Goal: Task Accomplishment & Management: Manage account settings

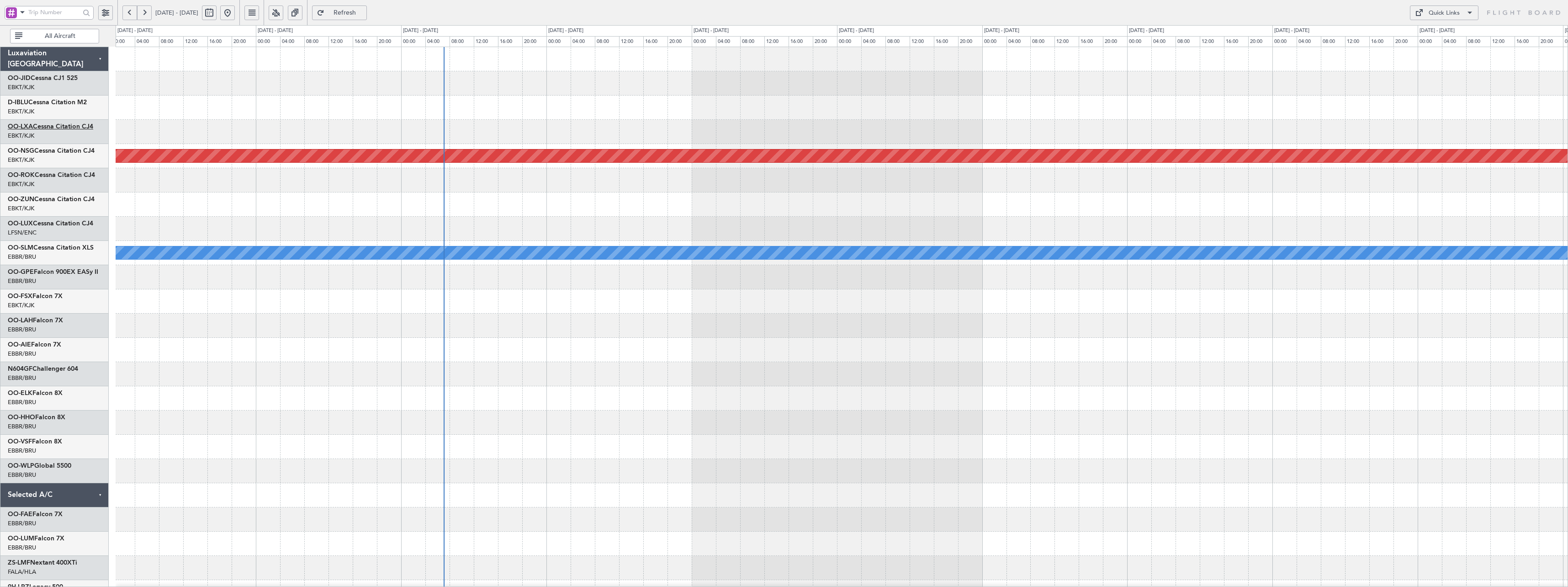
click at [59, 127] on link "OO-LXA Cessna Citation CJ4" at bounding box center [51, 127] width 85 height 7
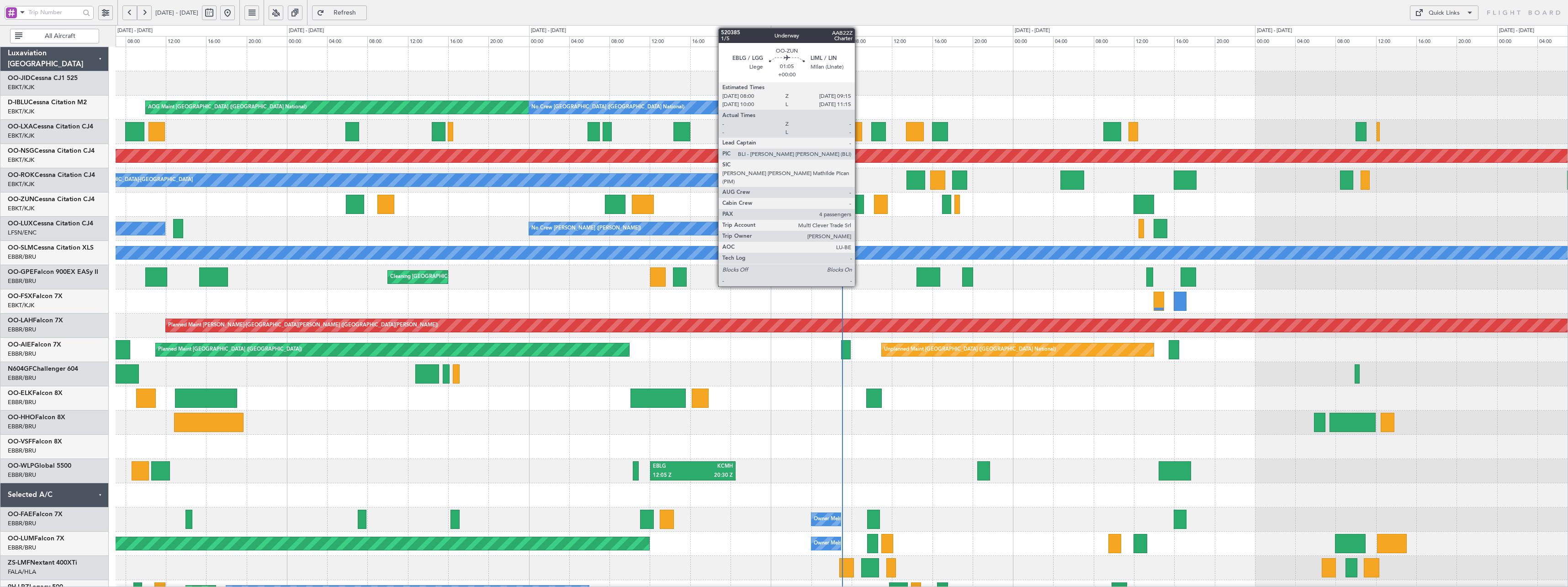
click at [859, 206] on div at bounding box center [857, 205] width 13 height 19
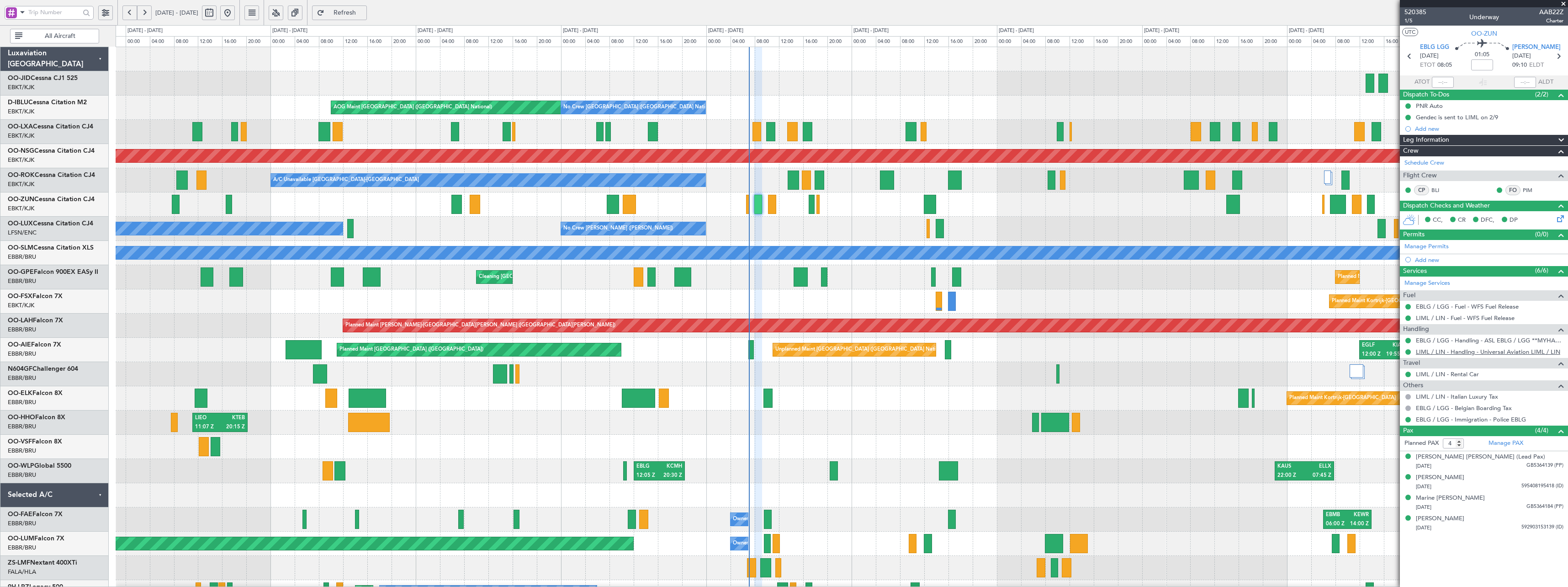
click at [1457, 354] on link "LIML / LIN - Handling - Universal Aviation LIML / LIN" at bounding box center [1488, 351] width 144 height 8
click at [1443, 374] on link "LIML / LIN - Rental Car" at bounding box center [1447, 374] width 63 height 8
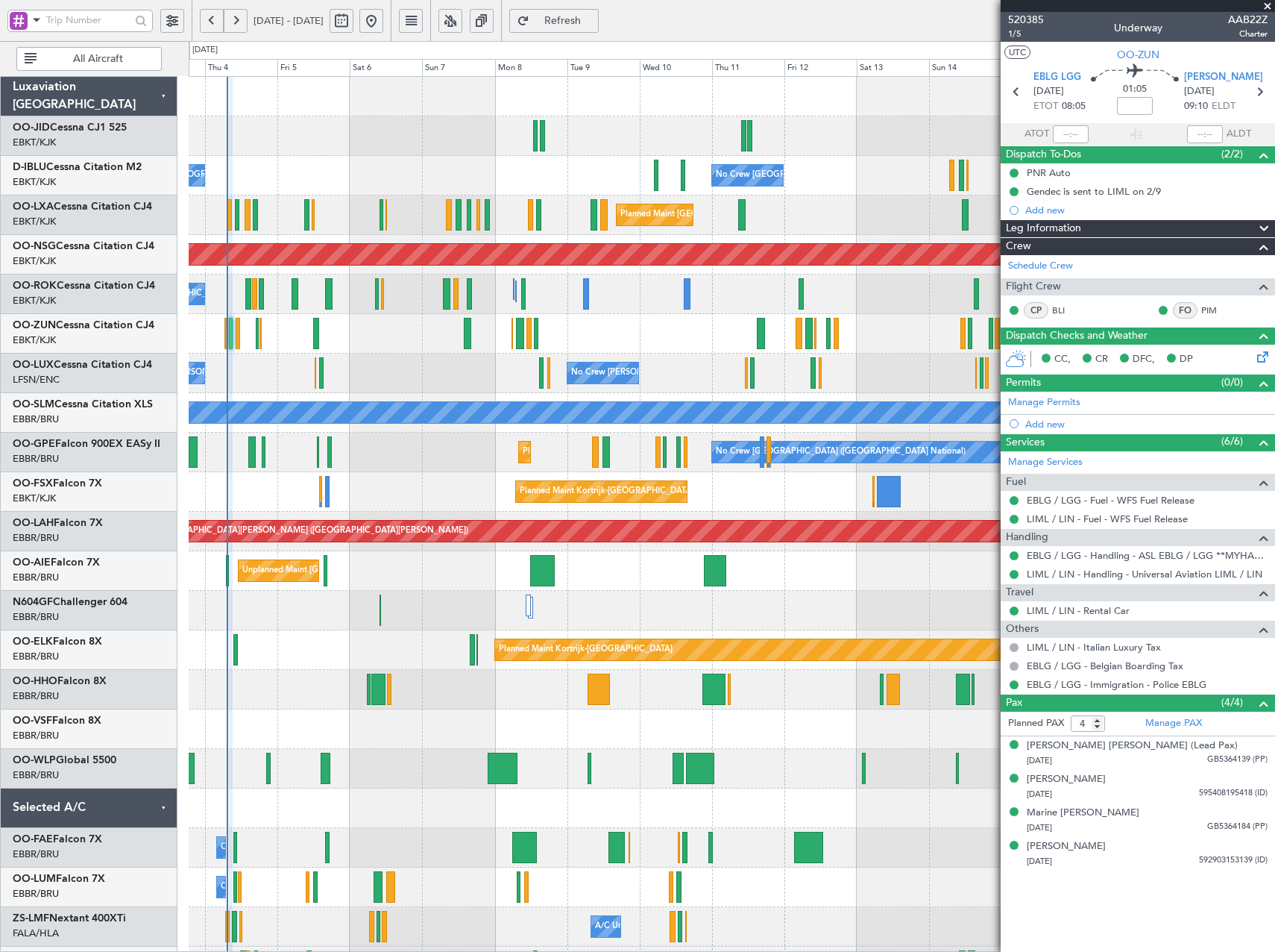
click at [361, 398] on div "No Crew Brussels (Brussels National) No Crew Brussels (Brussels National) AOG M…" at bounding box center [731, 650] width 1086 height 1147
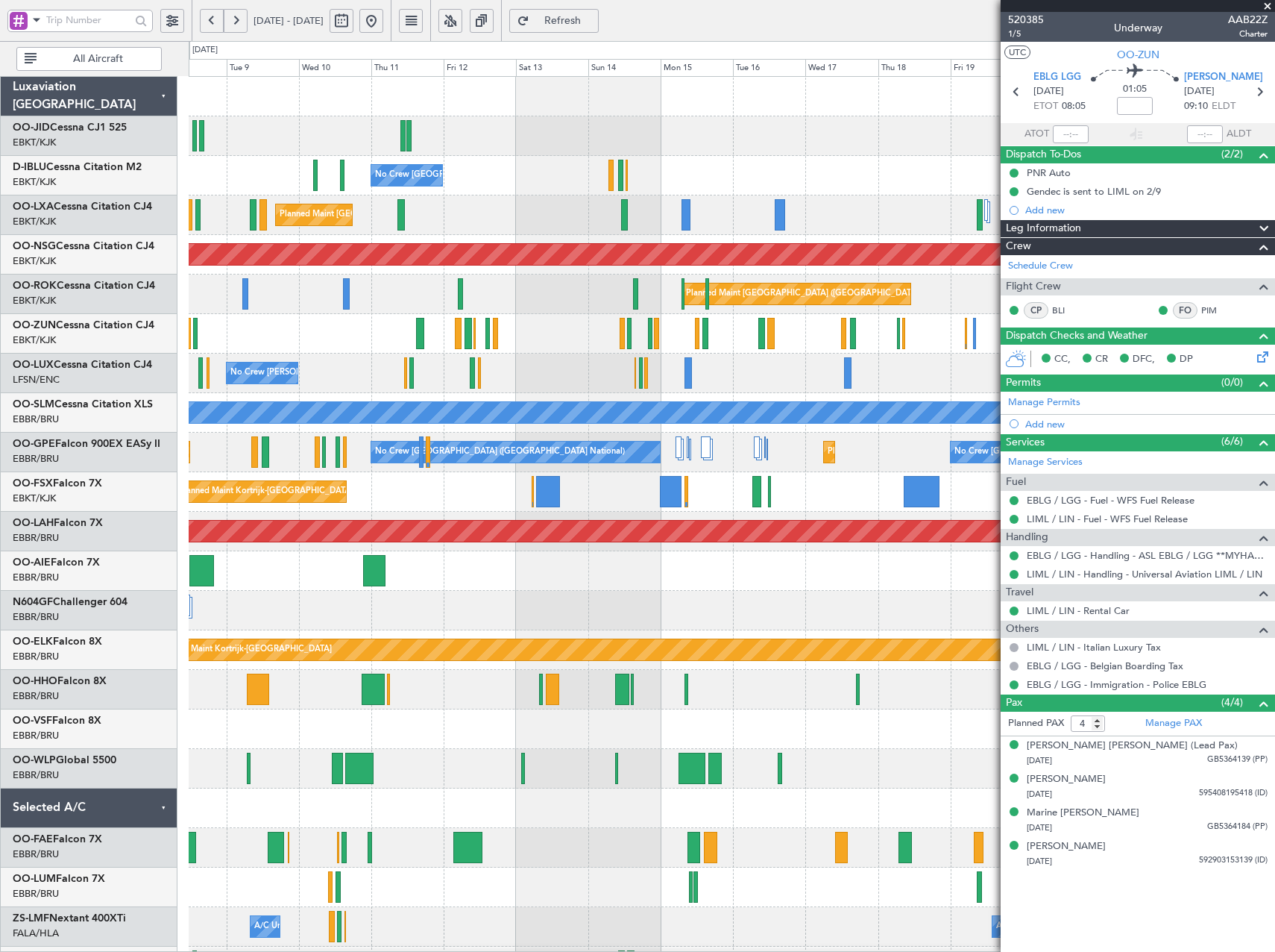
click at [419, 349] on div at bounding box center [731, 334] width 1086 height 40
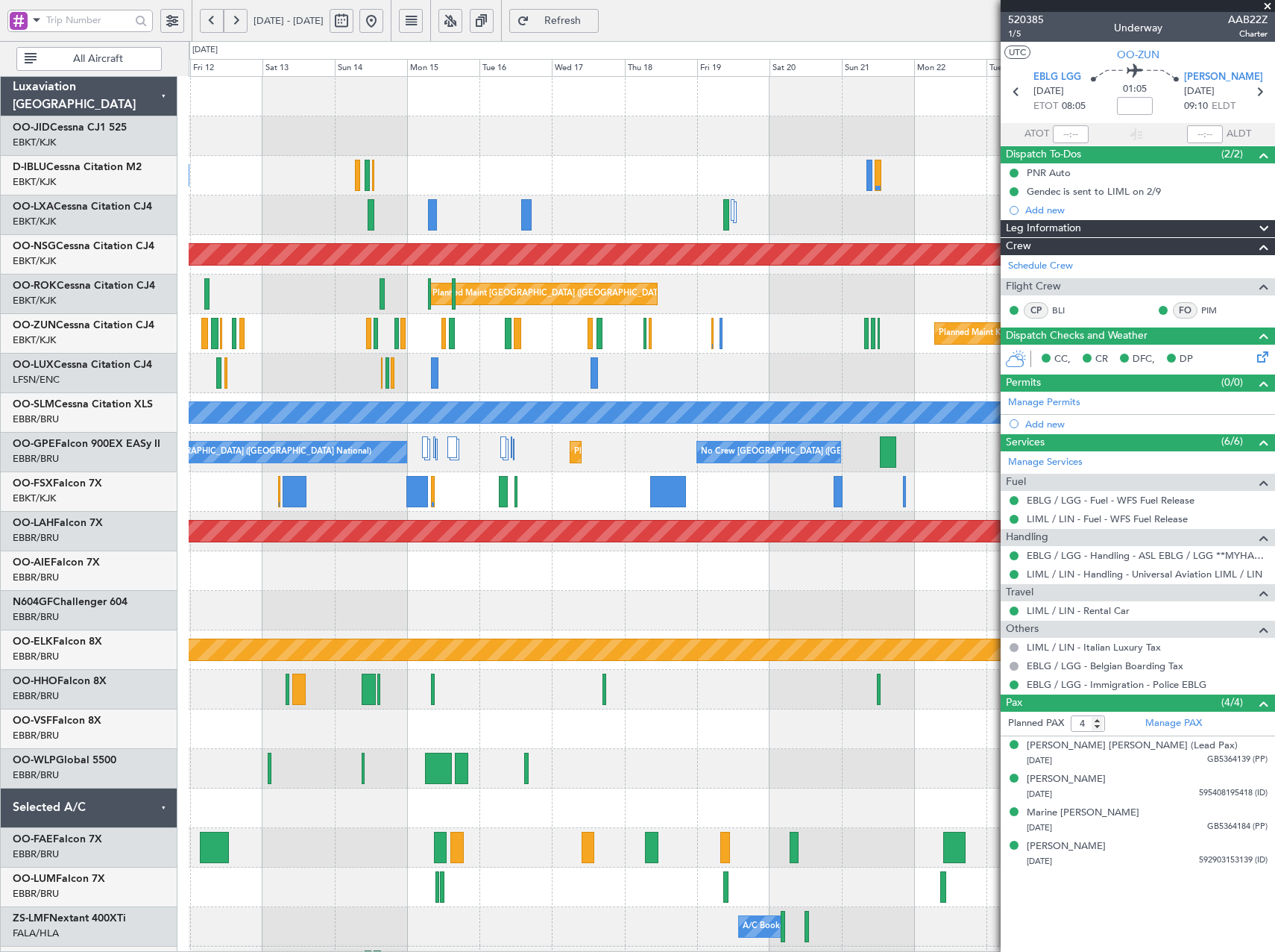
click at [526, 394] on div "No Crew Brussels (Brussels National) A/C Unavailable Brussels (Brussels Nationa…" at bounding box center [731, 610] width 1086 height 1067
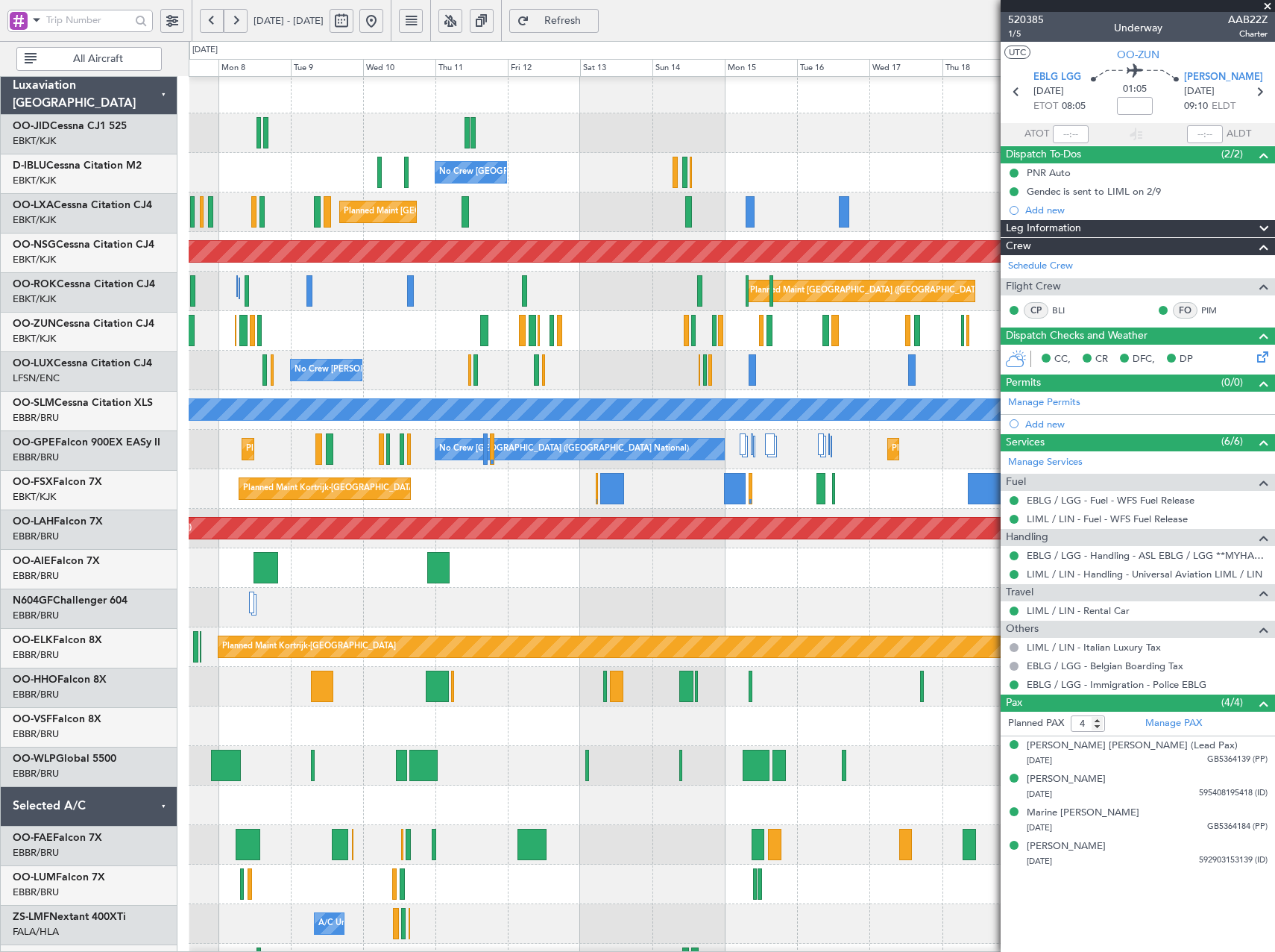
scroll to position [3, 0]
click at [741, 338] on div "Planned Maint Kortrijk-[GEOGRAPHIC_DATA]" at bounding box center [731, 331] width 1086 height 40
drag, startPoint x: 490, startPoint y: 14, endPoint x: 494, endPoint y: 26, distance: 12.6
click at [462, 14] on button at bounding box center [450, 21] width 24 height 24
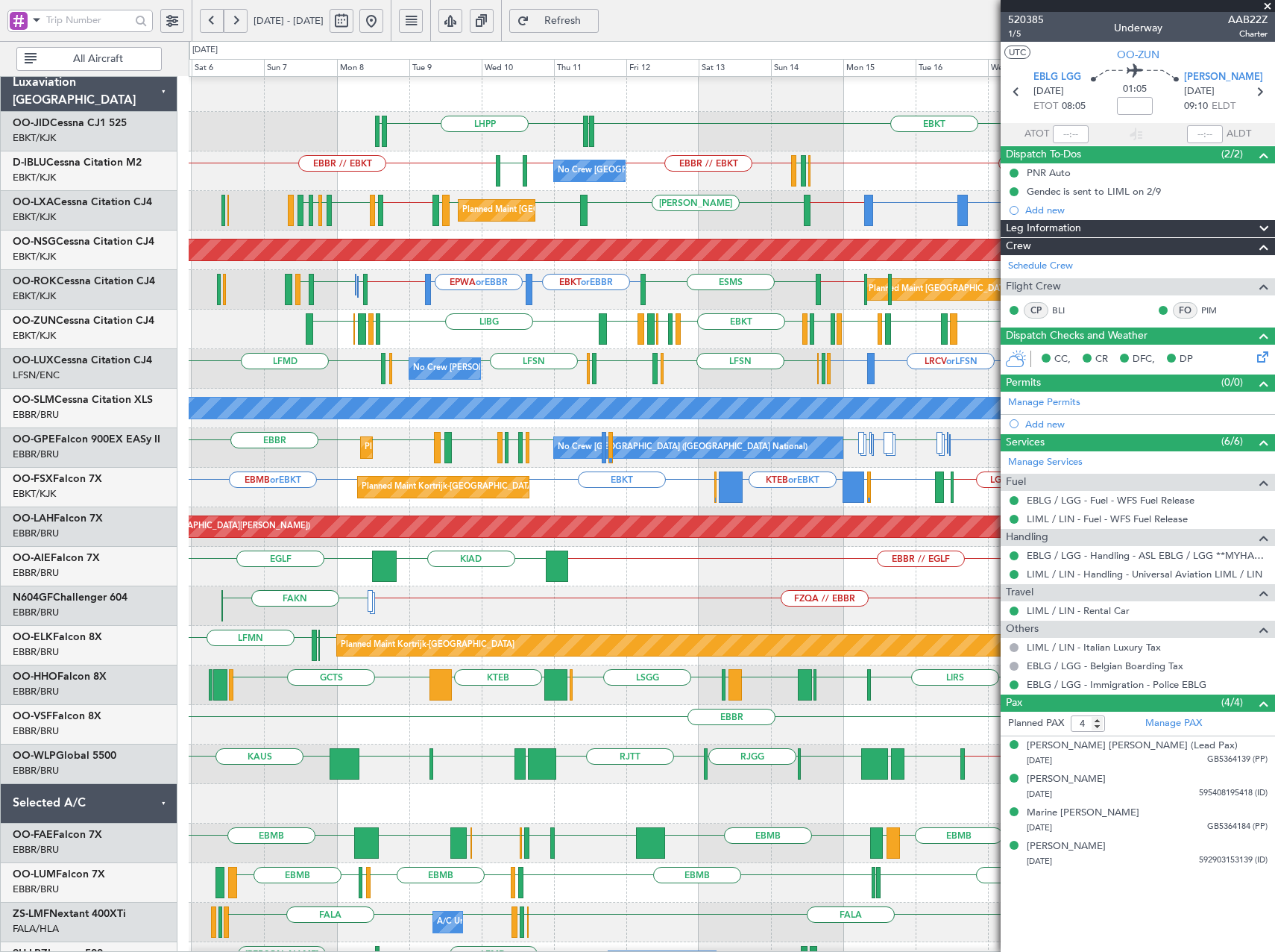
scroll to position [1, 0]
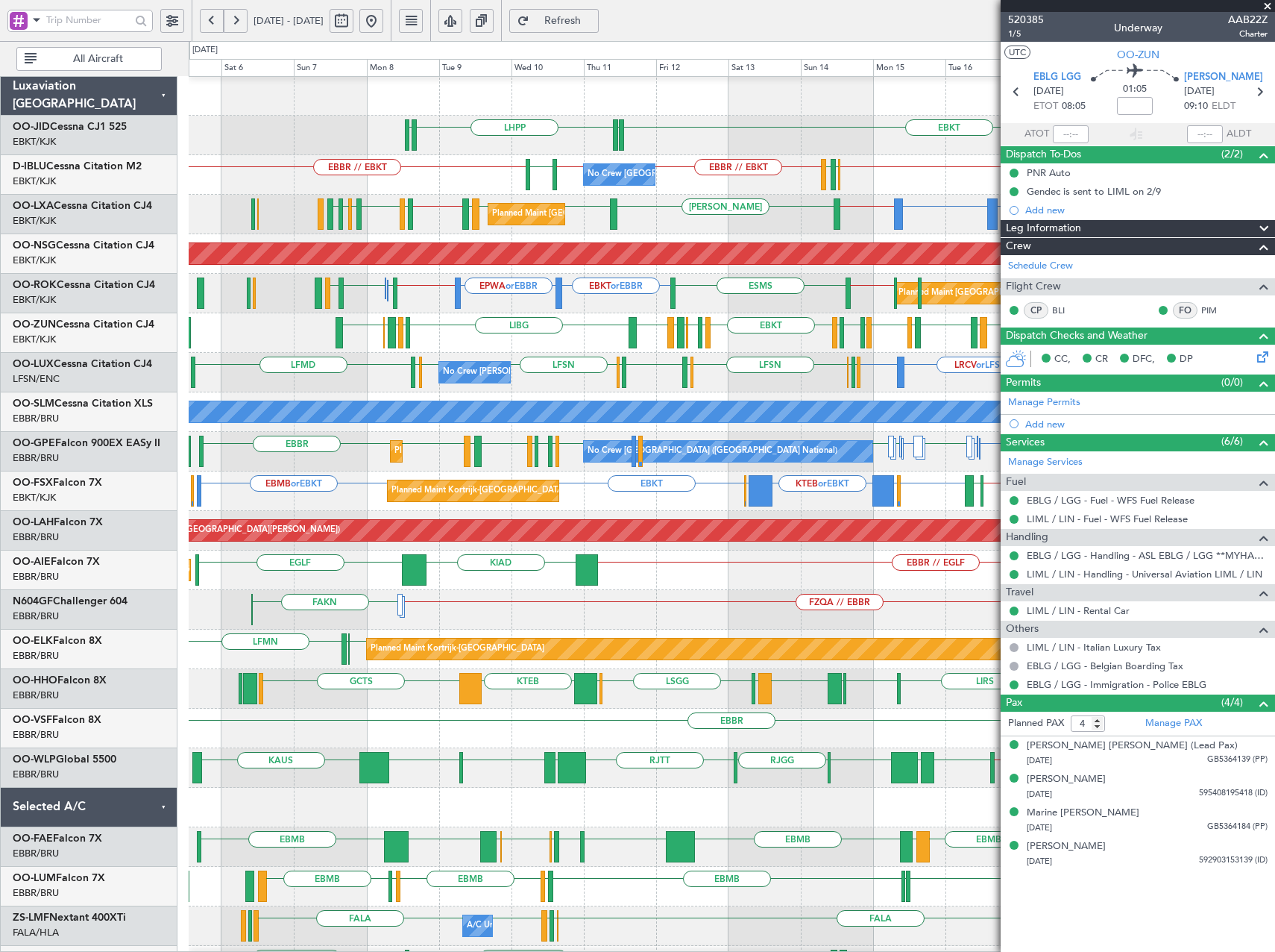
click at [626, 218] on div "Planned Maint Brussels (Brussels National) LRBS or EBBR EBBR // EBKT EBKT LFMD …" at bounding box center [731, 215] width 1086 height 40
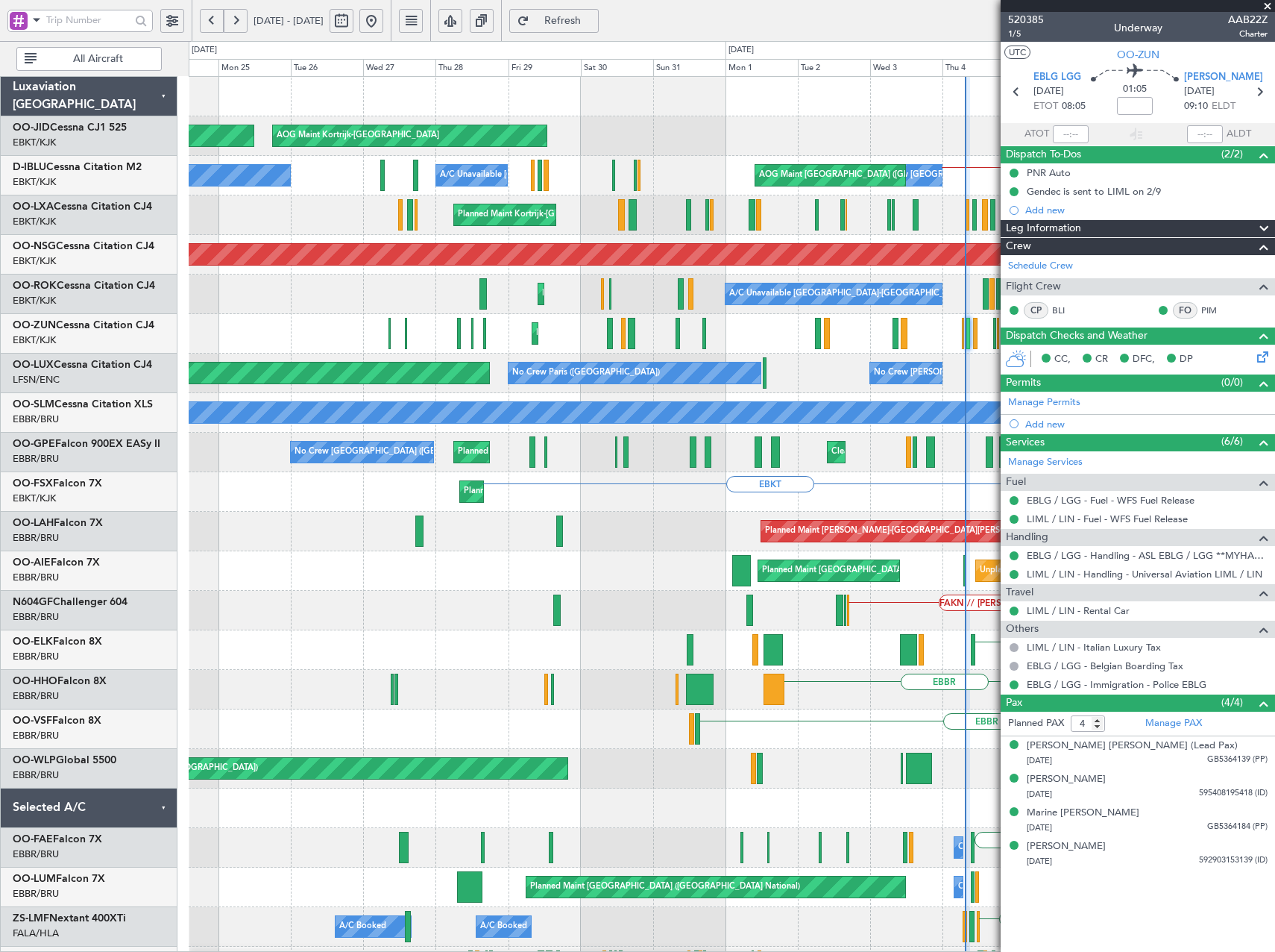
click at [877, 401] on div "Planned Maint Kortrijk-Wevelgem AOG Maint Kortrijk-Wevelgem Planned Maint Paris…" at bounding box center [731, 610] width 1086 height 1067
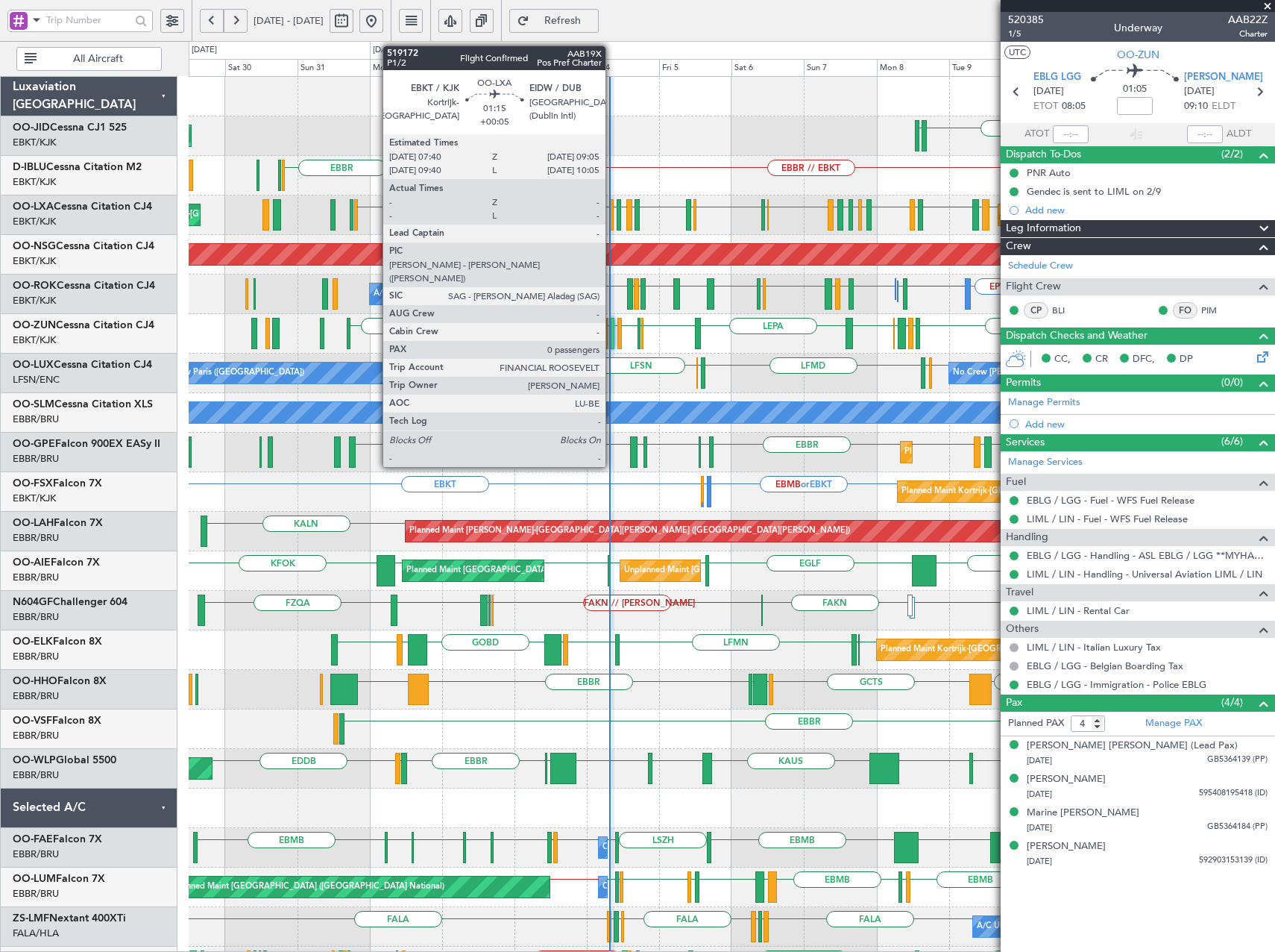
click at [612, 215] on div at bounding box center [611, 215] width 5 height 32
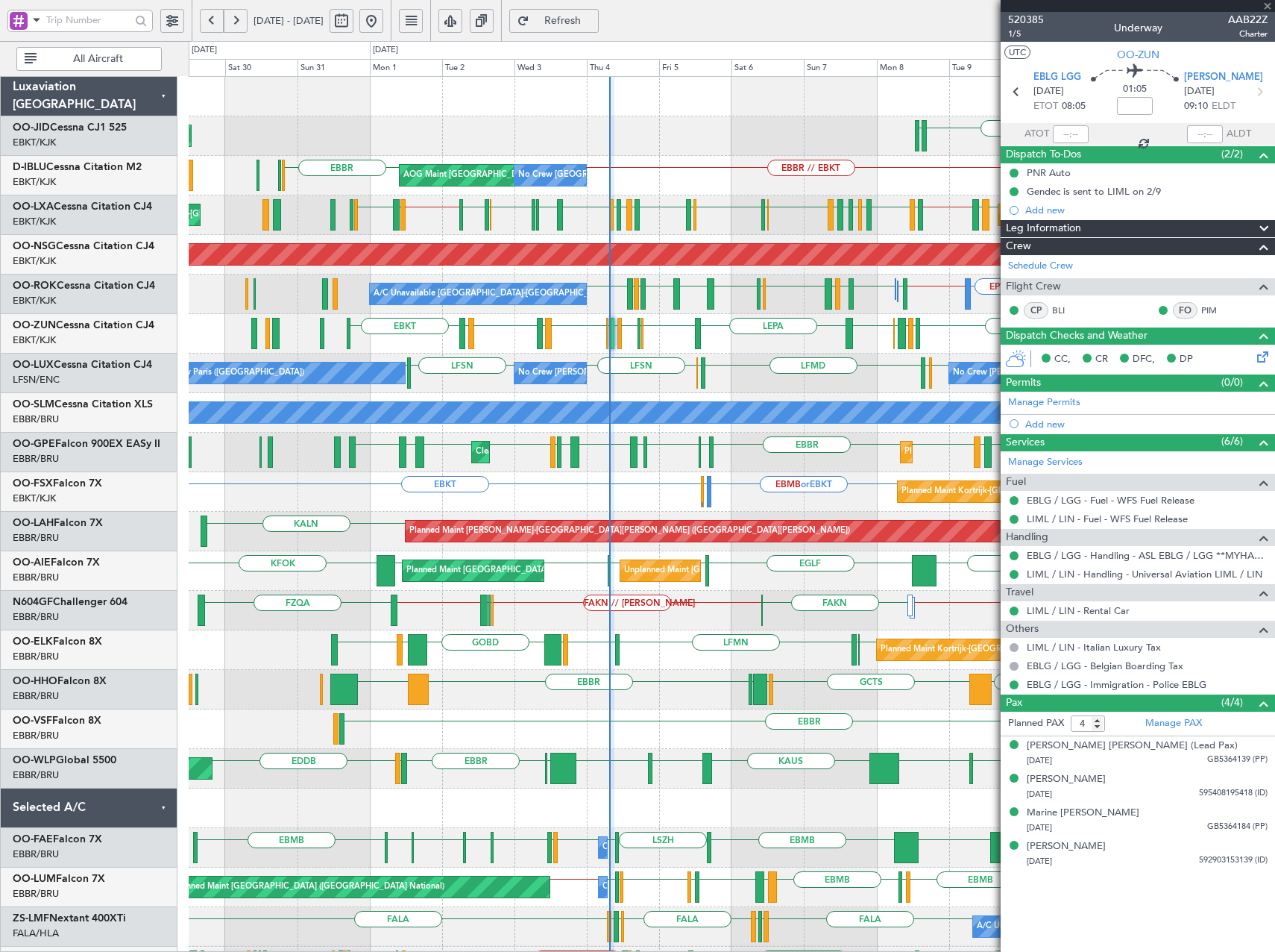
type input "+00:05"
type input "0"
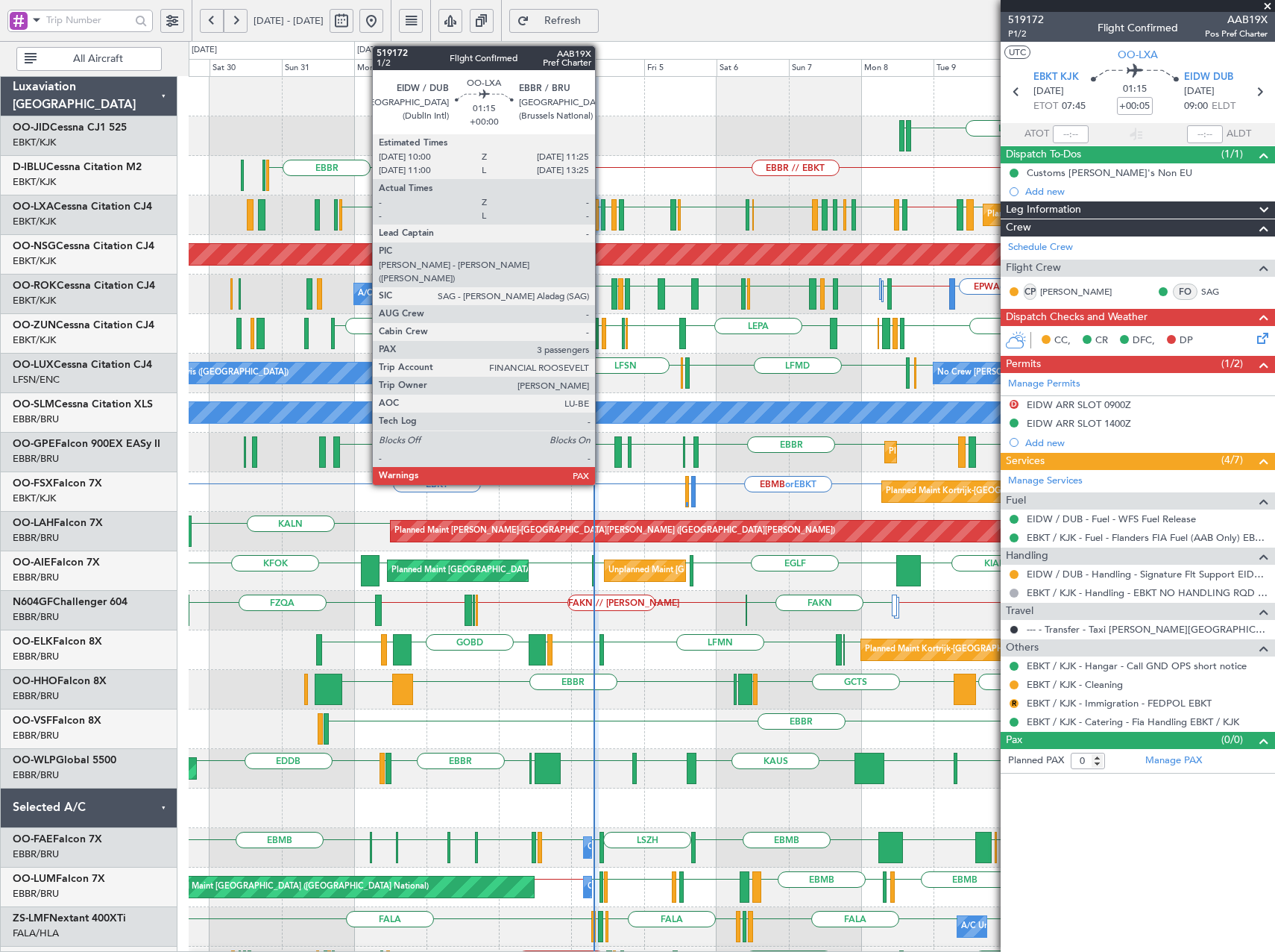
click at [602, 216] on div at bounding box center [603, 215] width 5 height 32
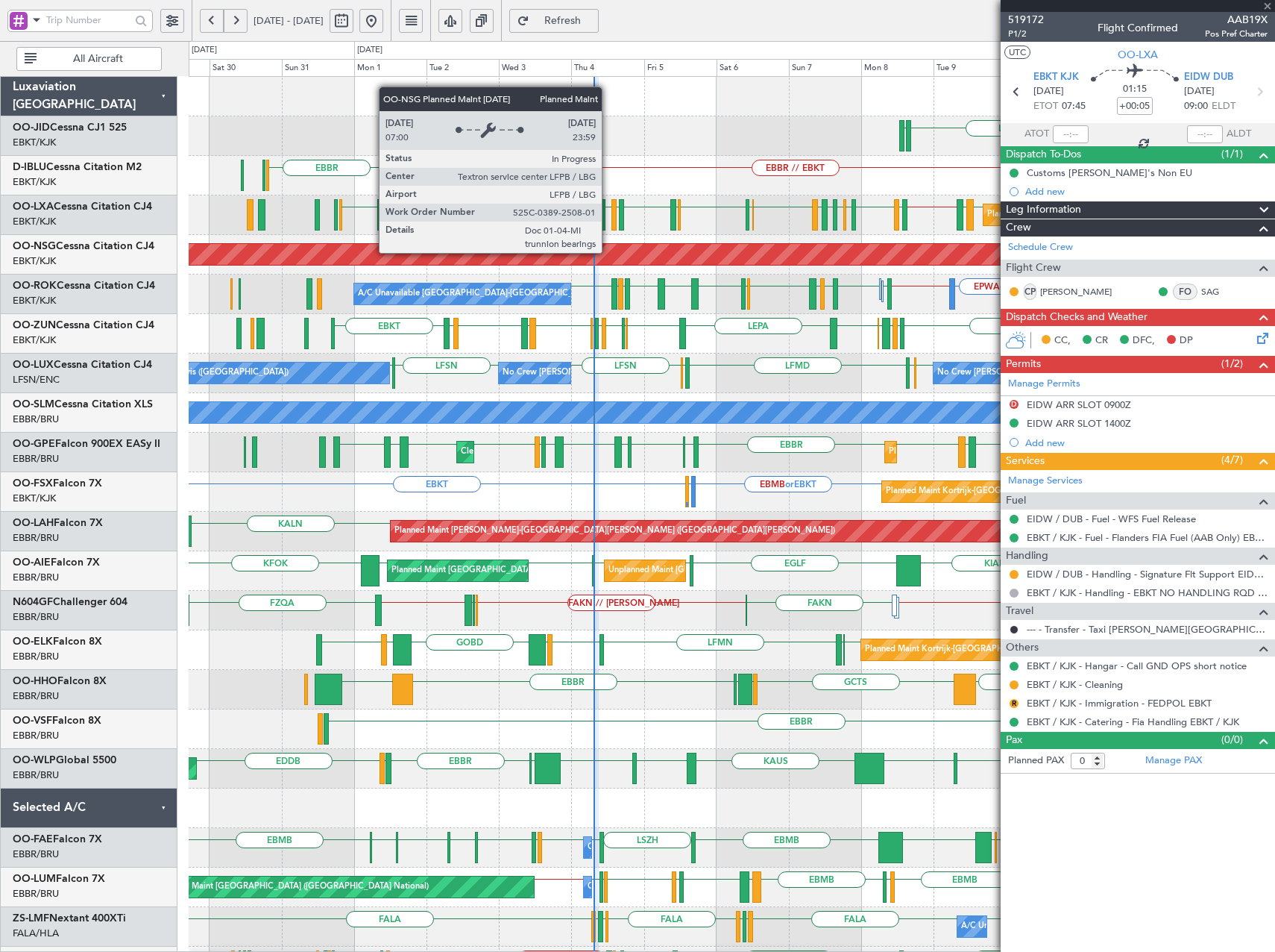
type input "3"
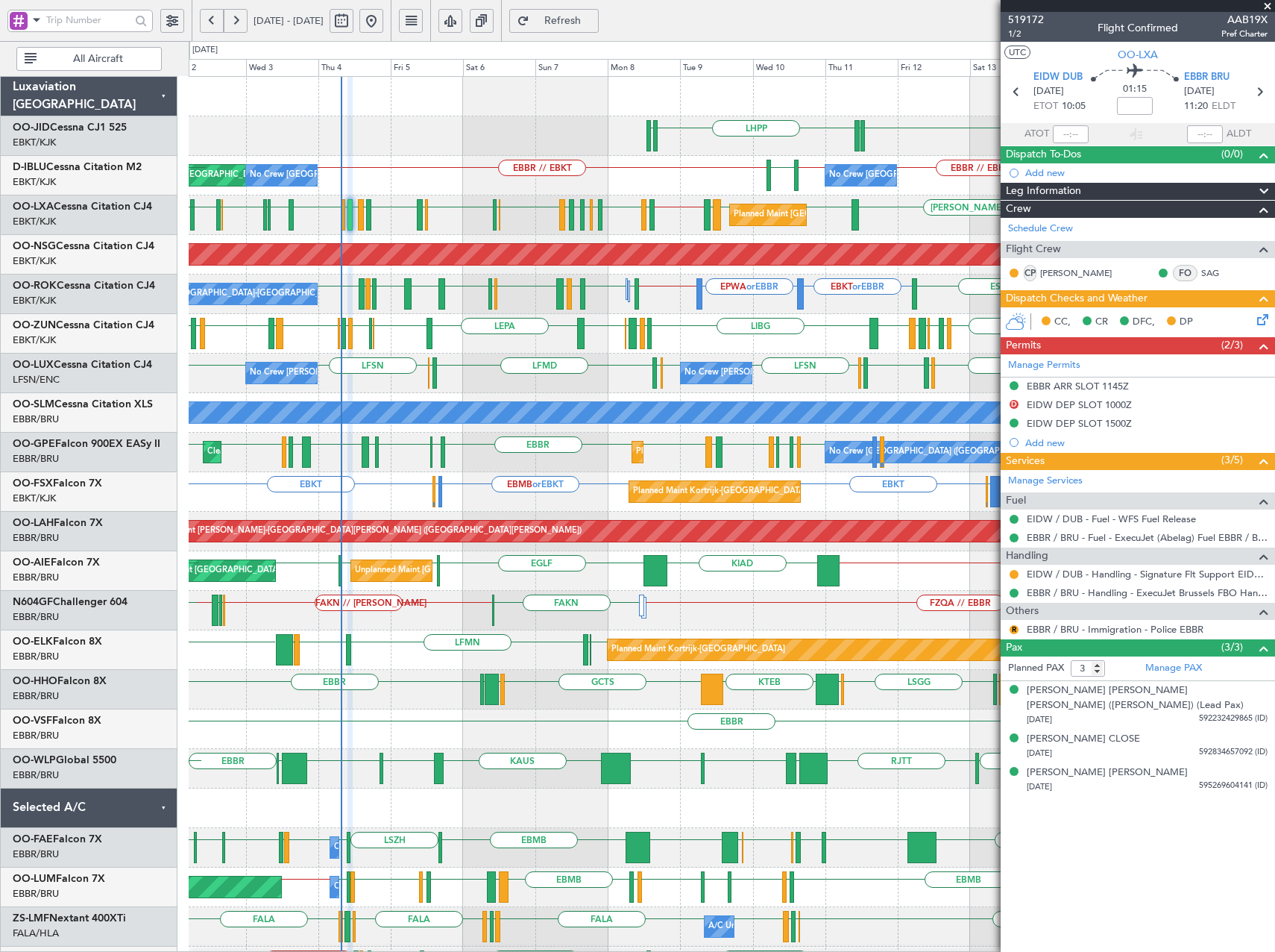
click at [476, 179] on div "LHPP EDDN EBKT EDDN AOG Maint Kortrijk-Wevelgem EBBR // EBKT EBKT // EBBR LSZH …" at bounding box center [731, 610] width 1086 height 1067
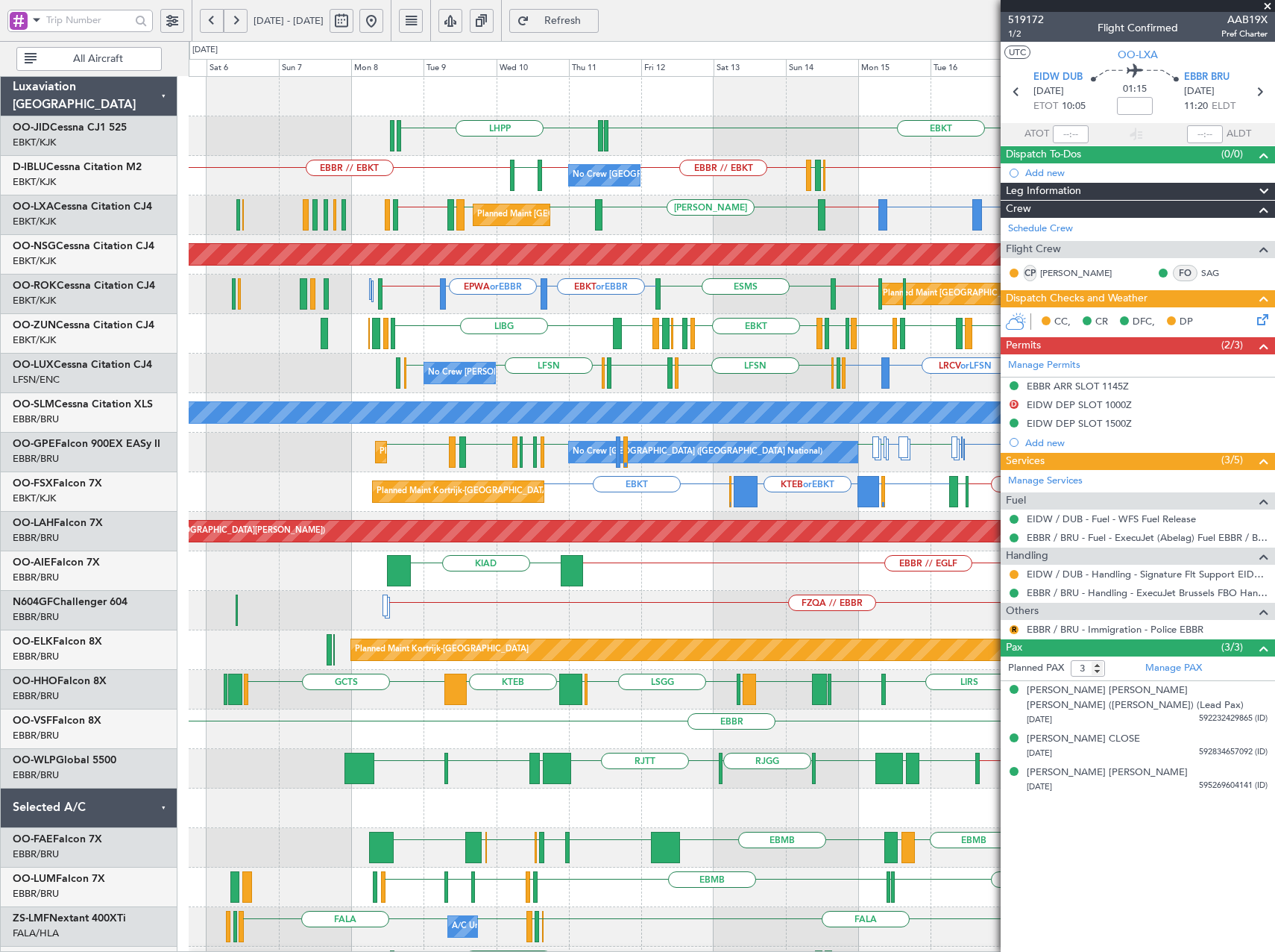
click at [615, 240] on div "LHPP EBKT EDDN No Crew Brussels (Brussels National) EBKT // EBBR EBBR // EBKT E…" at bounding box center [731, 610] width 1086 height 1067
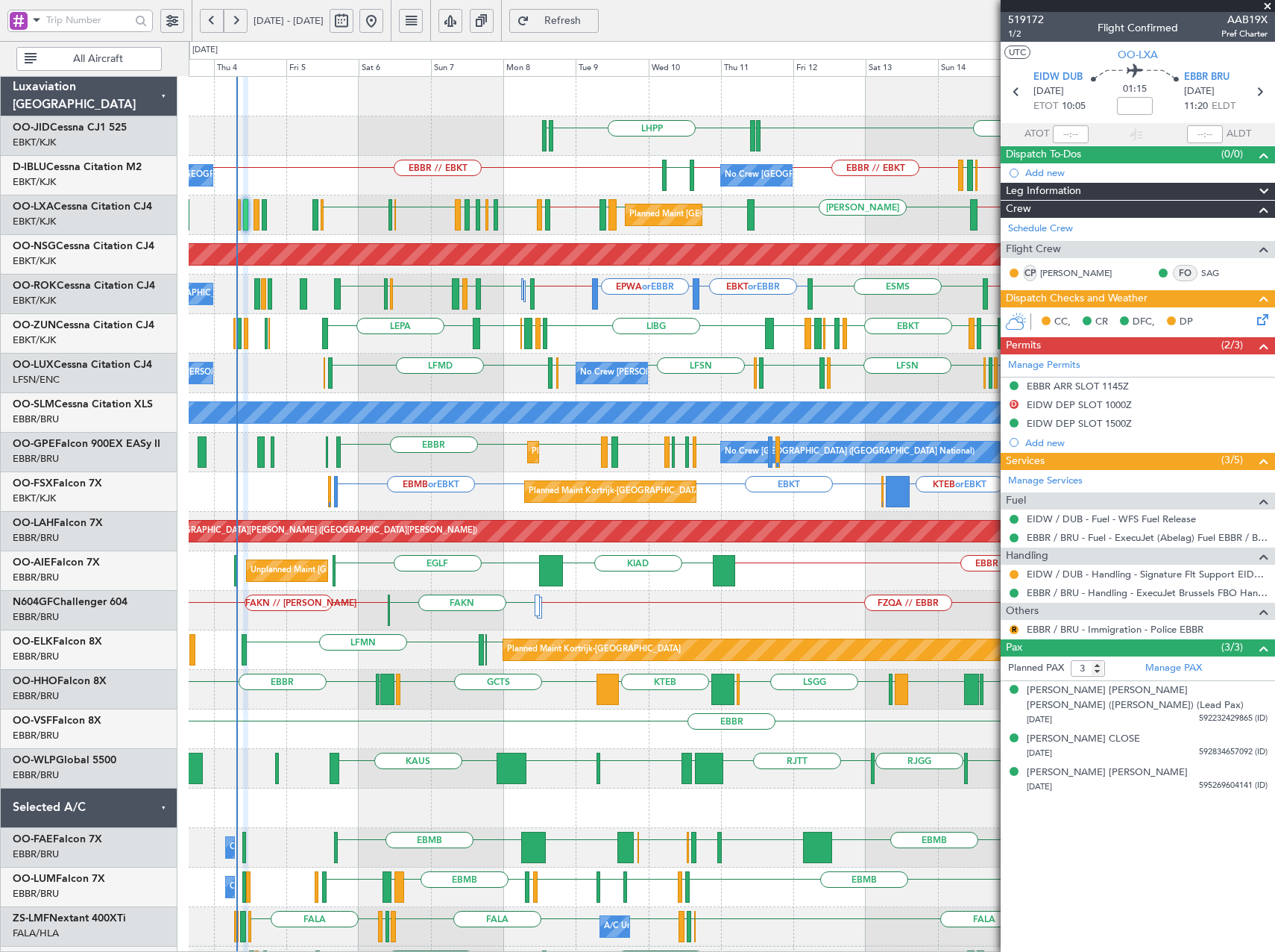
click at [566, 367] on div "LHPP EDDN EBKT EDDN No Crew Brussels (Brussels National) EBKT // EBBR EBBR // E…" at bounding box center [731, 610] width 1086 height 1067
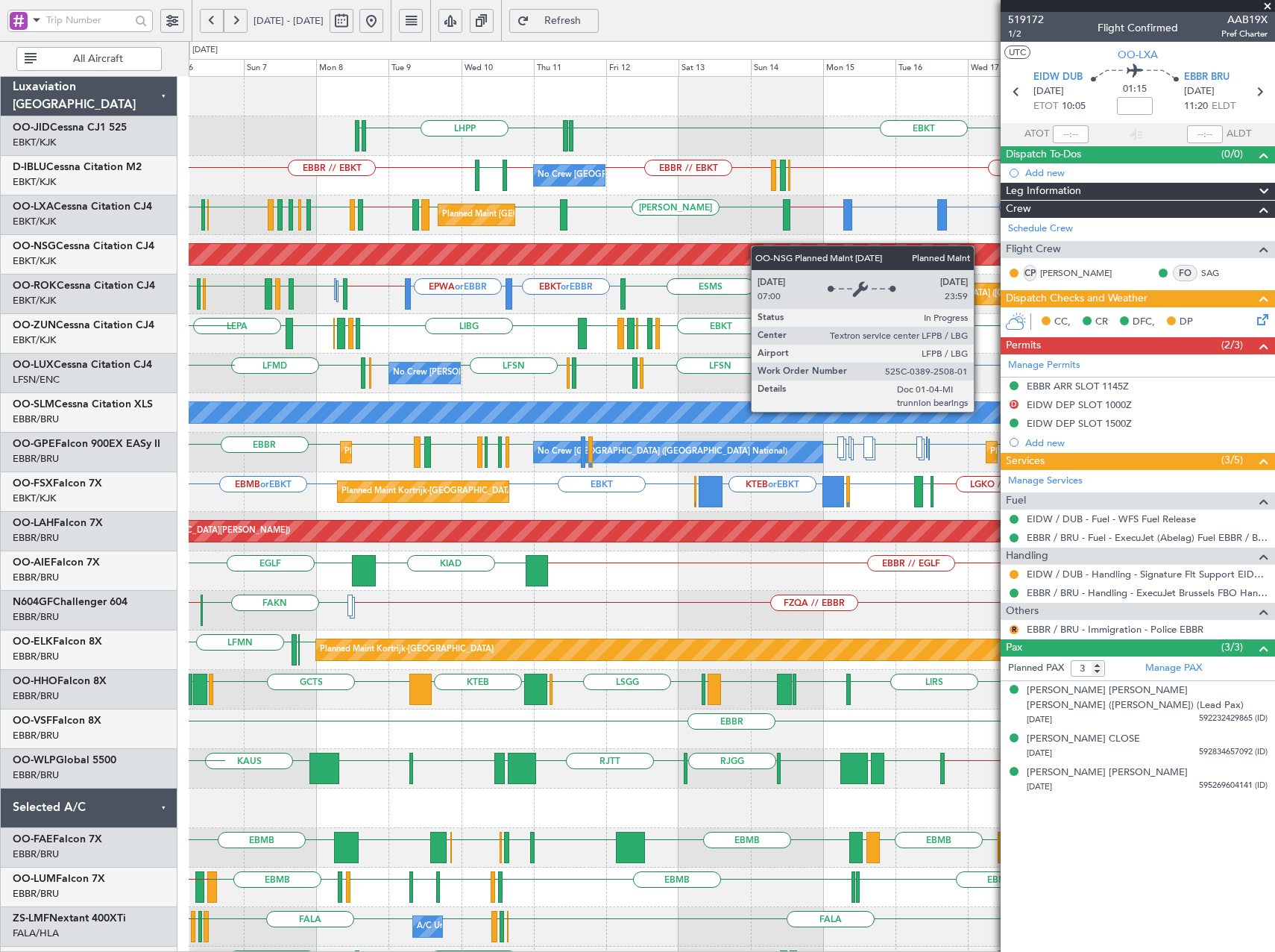
click at [708, 252] on div "LHPP EDDN EBKT EDDN No Crew Brussels (Brussels National) EBKT // EBBR EBBR // E…" at bounding box center [731, 630] width 1086 height 1107
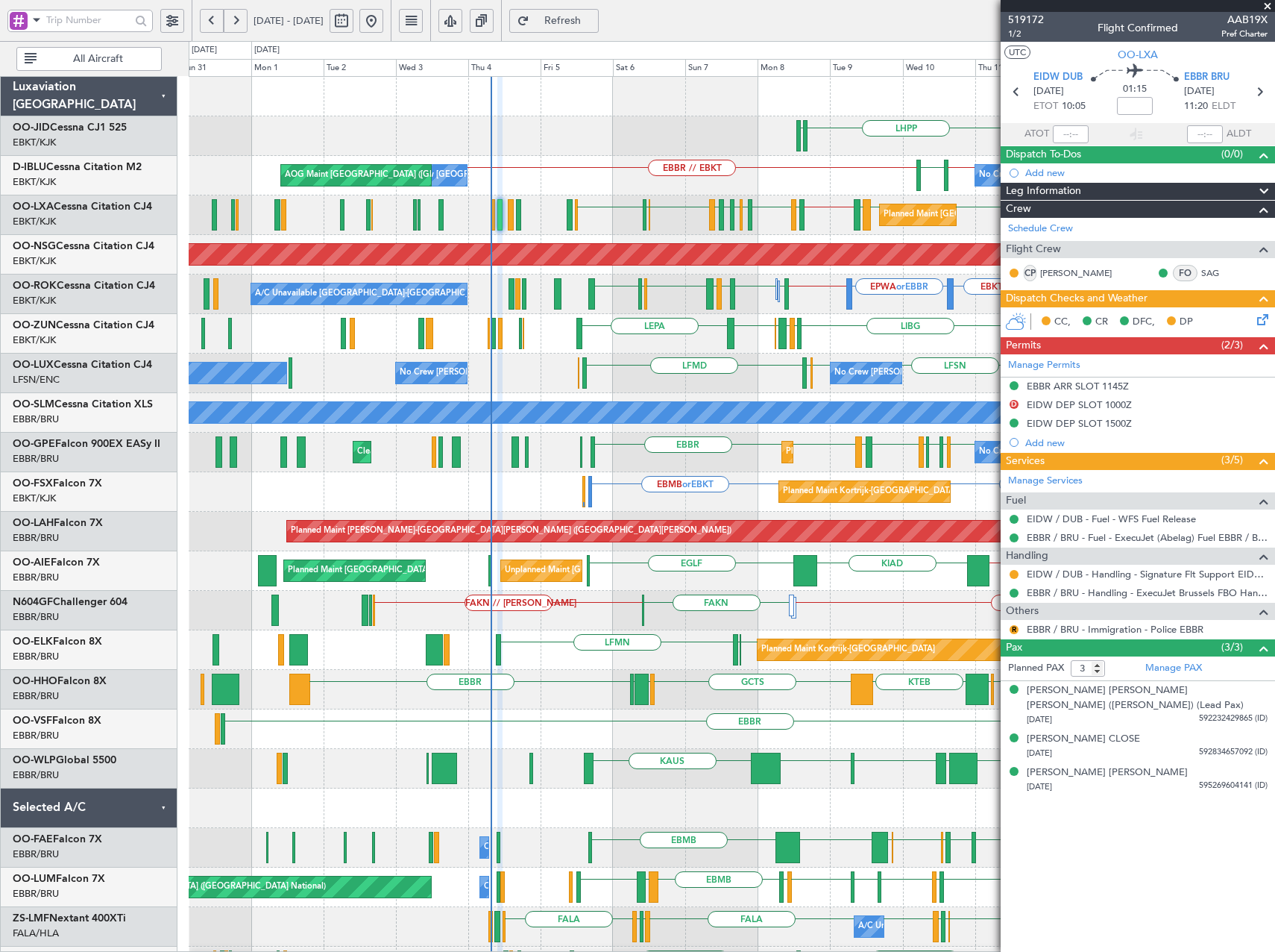
click at [1066, 259] on fb-app "06 Sep 2025 - 21 Sep 2025 Refresh Quick Links All Aircraft LHPP EDDN EBKT EDDN …" at bounding box center [637, 486] width 1275 height 934
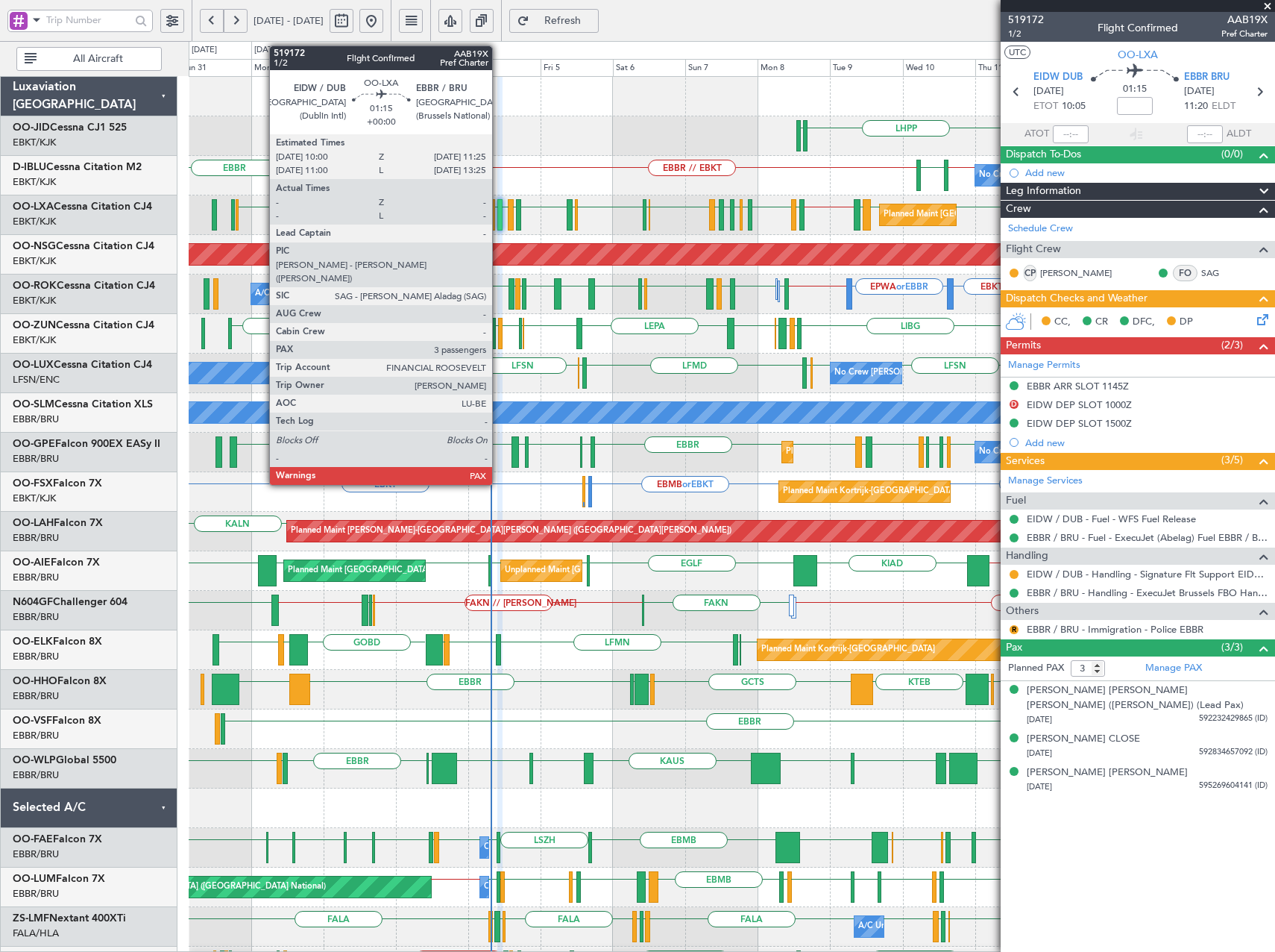
click at [499, 216] on div at bounding box center [500, 215] width 5 height 32
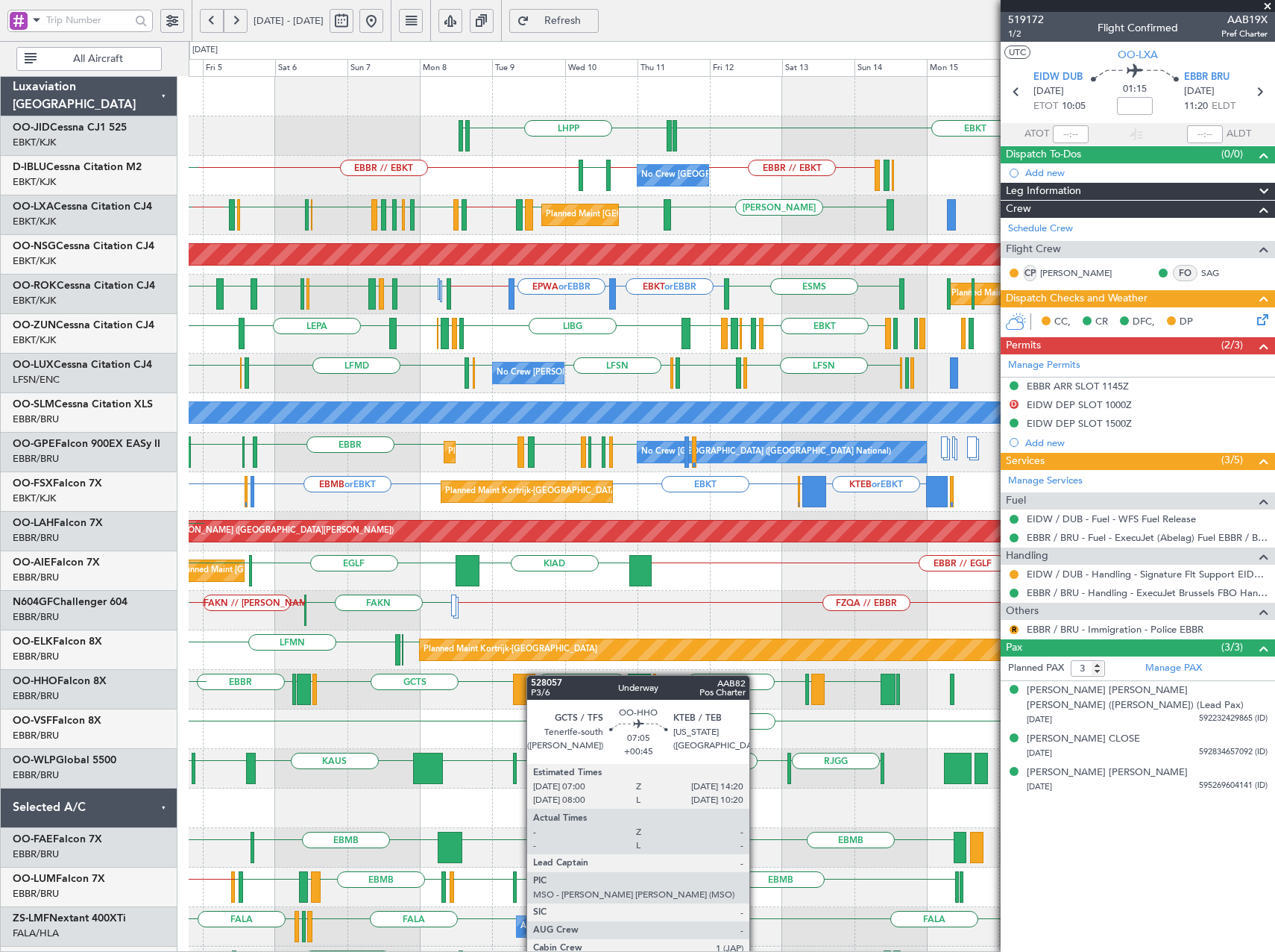
click at [531, 675] on div "EBKT LHPP EDDN EDDN EBKT // EBBR LSZH EBBR // EBKT EBBR // EBKT No Crew Brussel…" at bounding box center [731, 610] width 1086 height 1067
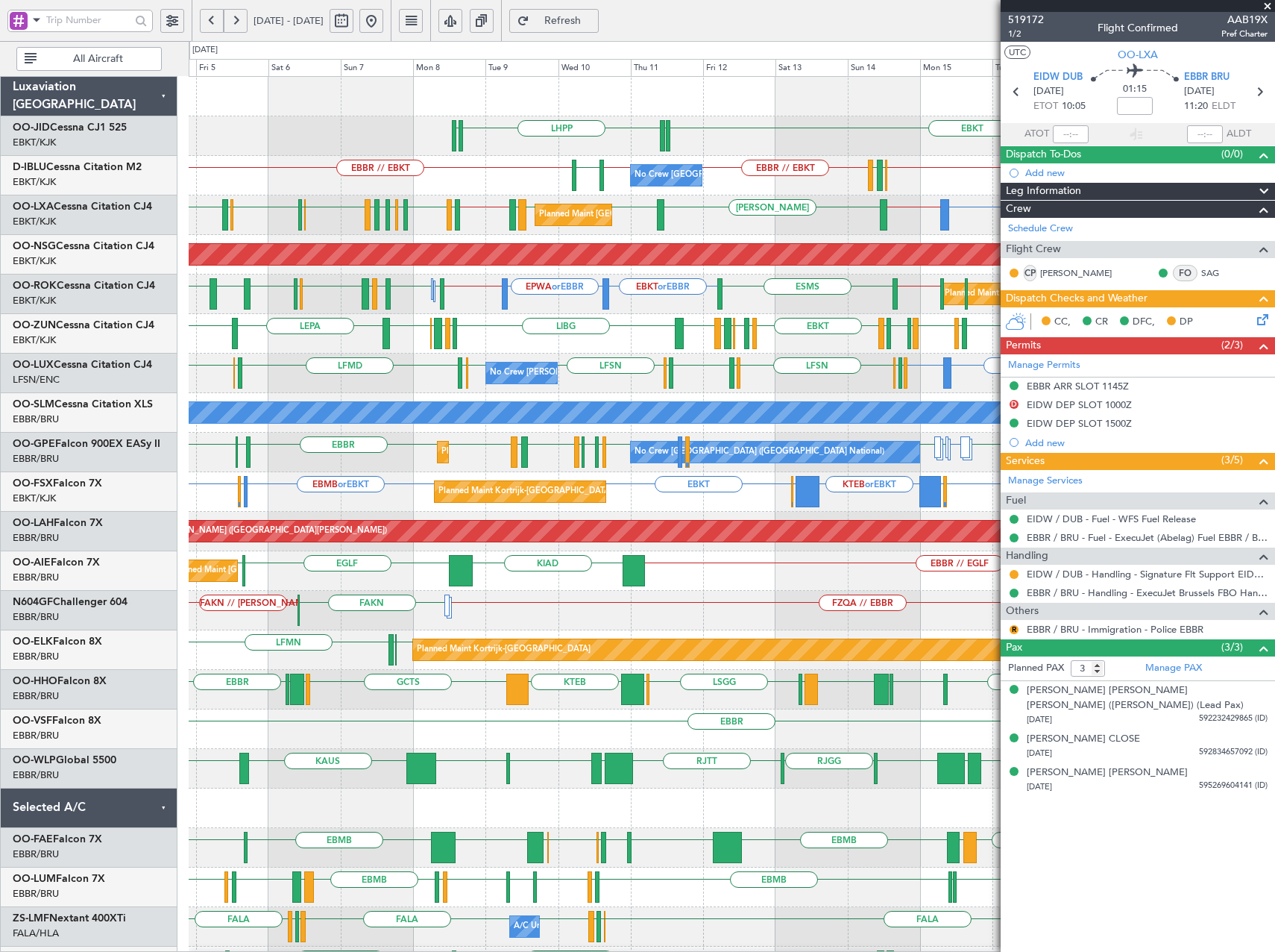
click at [306, 806] on div "EBKT LHPP EDDN EDDN No Crew Brussels (Brussels National) EBKT // EBBR EBKT // E…" at bounding box center [731, 610] width 1086 height 1067
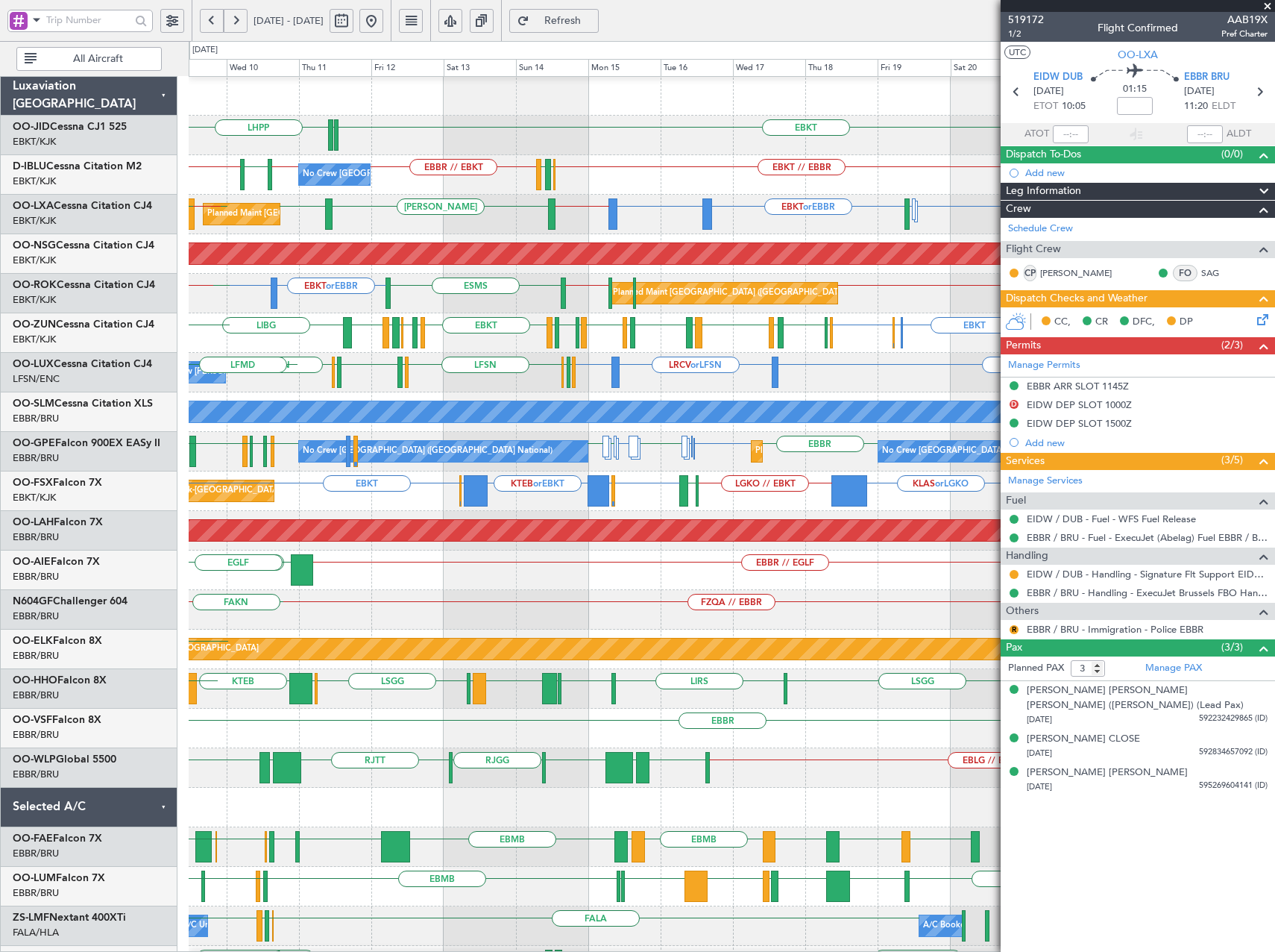
click at [504, 794] on div at bounding box center [731, 808] width 1086 height 40
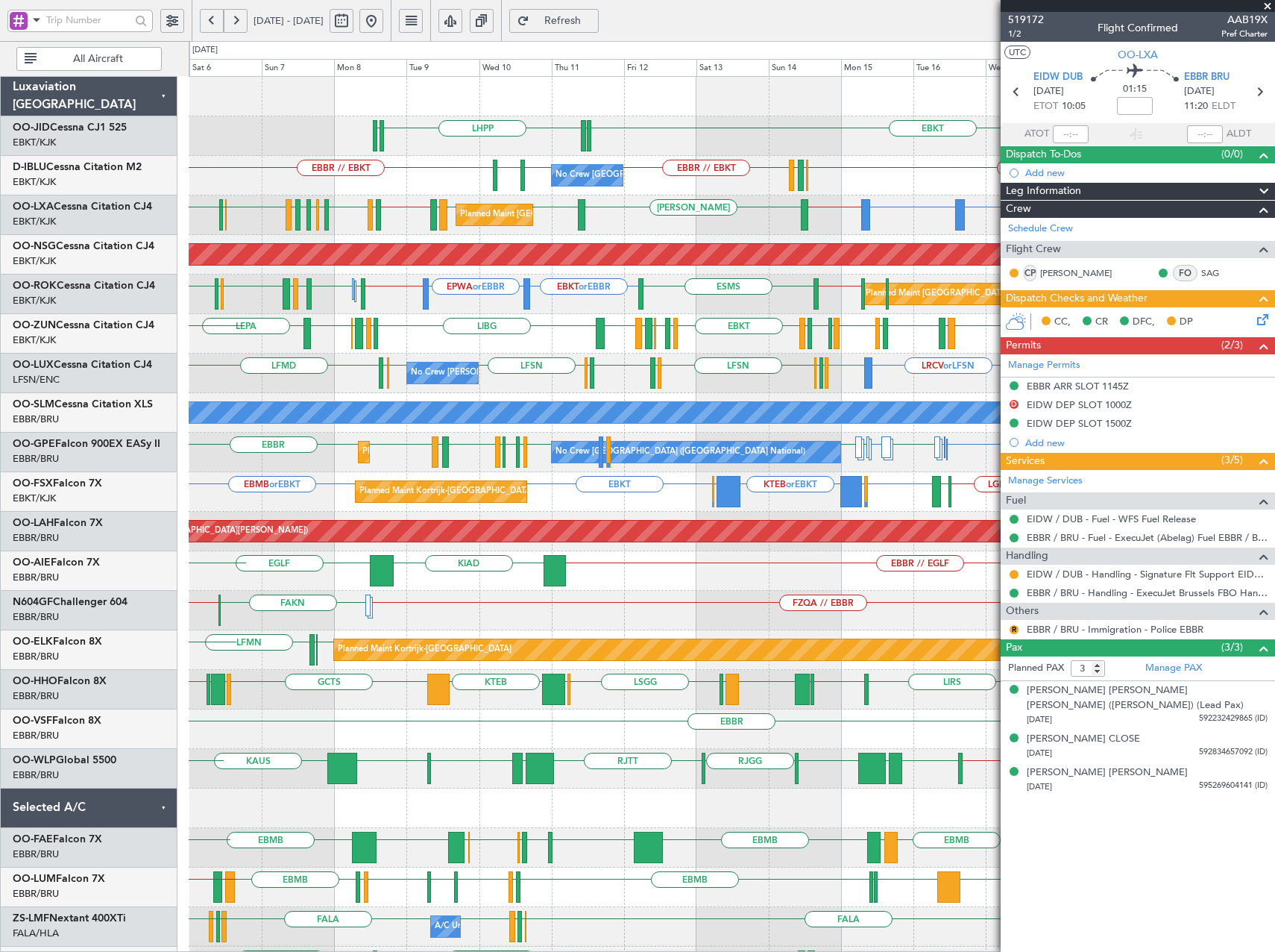
click at [500, 376] on div "EBKT LHPP EDDN EDDN No Crew Brussels (Brussels National) EBKT // EBBR EBKT // E…" at bounding box center [731, 610] width 1086 height 1067
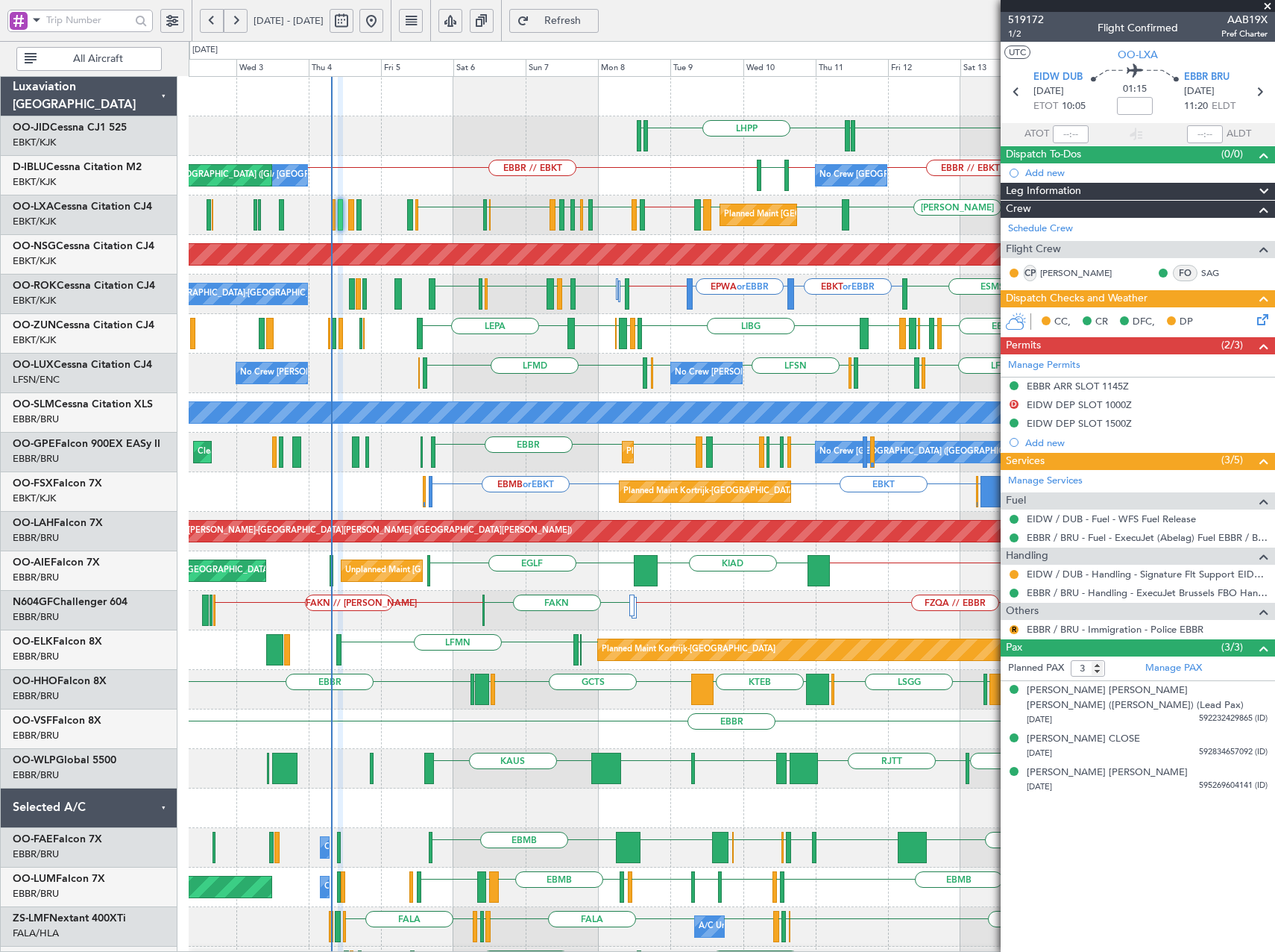
click at [826, 391] on div "EBKT LHPP EDDN EDDN No Crew Brussels (Brussels National) EBKT // EBBR EBKT // E…" at bounding box center [731, 610] width 1086 height 1067
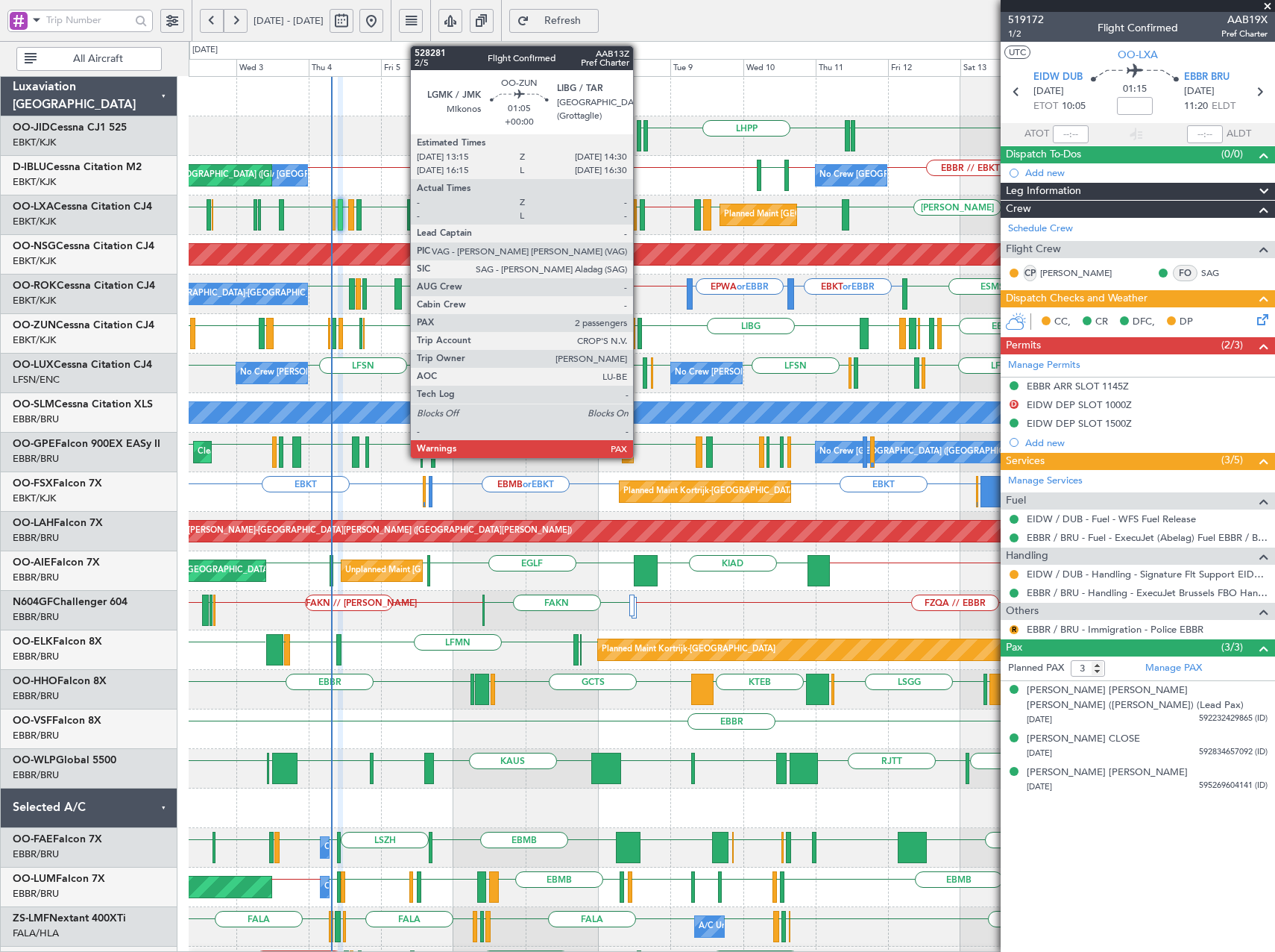
click at [640, 336] on div at bounding box center [640, 334] width 5 height 32
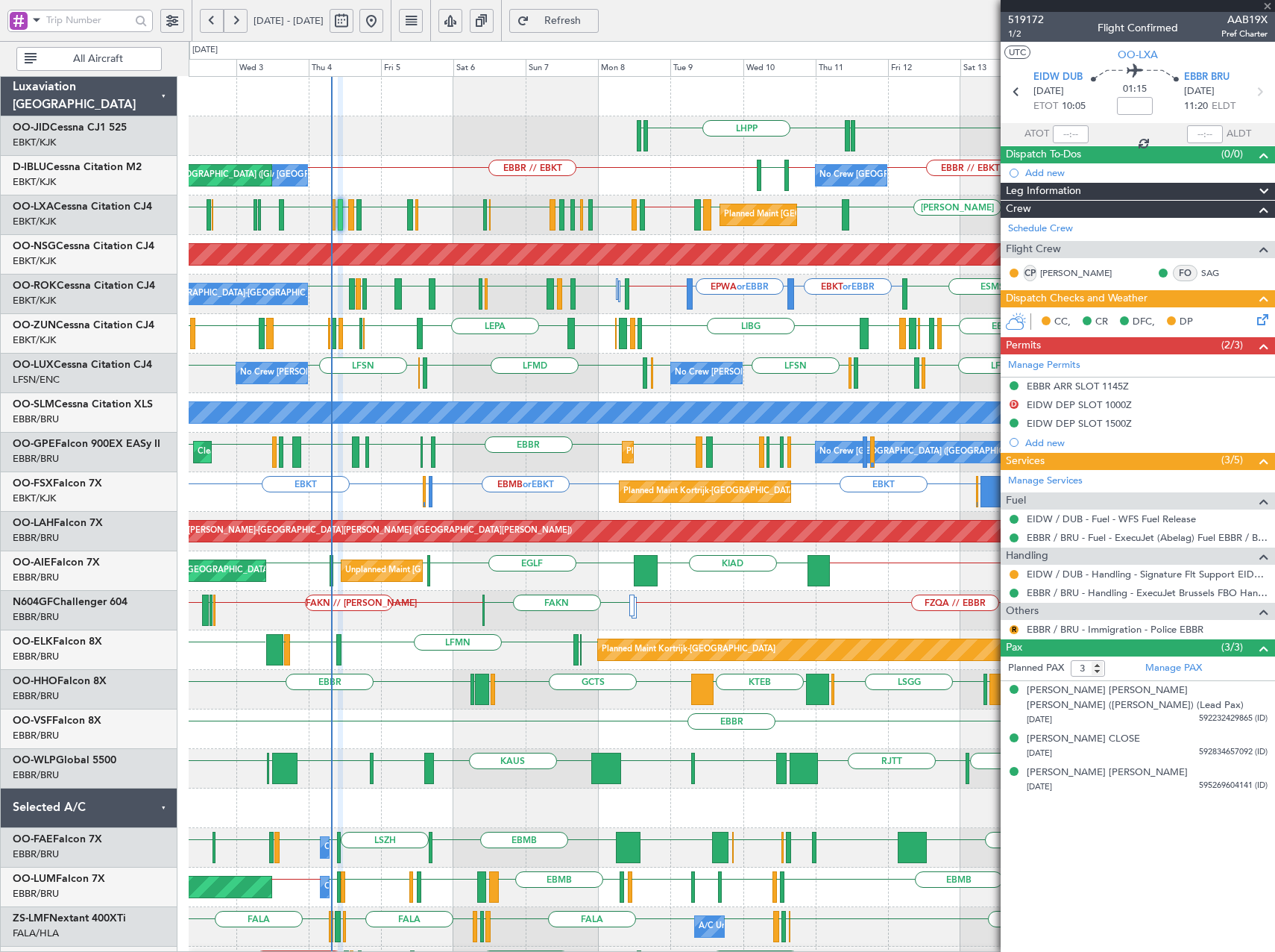
type input "4"
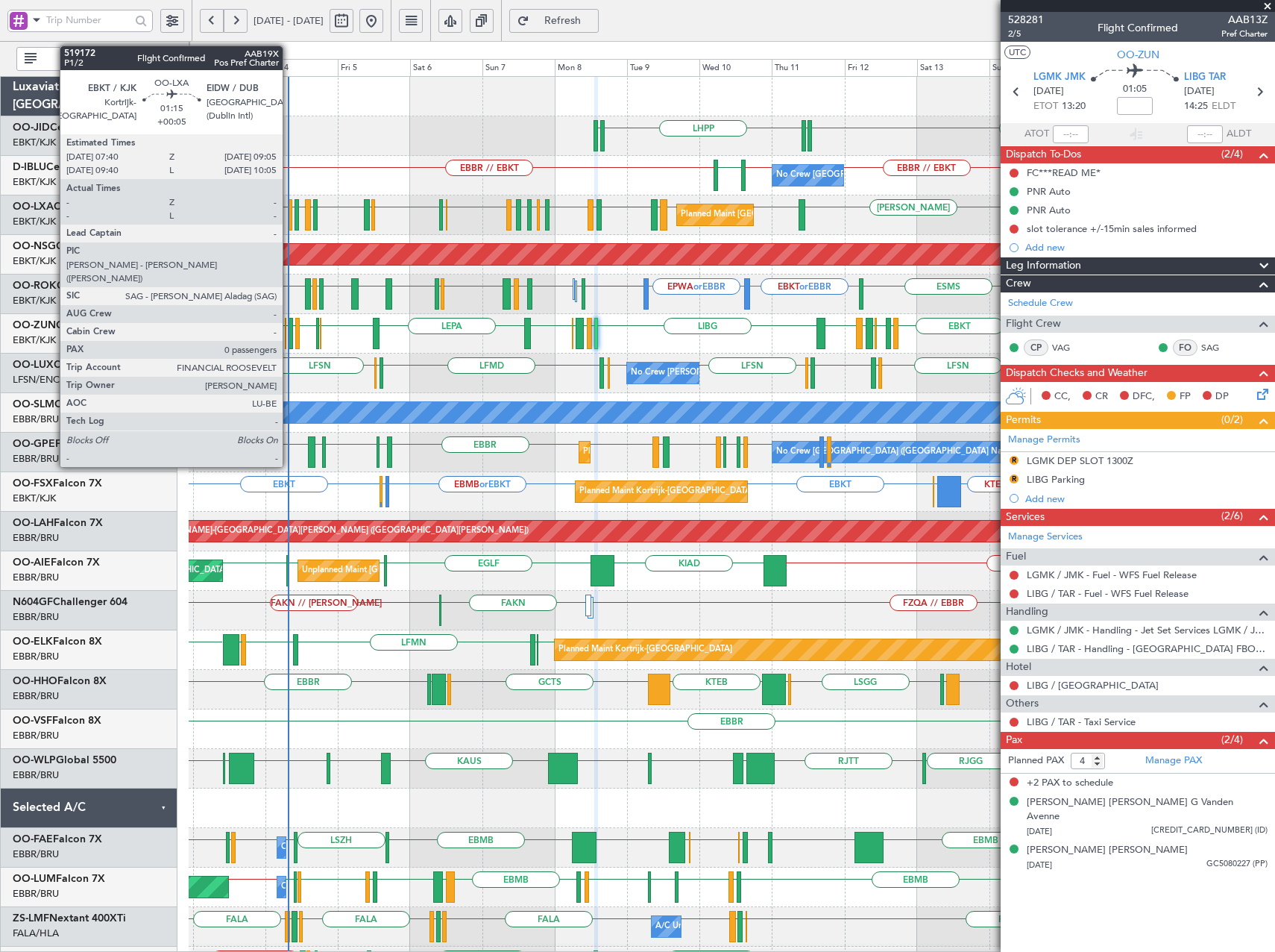
click at [289, 219] on div at bounding box center [290, 215] width 5 height 32
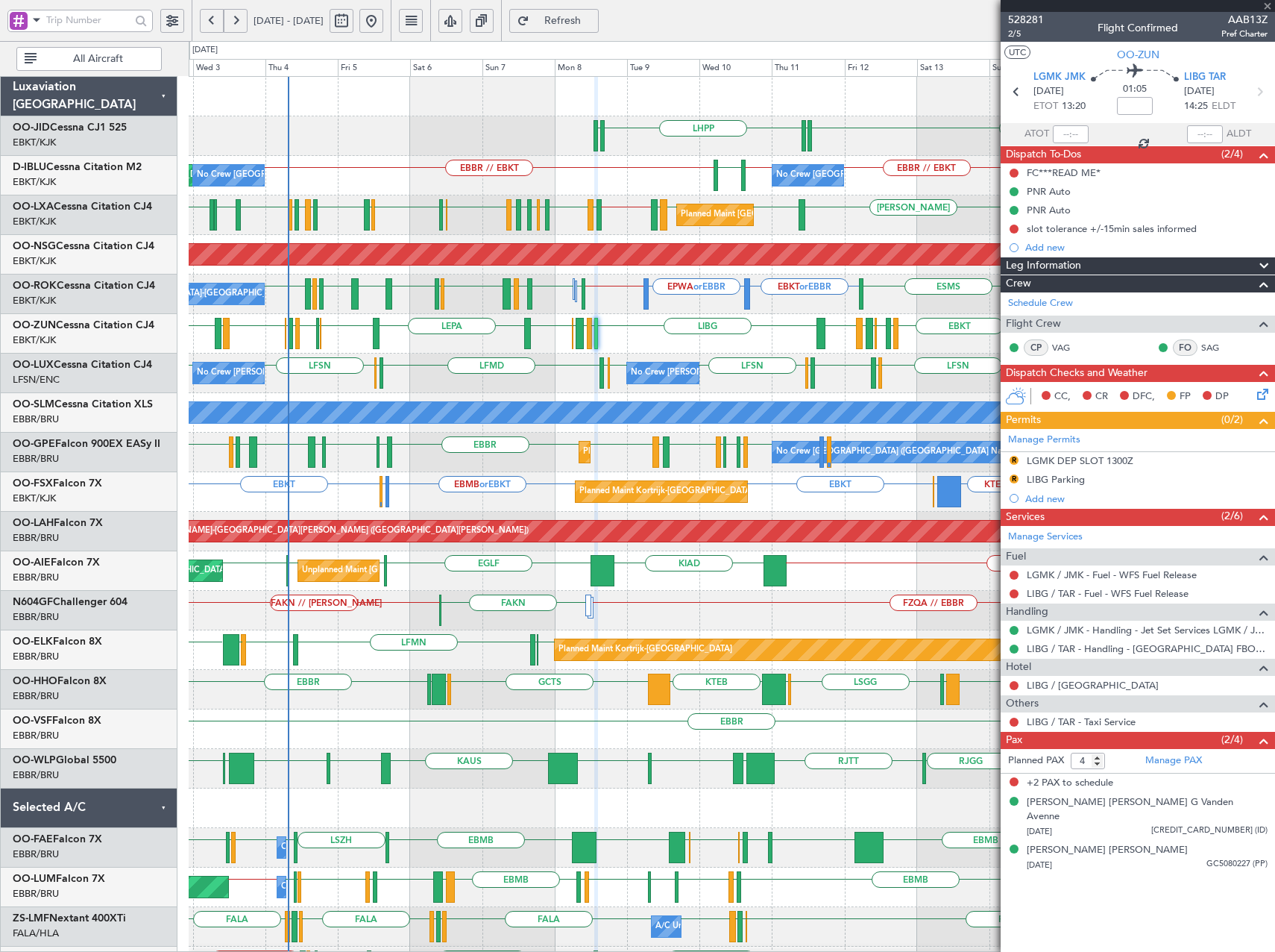
type input "+00:05"
type input "0"
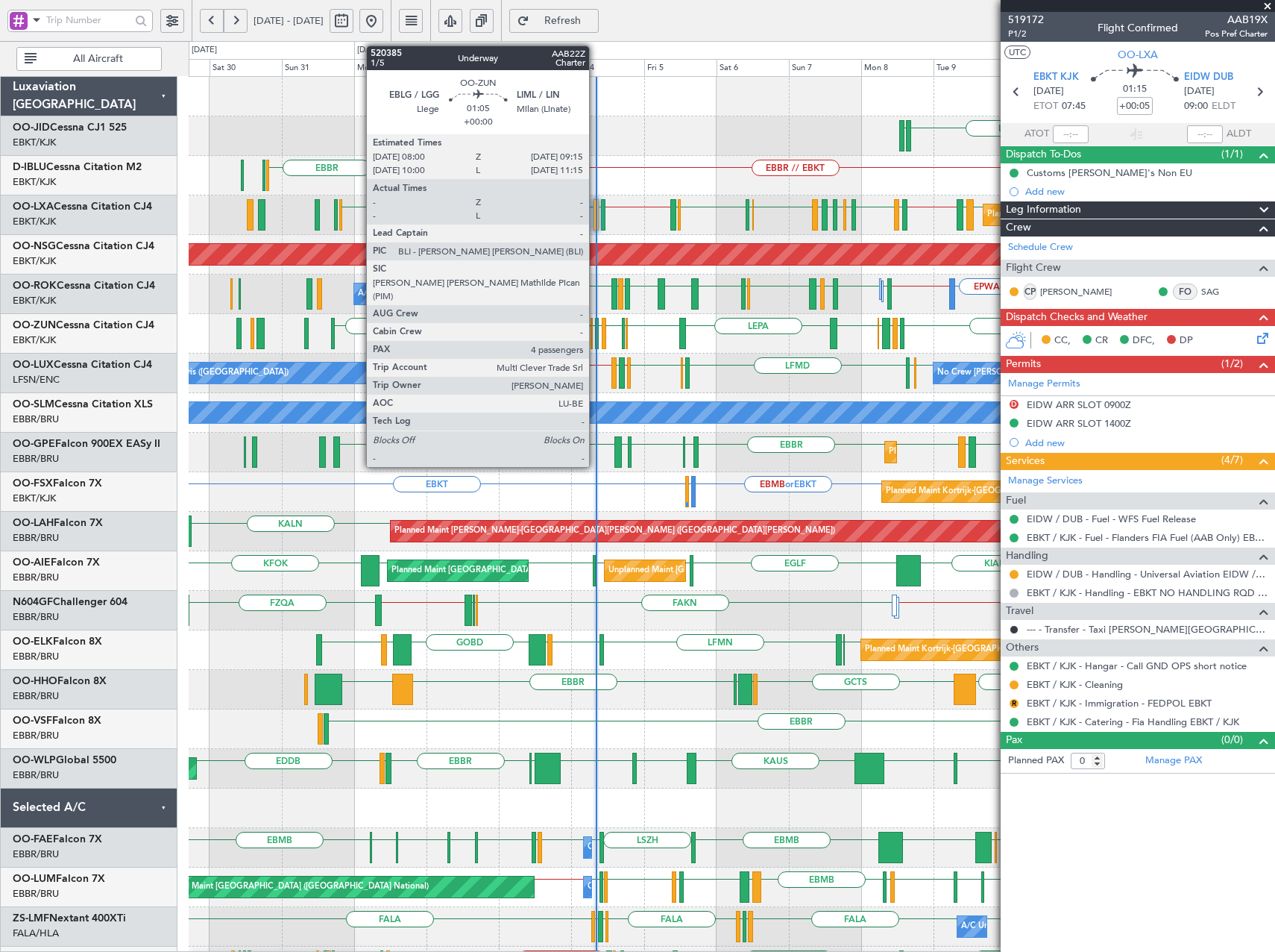
click at [596, 331] on div at bounding box center [597, 334] width 5 height 32
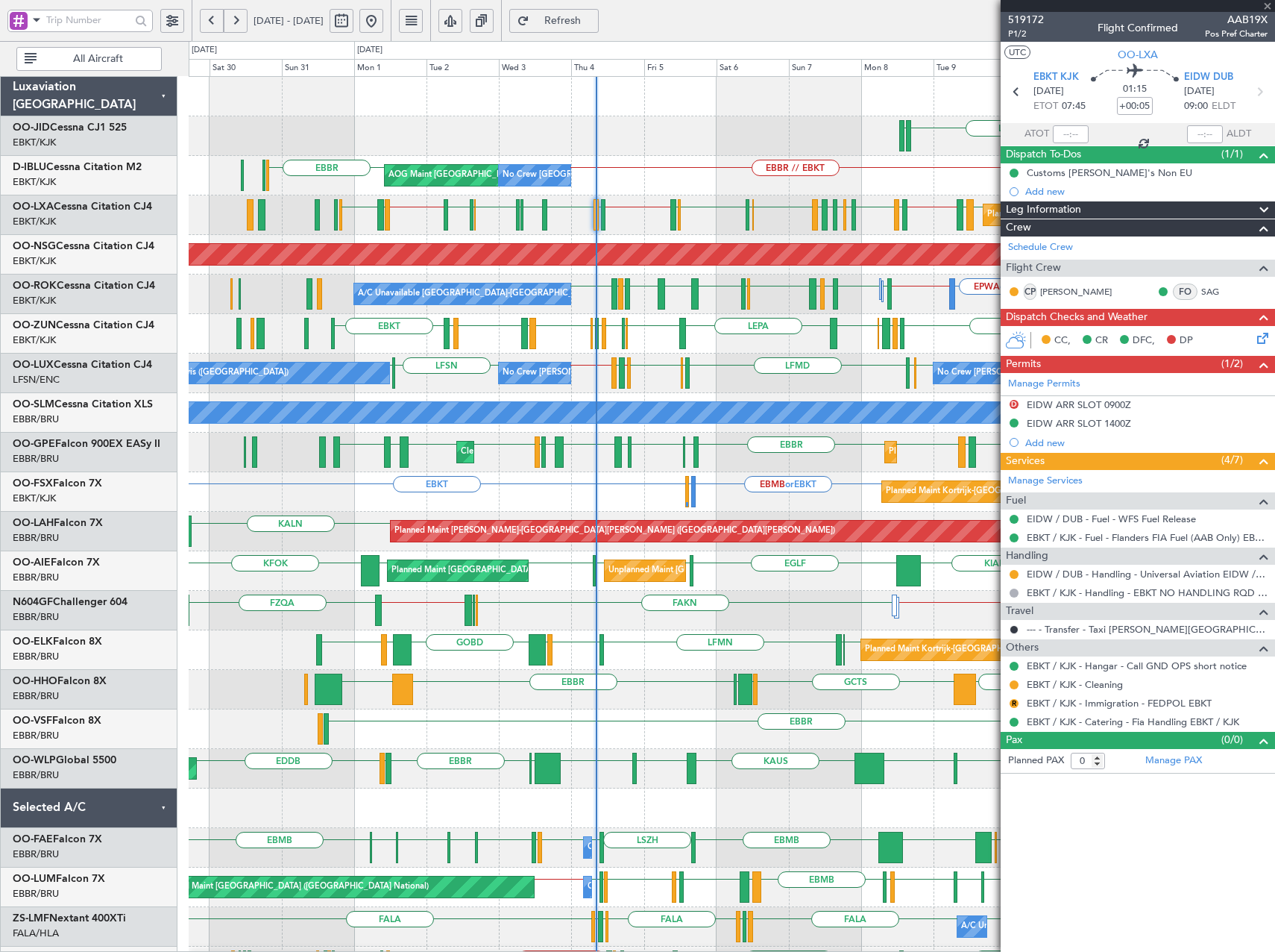
type input "4"
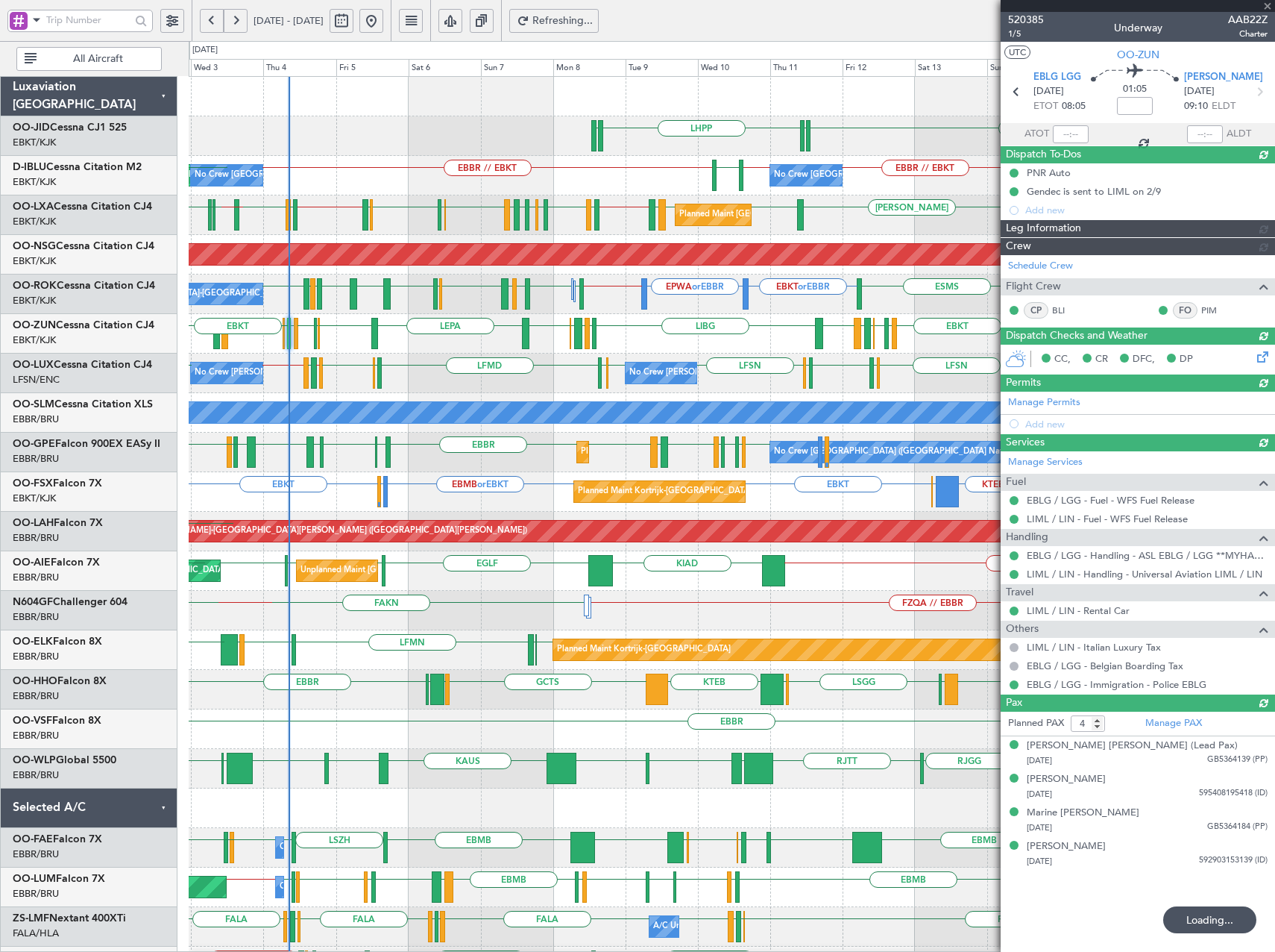
click at [520, 411] on div "EBKT EDDN LHPP EDDN EBBR // EBKT EBBR // EBKT EBKT // EBBR LSZH No Crew Brussel…" at bounding box center [731, 630] width 1086 height 1107
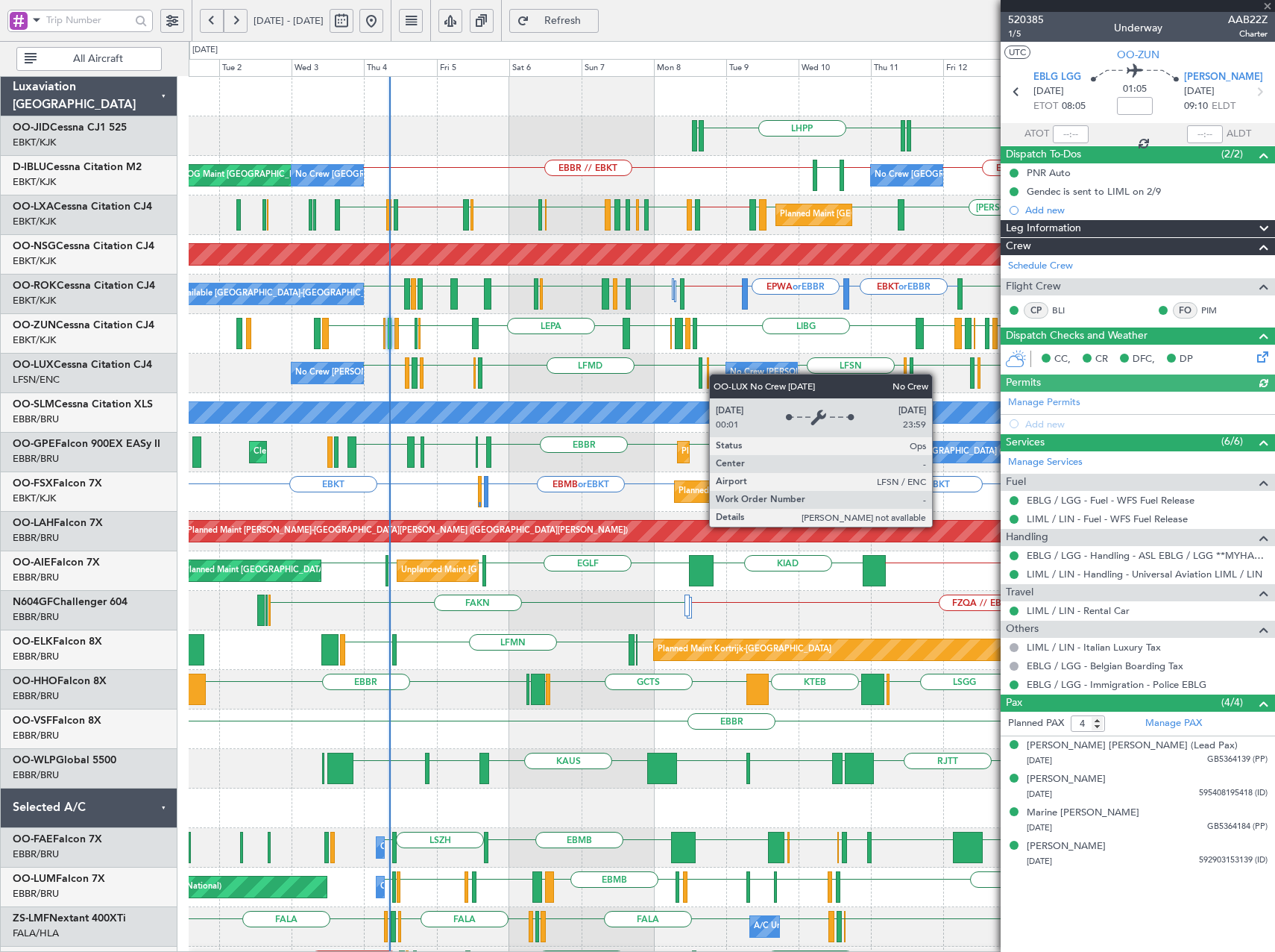
click at [717, 374] on div "LRCV or LFSN LFSN LFMD ELLX LFSN EBKT LFMD LFSN LFSN LFSN ELLX LFMN LFPB LFSN L…" at bounding box center [731, 374] width 1086 height 40
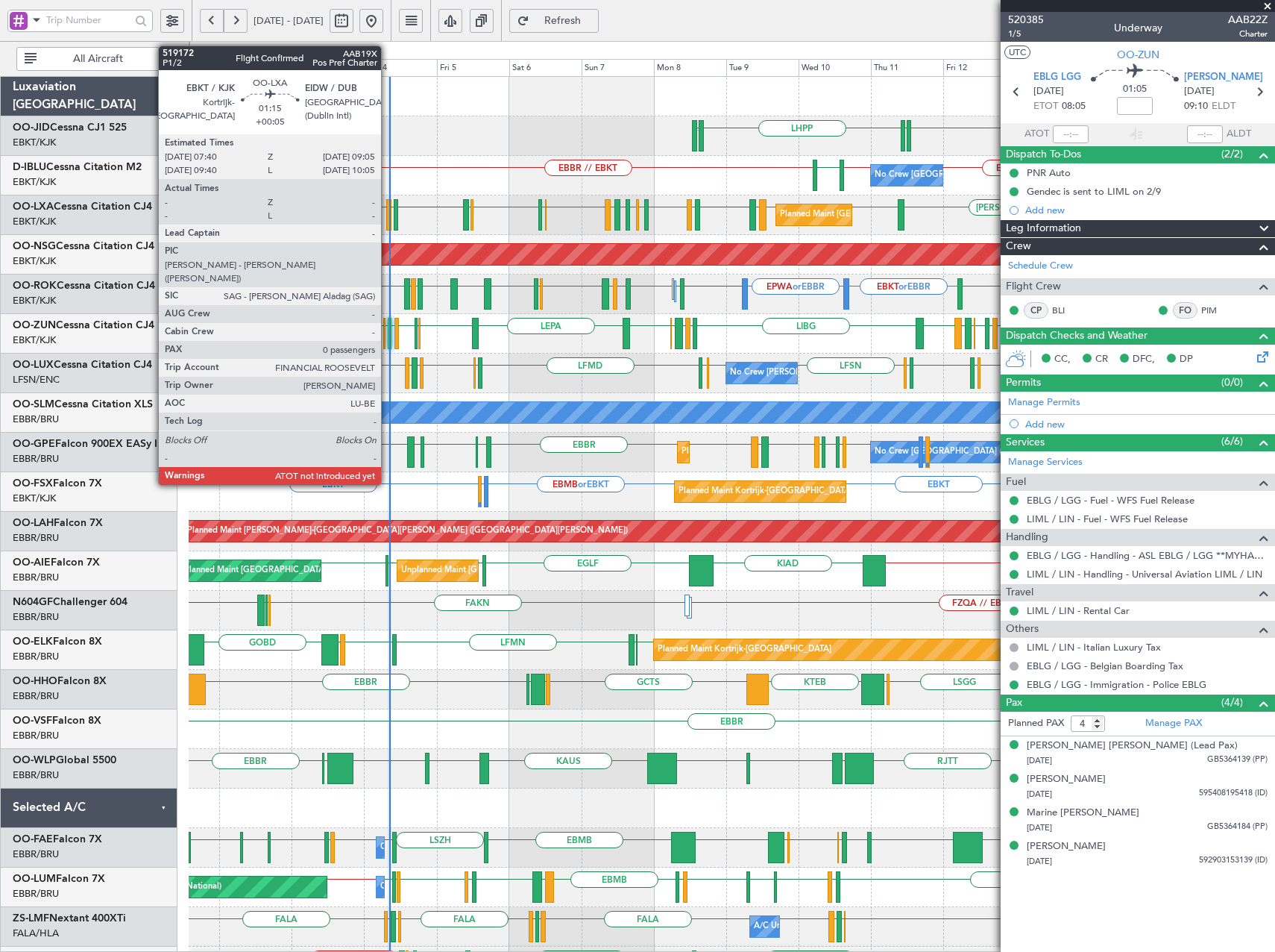
click at [388, 221] on div at bounding box center [389, 215] width 5 height 32
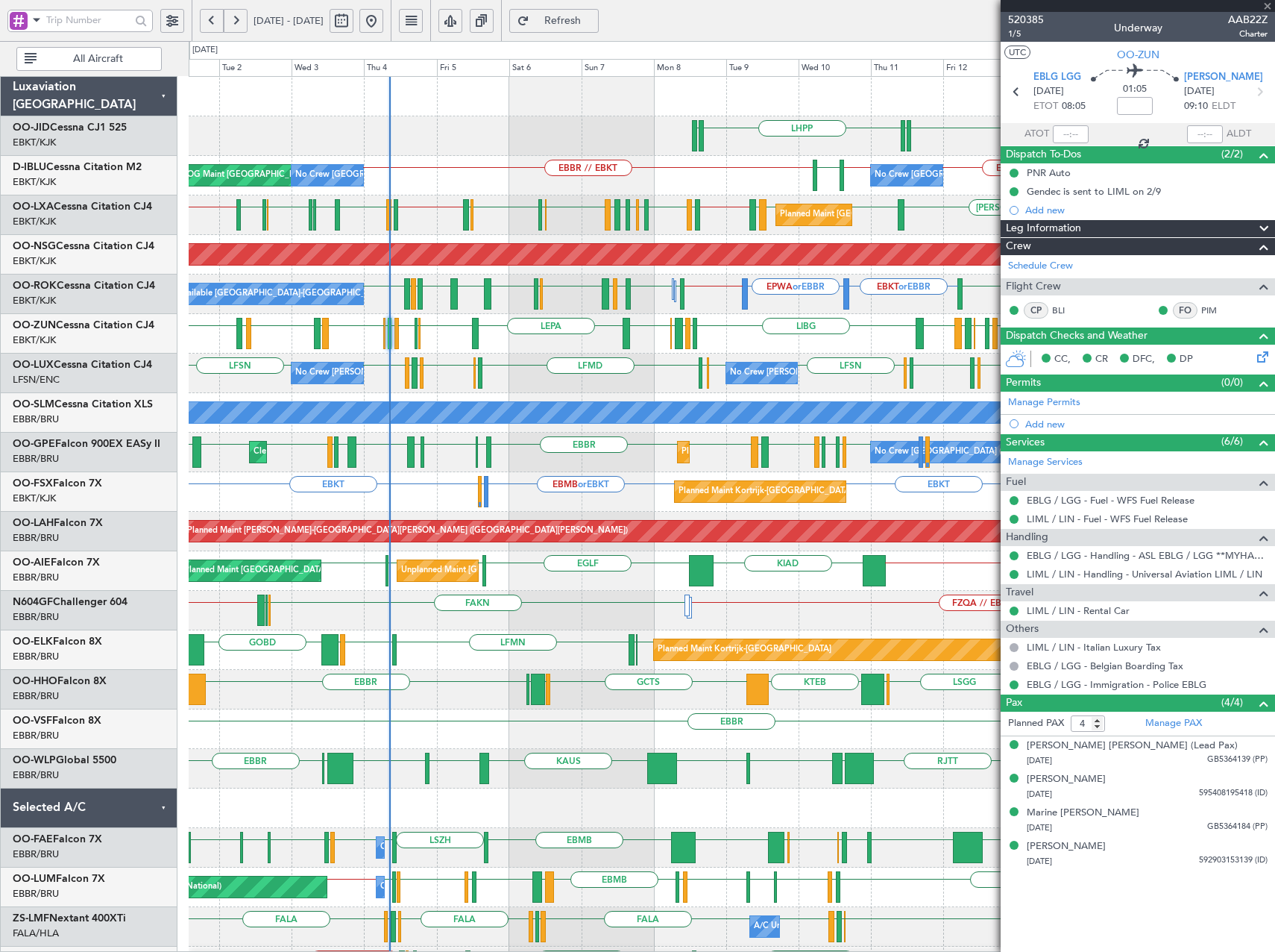
type input "+00:05"
type input "0"
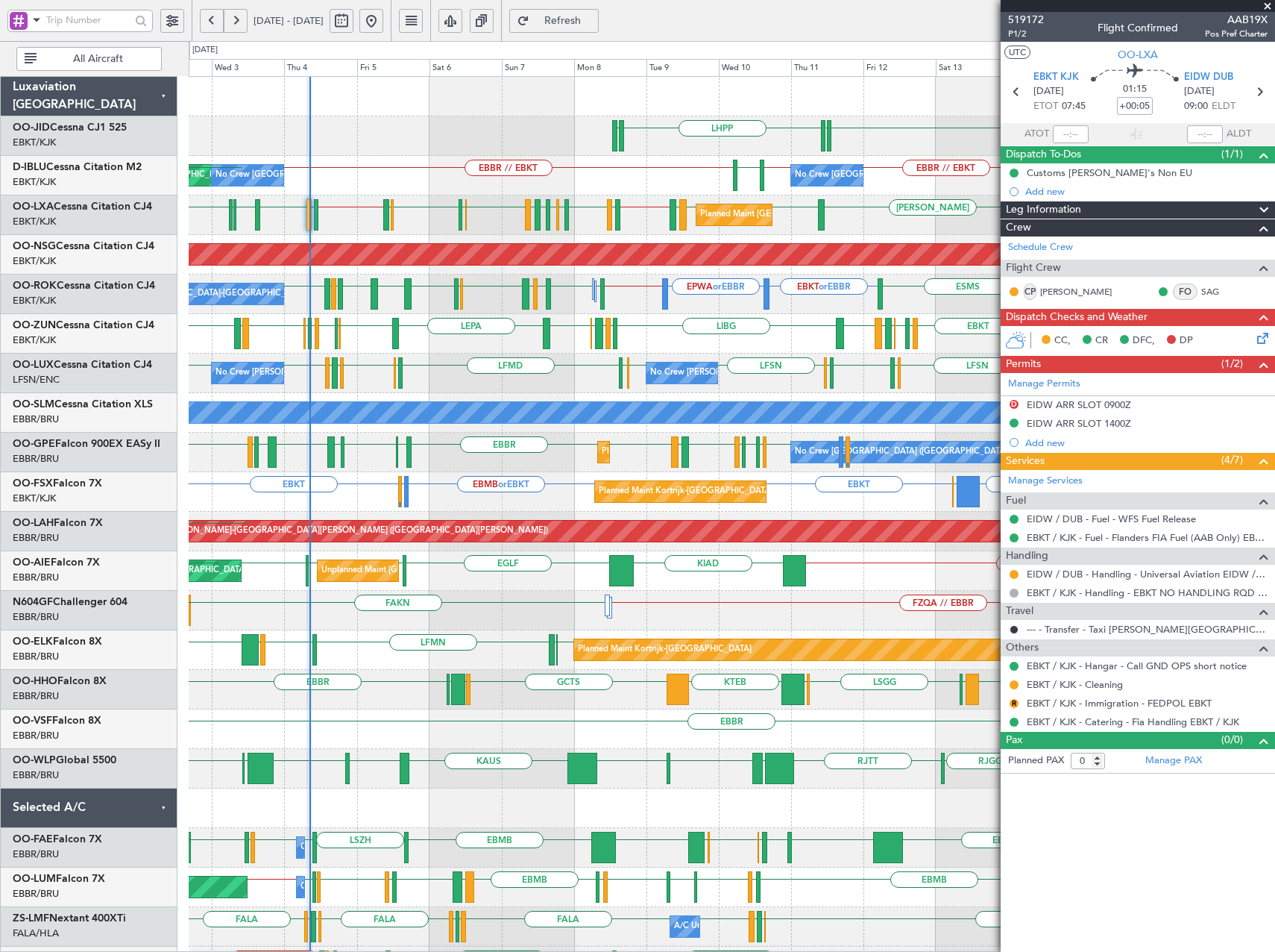
click at [504, 343] on div "LEPA EBKT LFPB EDDL LIML EBLG EBKT LIRA EBKT LIBG LGMK LIBG EBCI EBKT EBKT LFMD…" at bounding box center [731, 334] width 1086 height 40
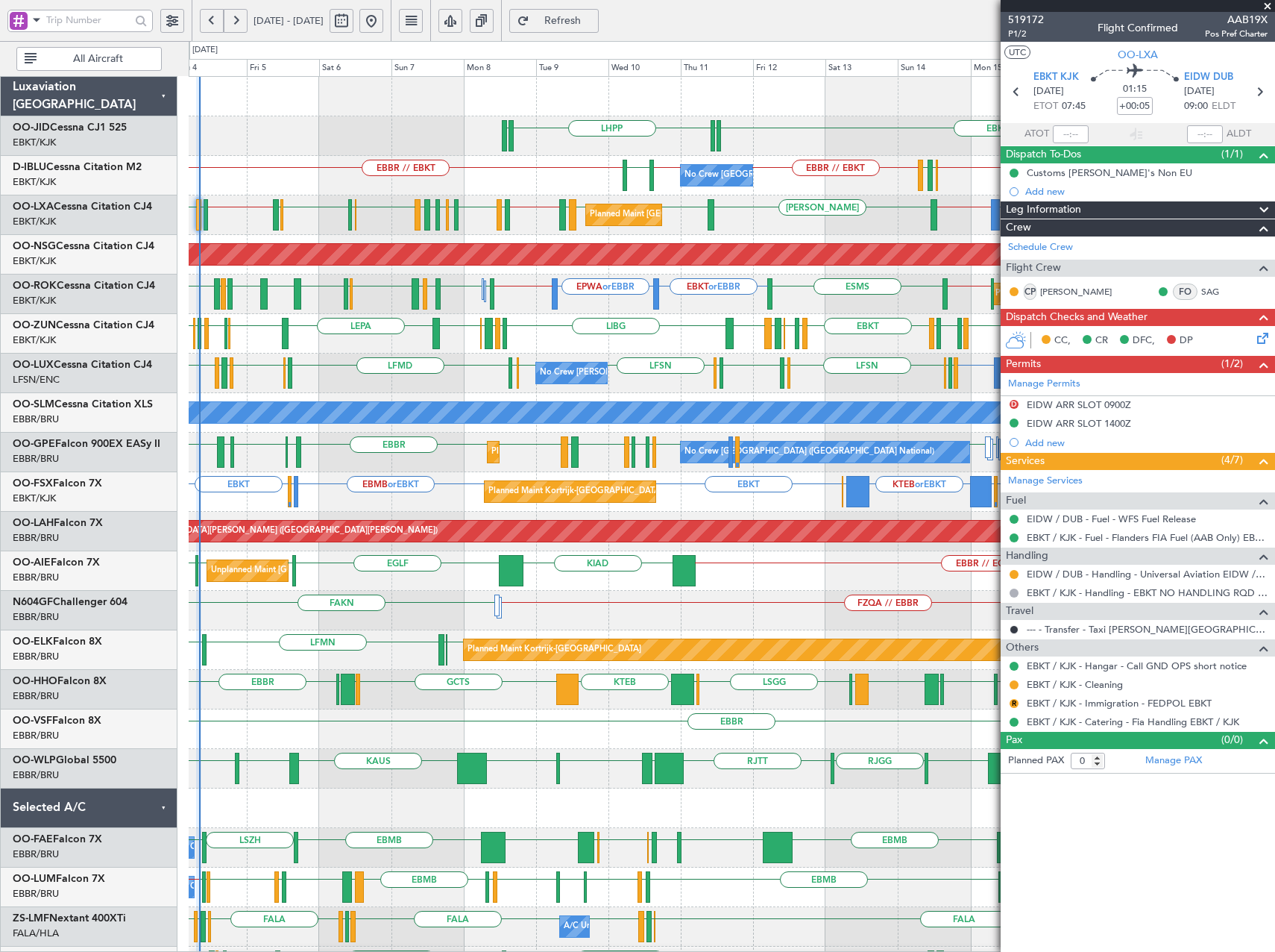
click at [755, 228] on div "Planned Maint Brussels (Brussels National) EBKT or EBBR LRBS or EBBR EBBR // EB…" at bounding box center [731, 216] width 1086 height 40
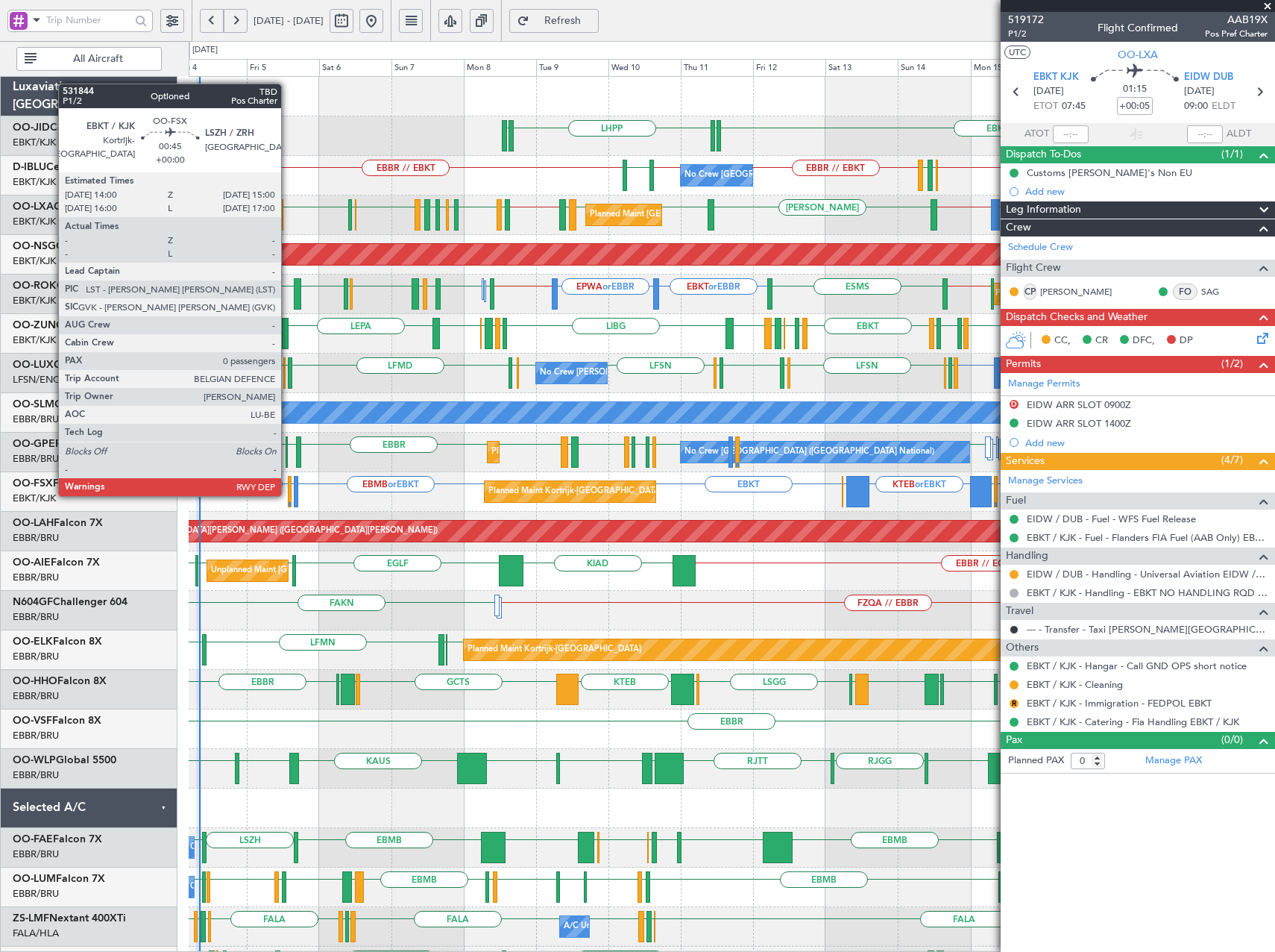
click at [288, 495] on div at bounding box center [290, 492] width 4 height 32
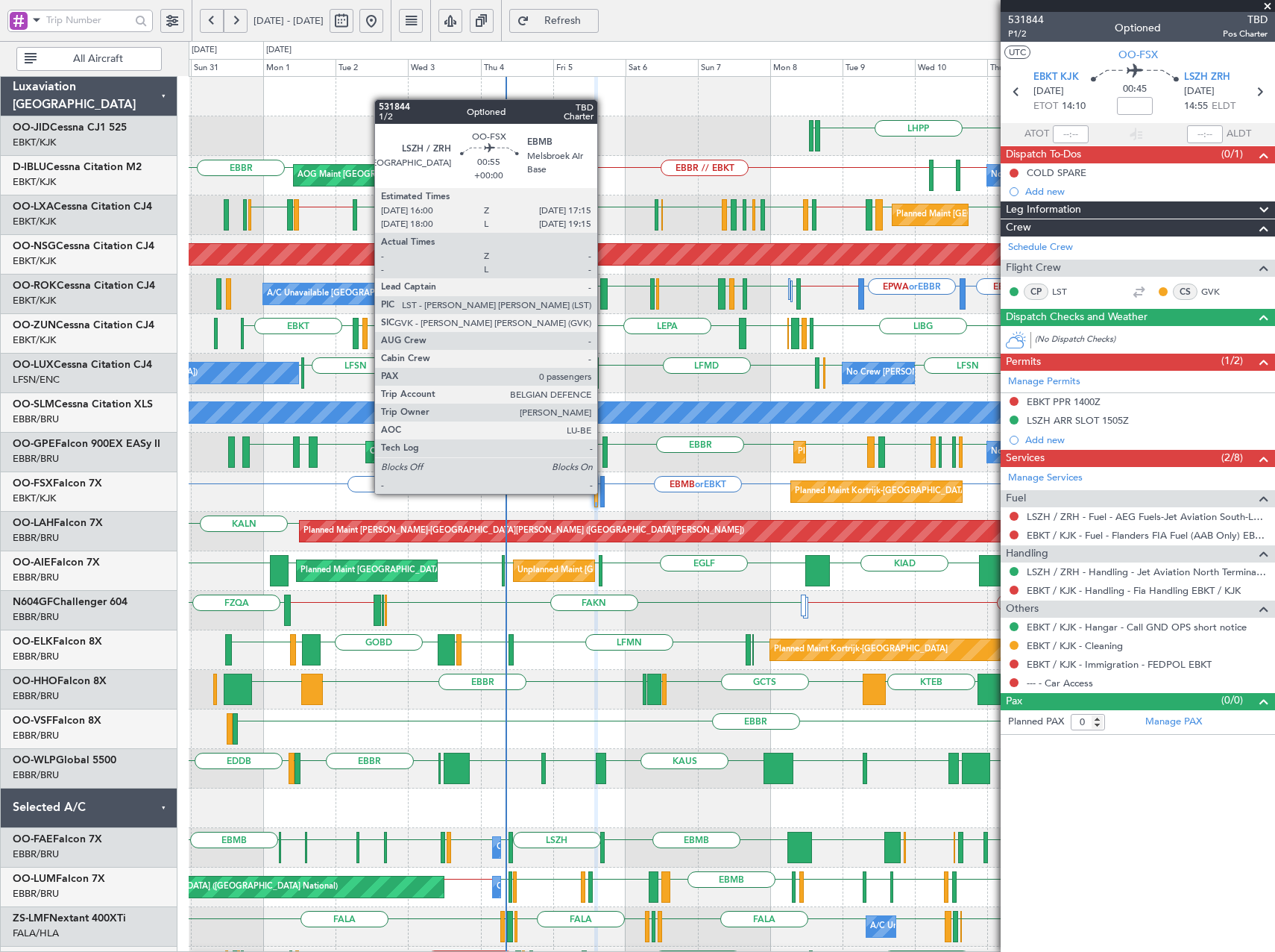
click at [604, 492] on div at bounding box center [602, 492] width 5 height 32
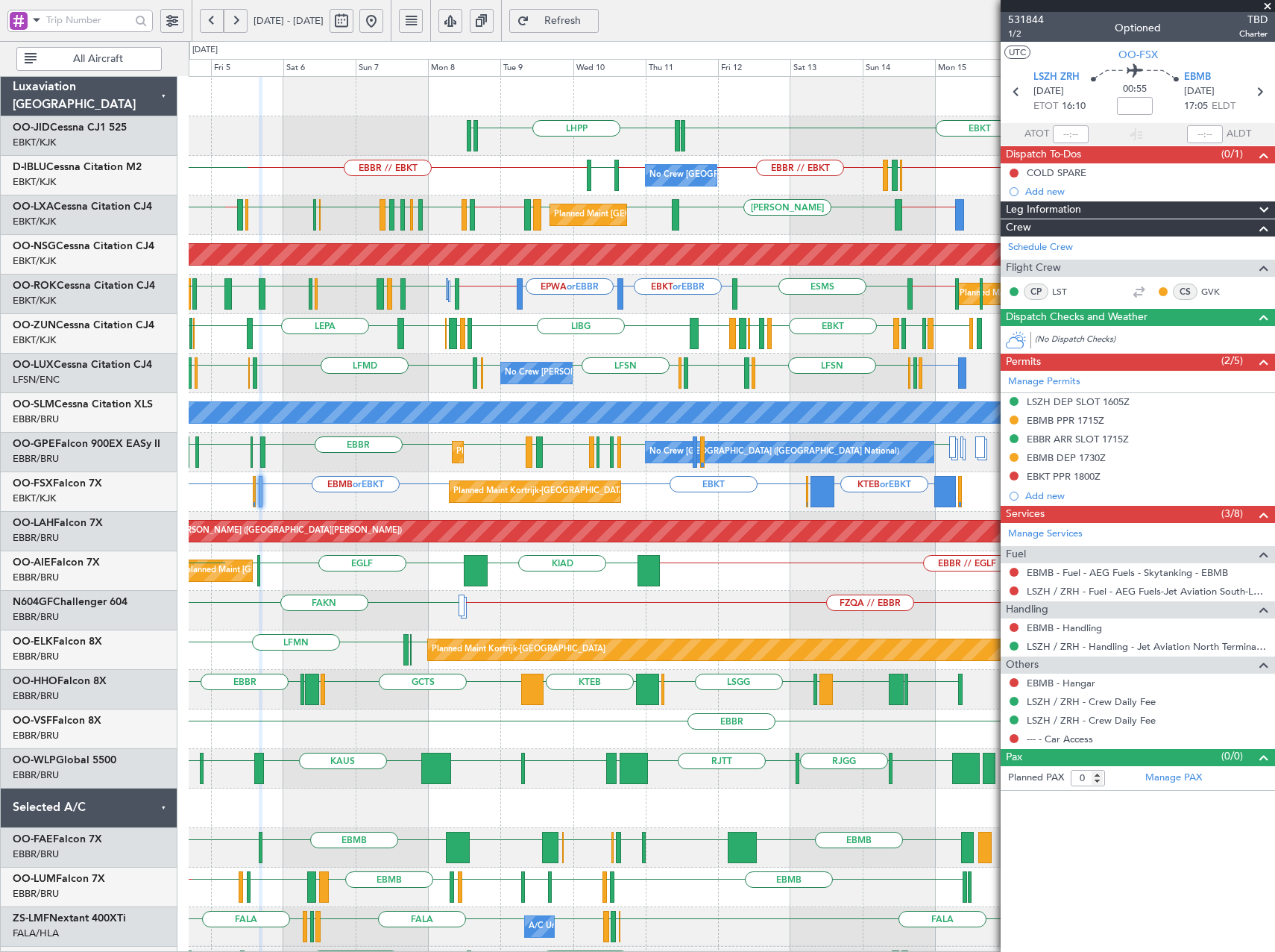
click at [596, 373] on div "EBKT LHPP EDDN EDDN EBKT // EBBR EBBR // EBKT EBKT // EBBR LSZH EBBR LFMN EBBR …" at bounding box center [731, 610] width 1086 height 1067
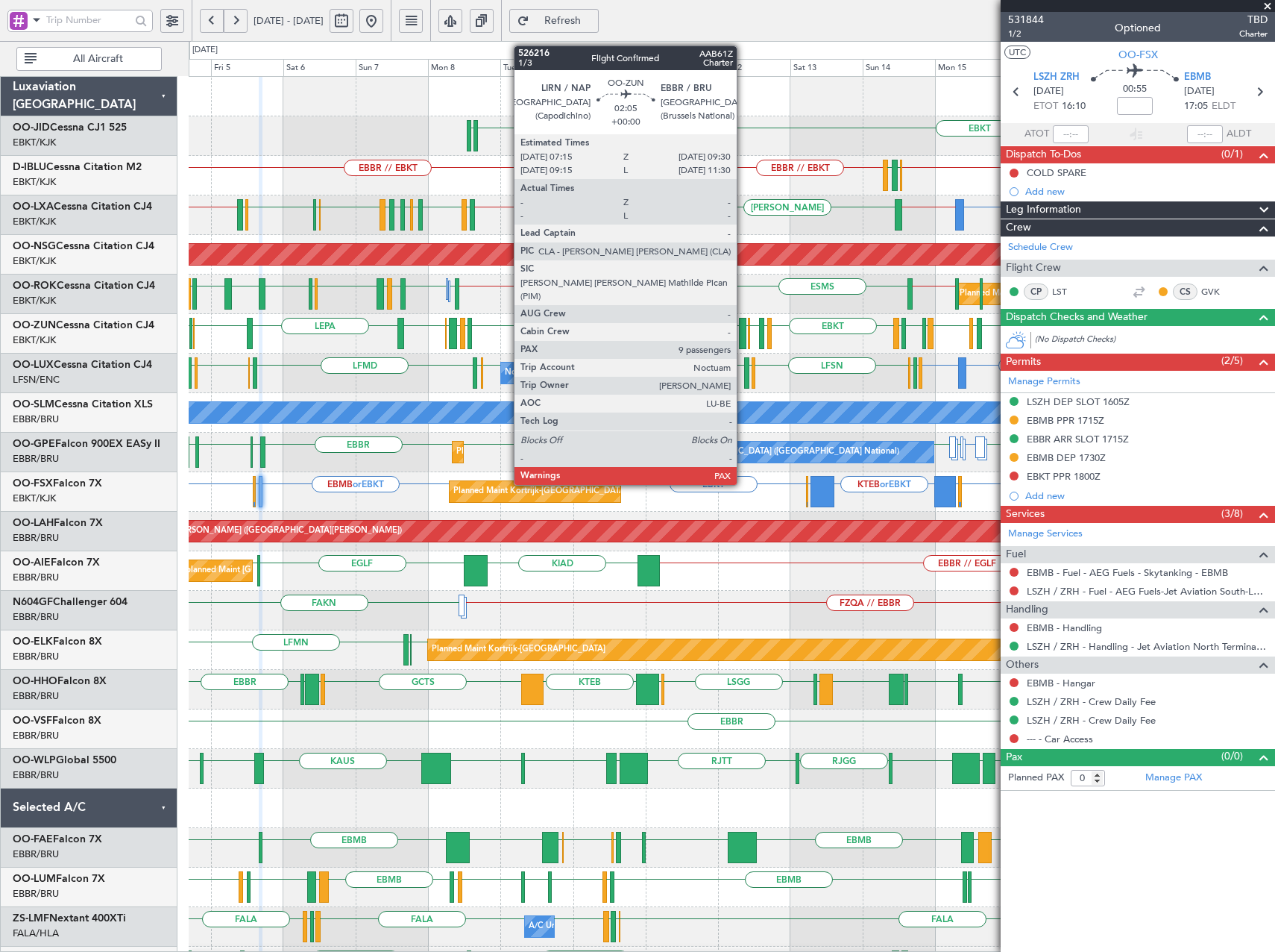
click at [743, 335] on div at bounding box center [743, 334] width 8 height 32
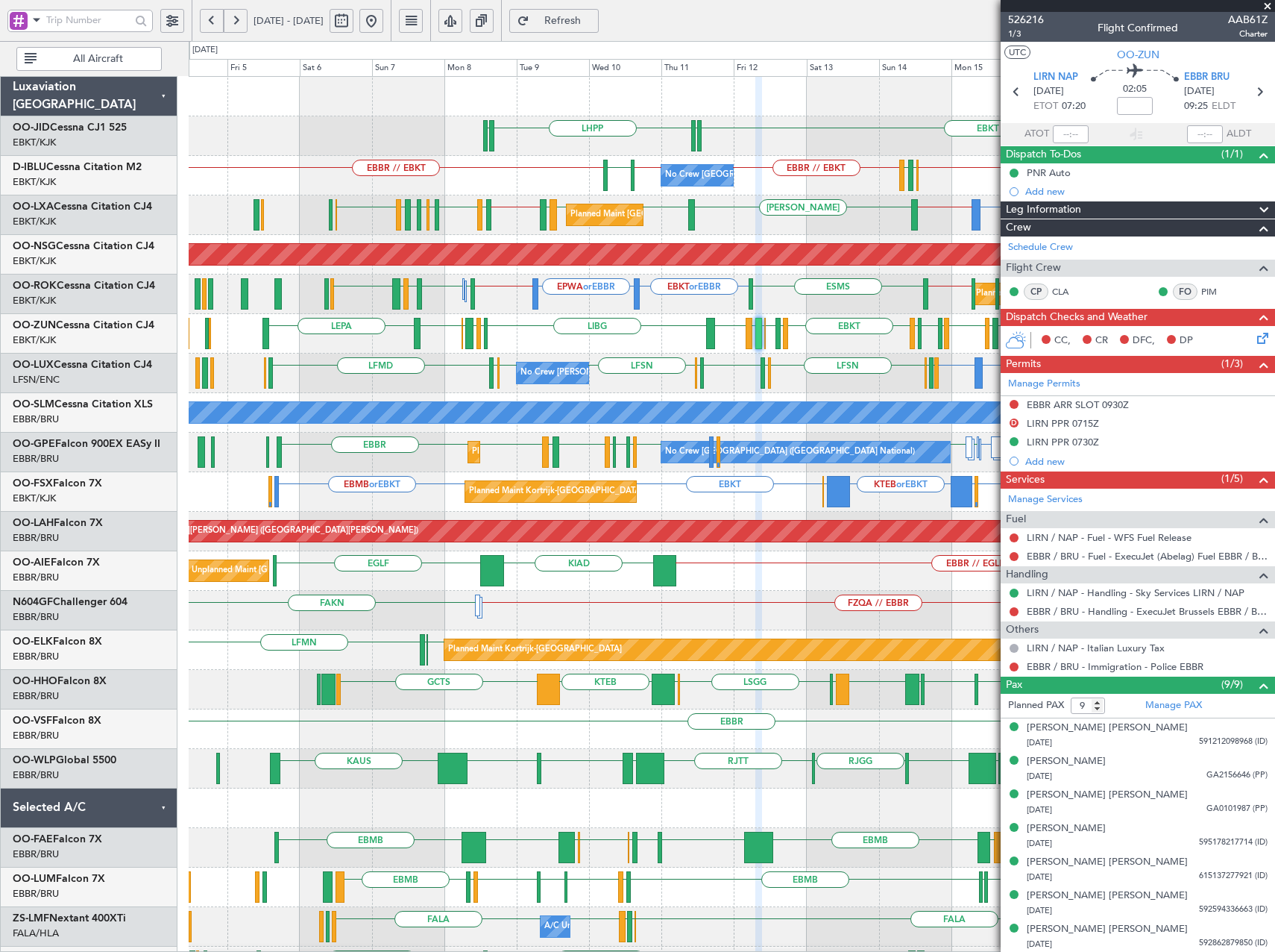
click at [541, 187] on div "EBKT // EBBR EBBR // EBKT EBKT // EBBR LSZH EBBR LFMN EBBR // EBKT No Crew Brus…" at bounding box center [731, 176] width 1086 height 40
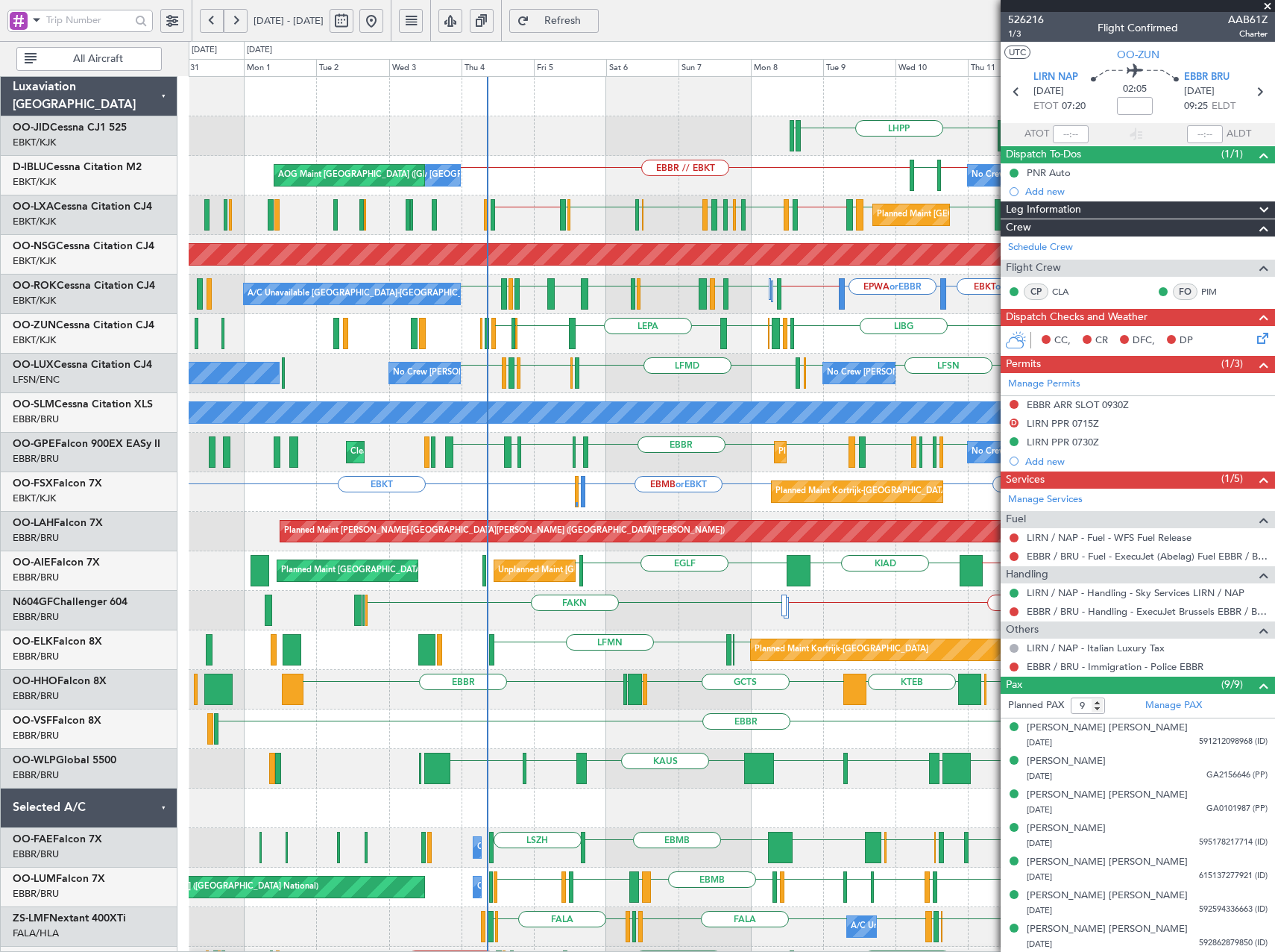
click at [649, 483] on div "Planned Maint Kortrijk-Wevelgem EBMB or EBKT LSZH or EBKT EBKT EBKT KTEB or EBK…" at bounding box center [731, 492] width 1086 height 40
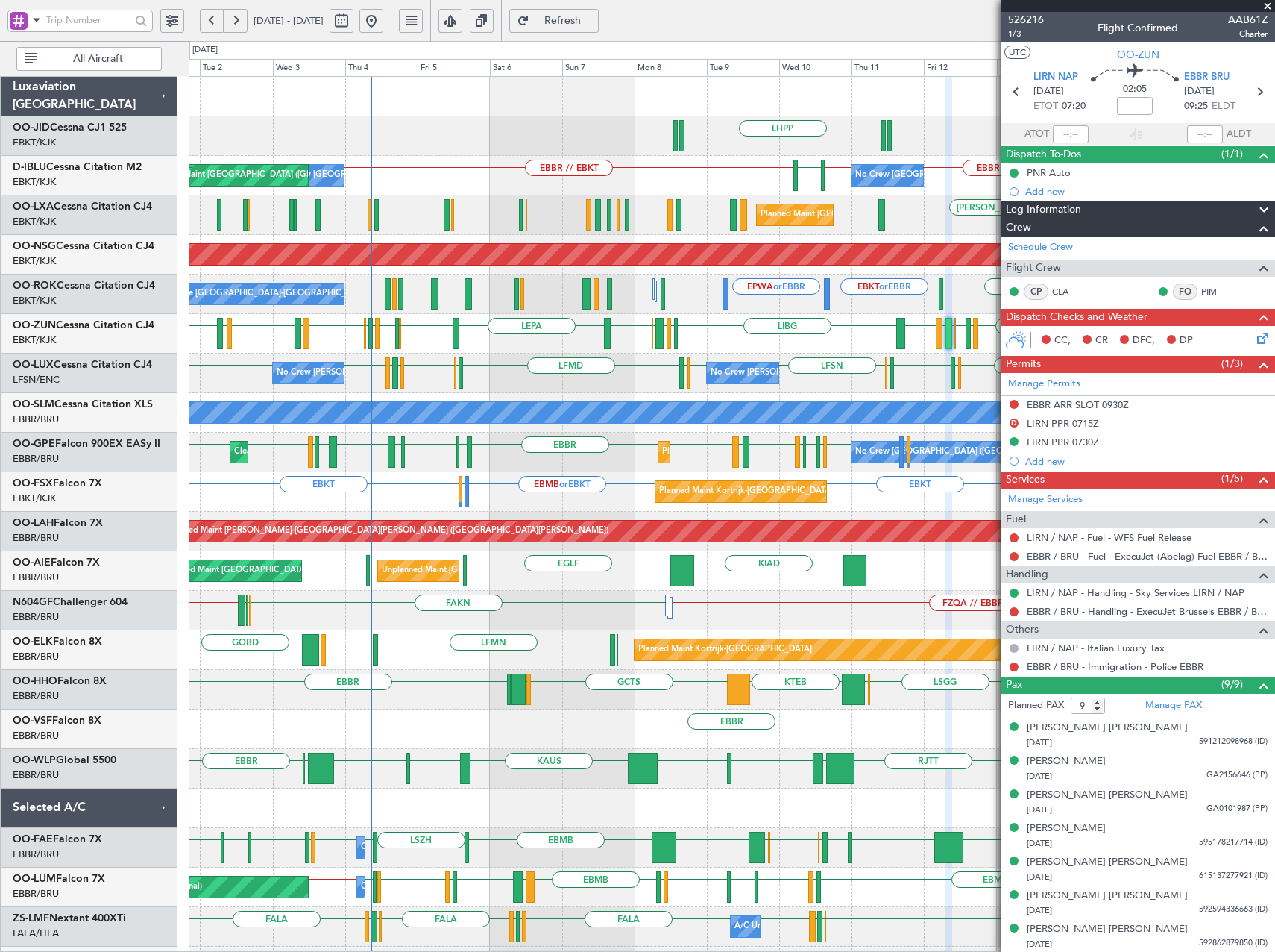
click at [750, 351] on div "LEPA EBKT LFPB EDDL LIML EBLG EBKT LIRA EBKT LEBB EBKT LIBG LGMK LIBG EBCI EBKT…" at bounding box center [731, 334] width 1086 height 40
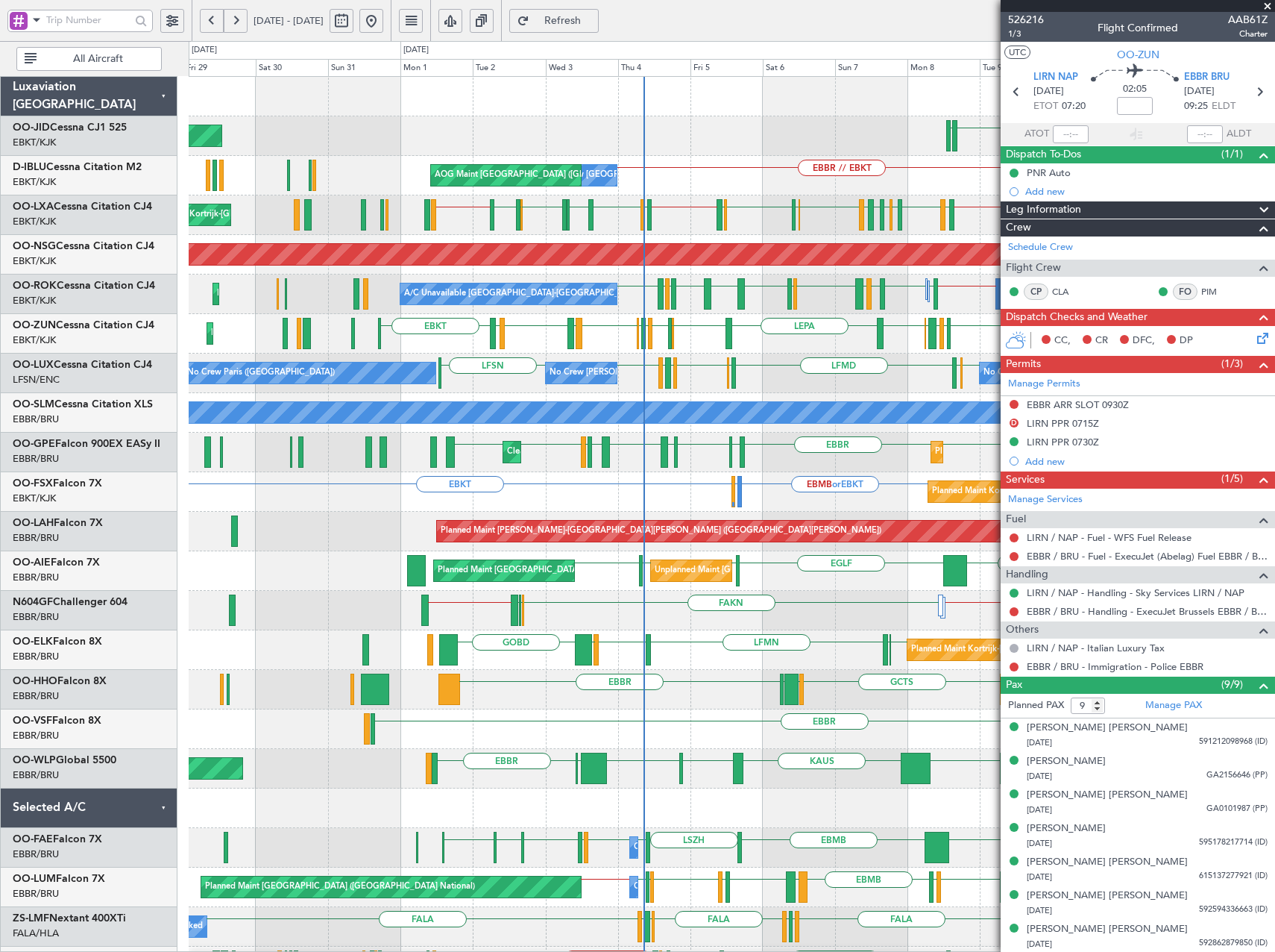
click at [673, 189] on div "No Crew Brussels (Brussels National) No Crew Brussels (Brussels National) AOG M…" at bounding box center [731, 176] width 1086 height 40
click at [1268, 2] on span at bounding box center [1267, 7] width 15 height 14
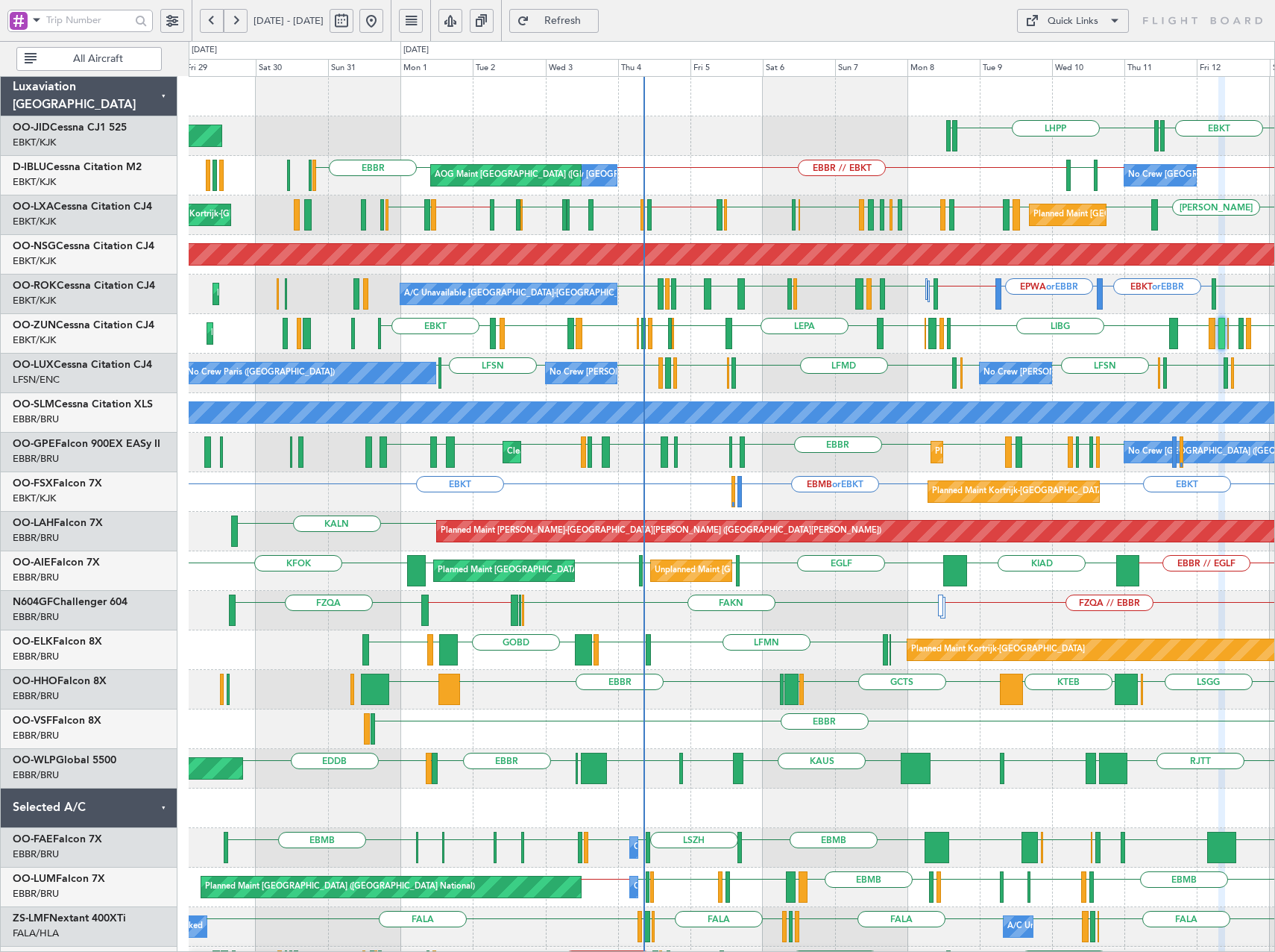
type input "0"
click at [1114, 21] on span at bounding box center [1115, 21] width 18 height 18
click at [1072, 65] on button "Trip Builder" at bounding box center [1073, 57] width 112 height 36
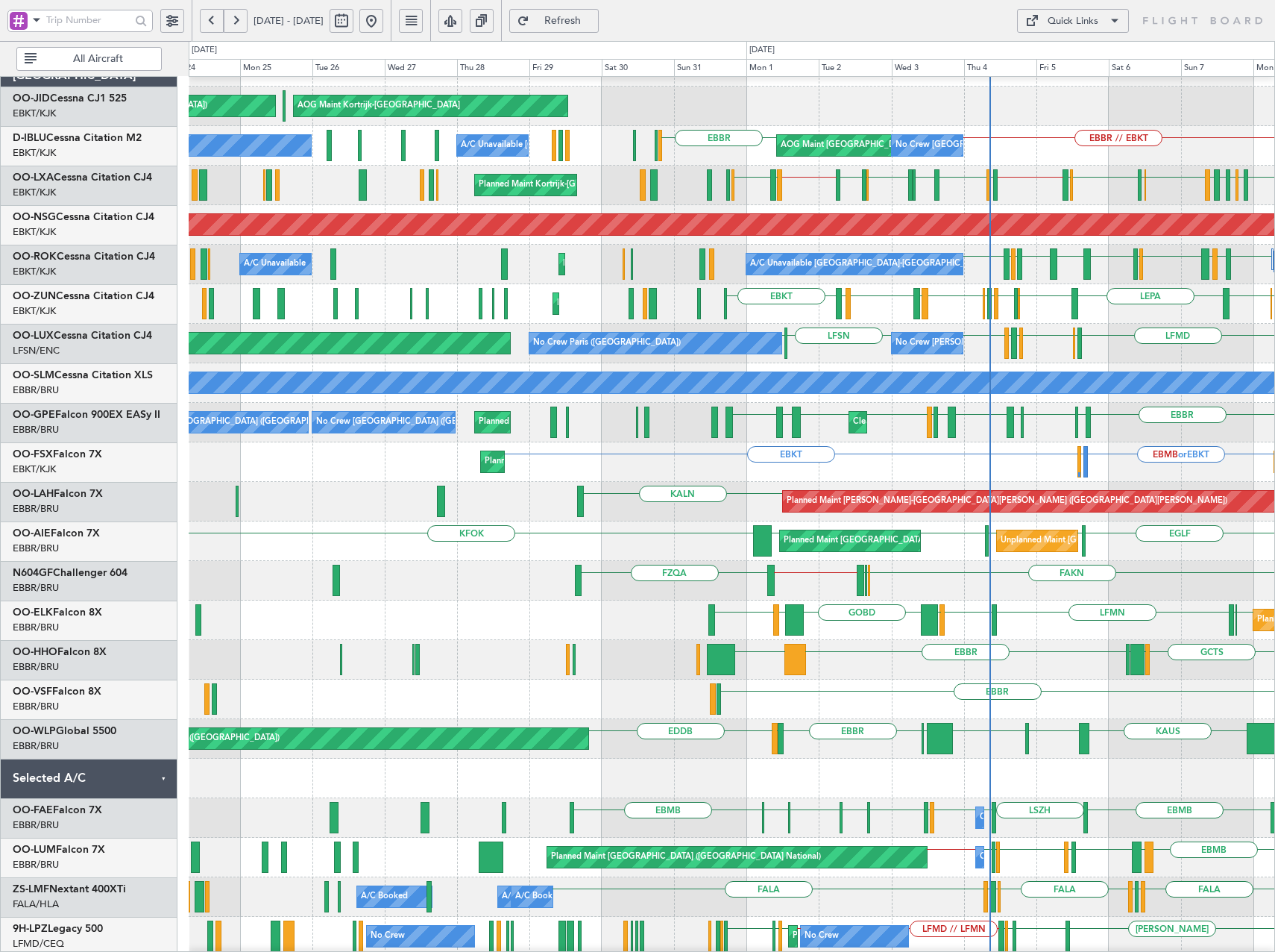
scroll to position [30, 0]
click at [701, 490] on div "KALN Planned Maint Alton-st Louis (St Louis Regl)" at bounding box center [731, 502] width 1086 height 40
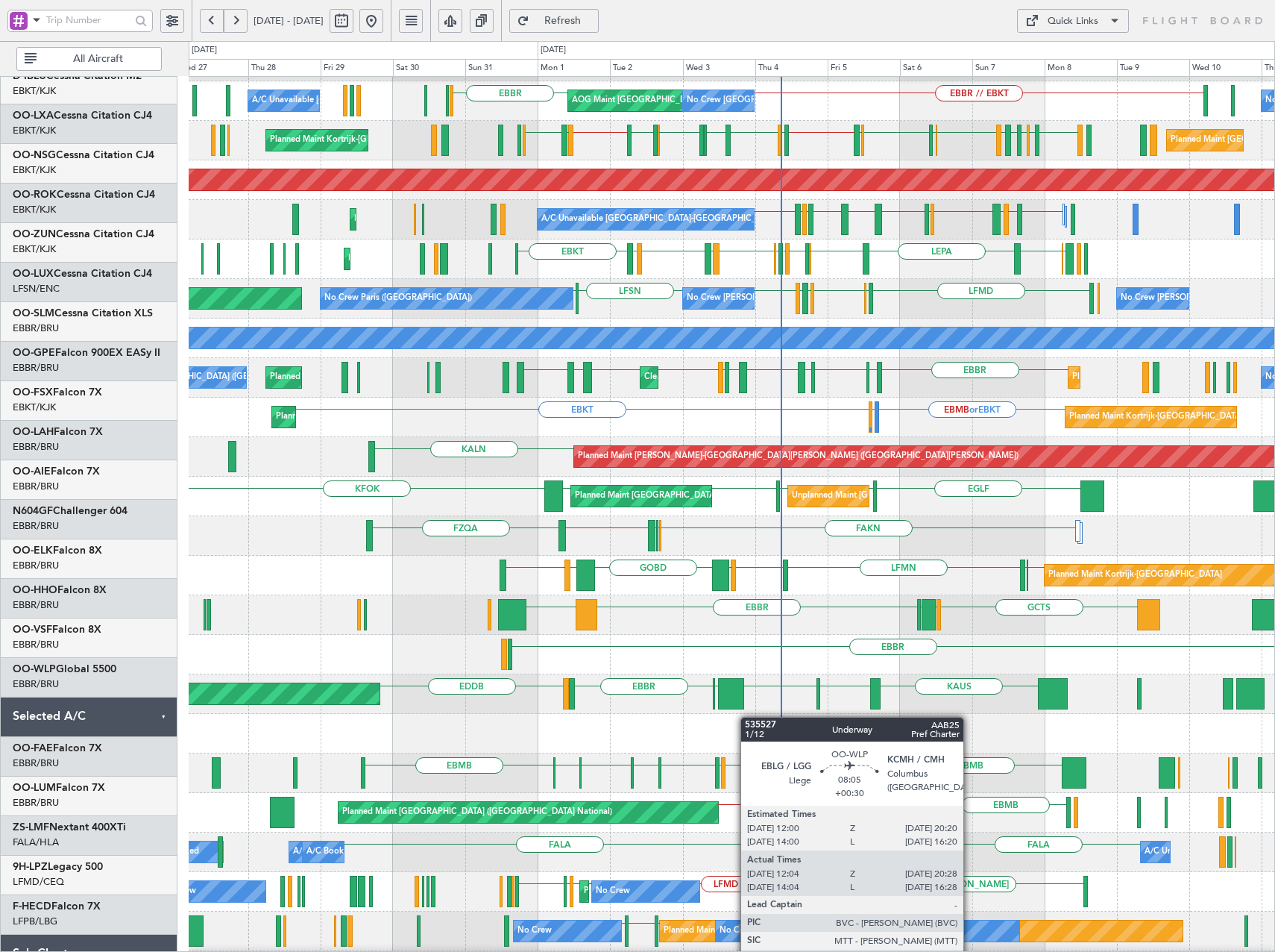
click at [721, 714] on div at bounding box center [731, 733] width 1086 height 40
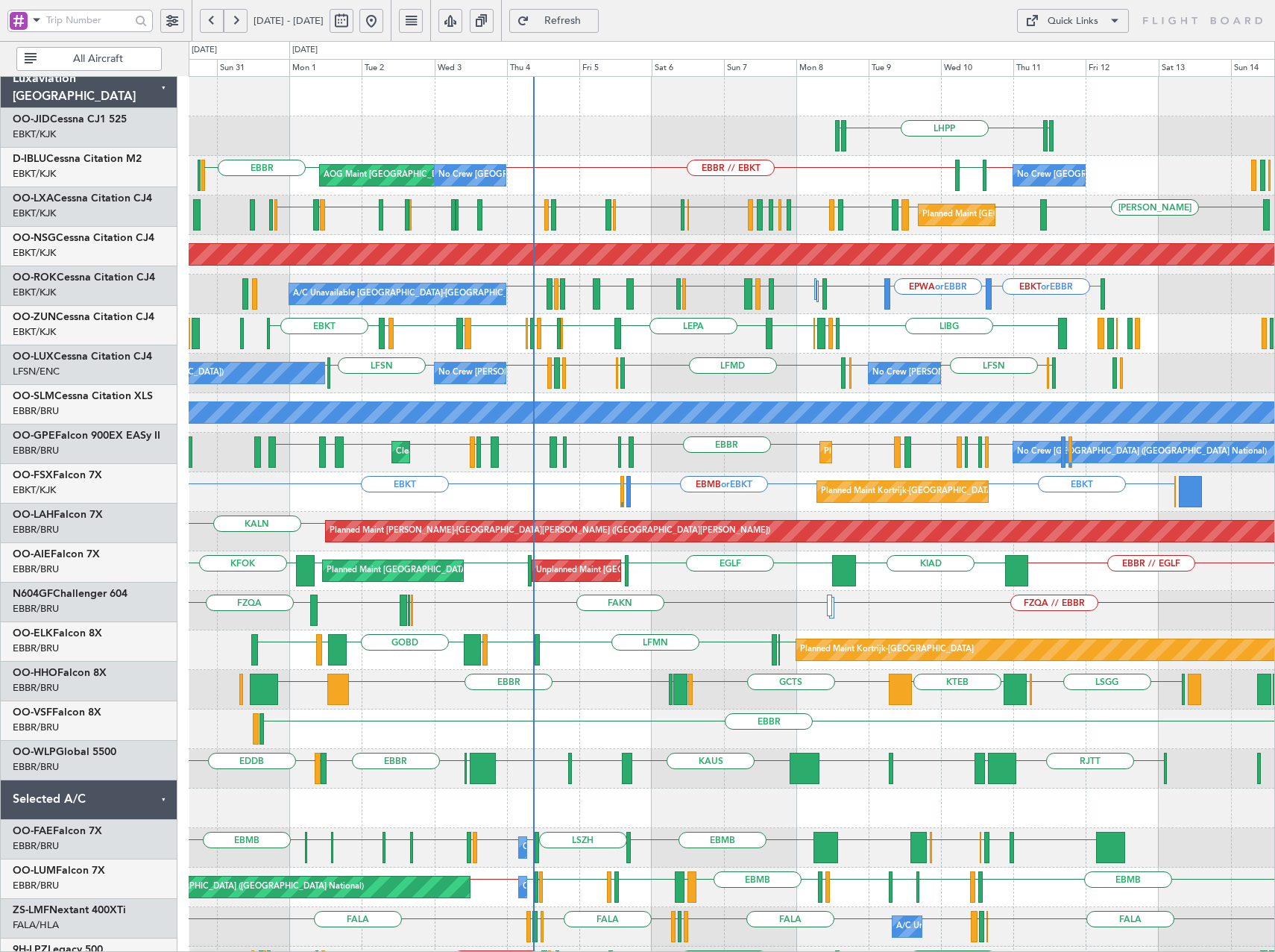
scroll to position [0, 0]
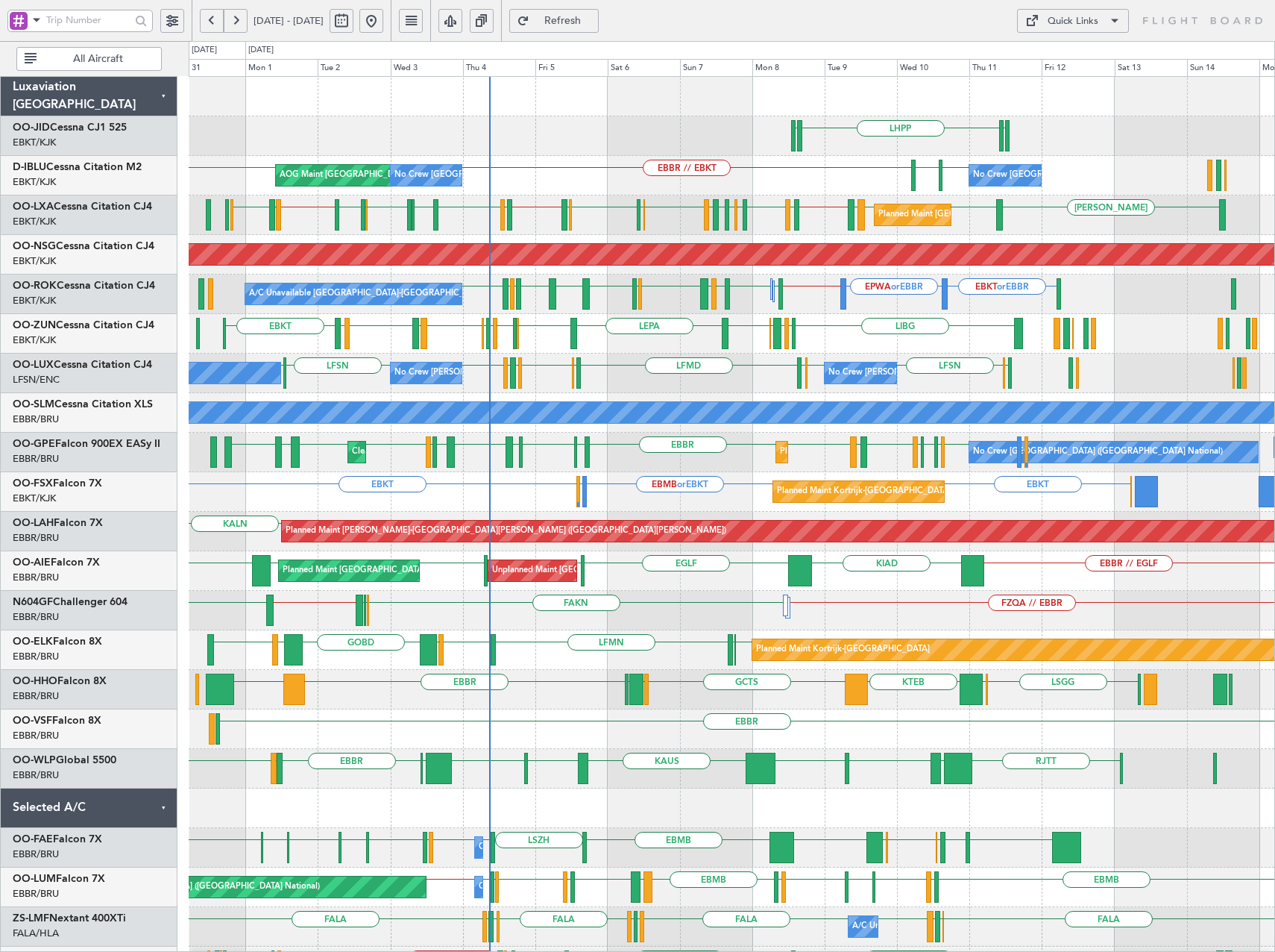
click at [663, 382] on div "LFMD ELLX LFSN EBKT LFMD LFSN LFSN LFPB LFSN LFSN ELLX LSZH No Crew Nancy (Esse…" at bounding box center [731, 374] width 1086 height 40
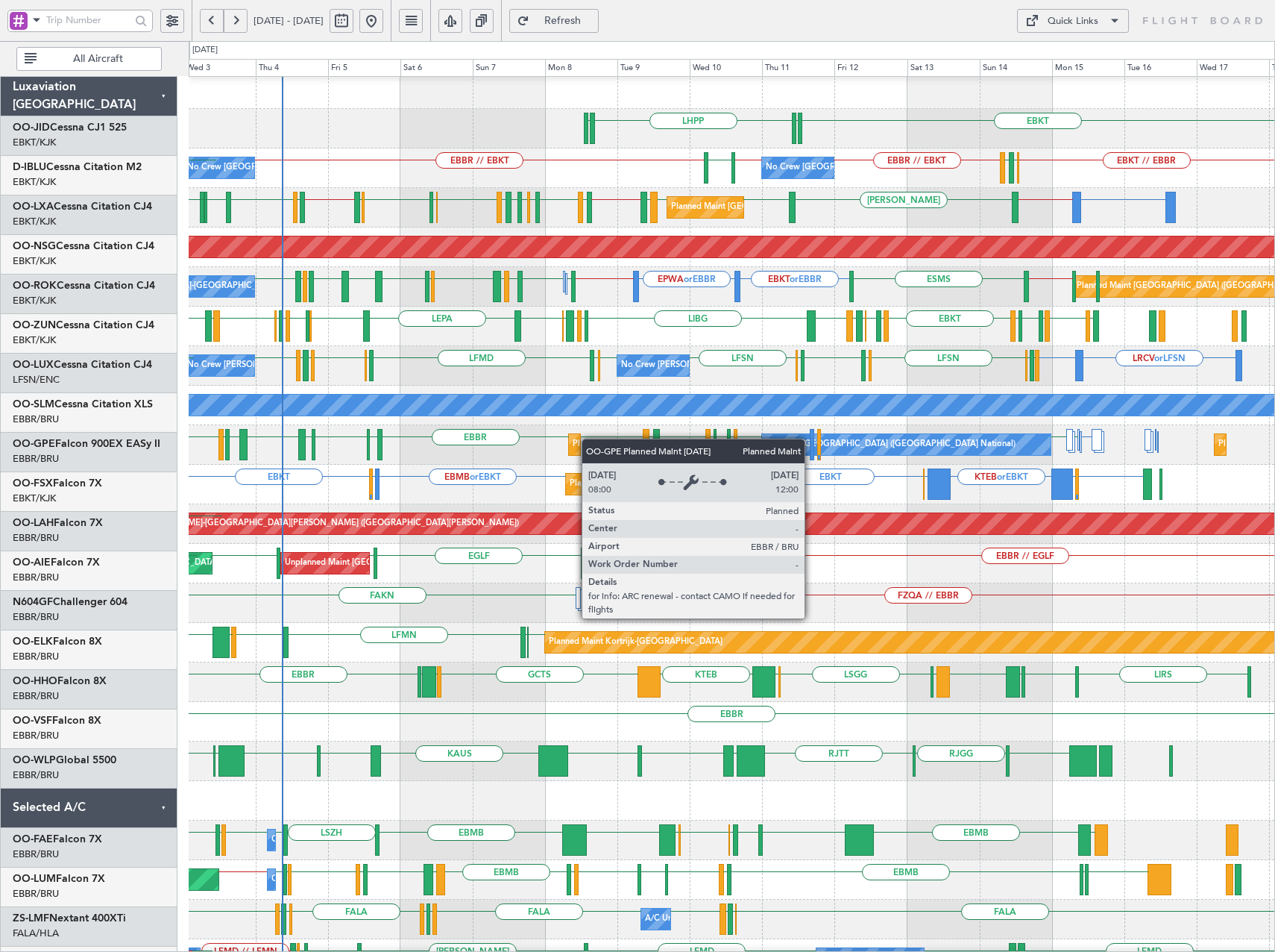
scroll to position [8, 0]
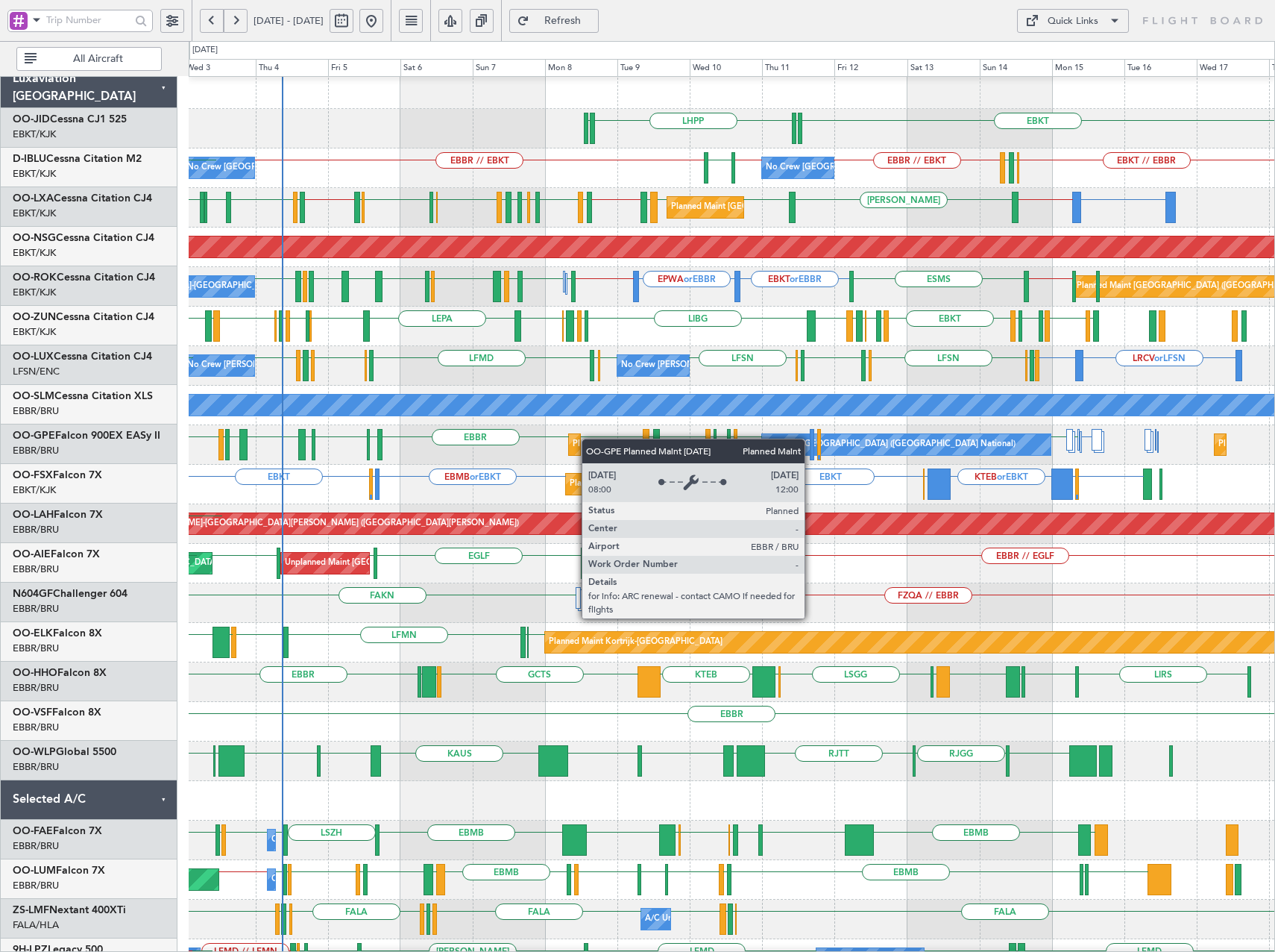
click at [572, 438] on div "Planned Maint [GEOGRAPHIC_DATA] ([GEOGRAPHIC_DATA] National)" at bounding box center [708, 444] width 270 height 23
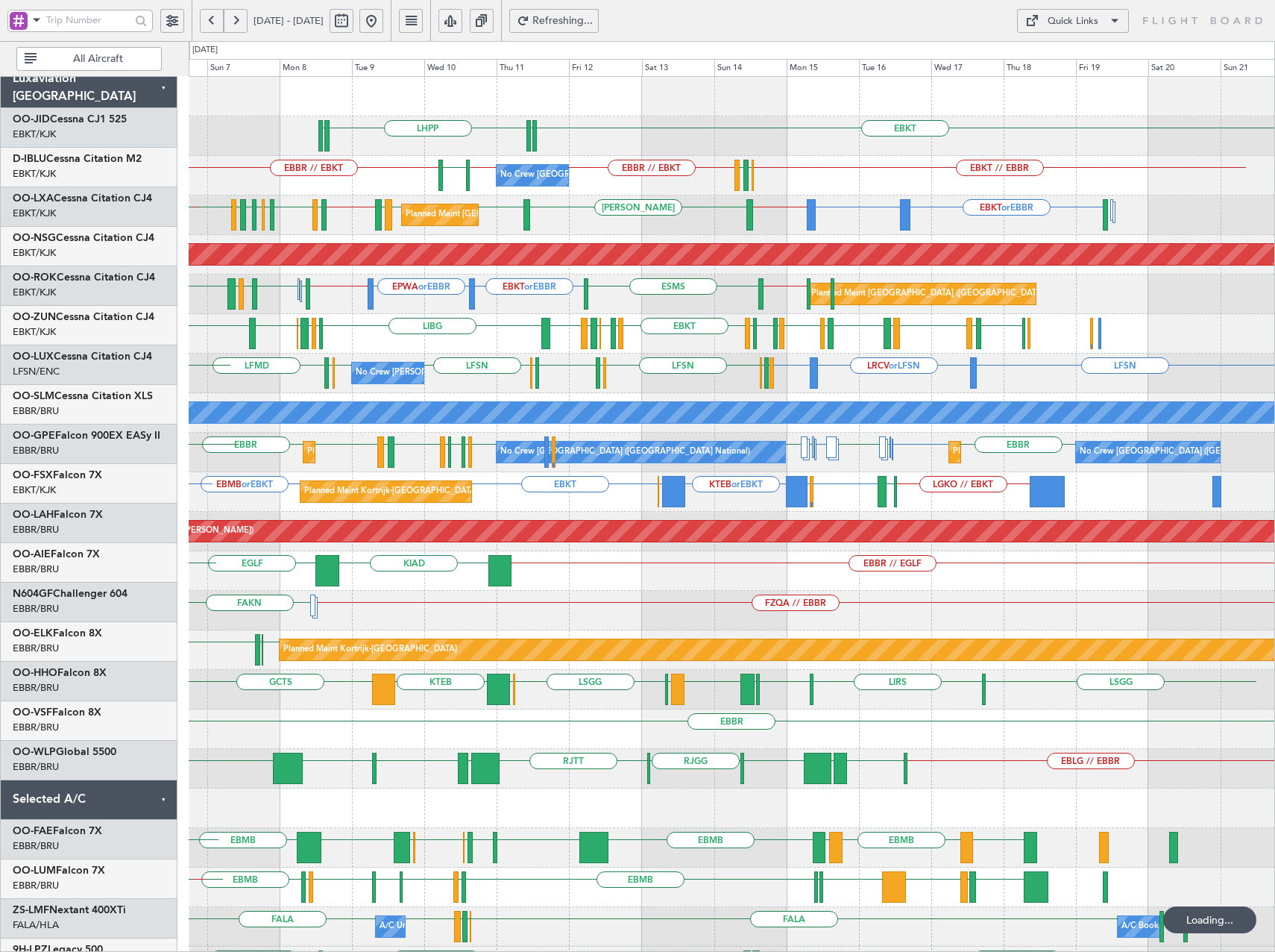
scroll to position [0, 0]
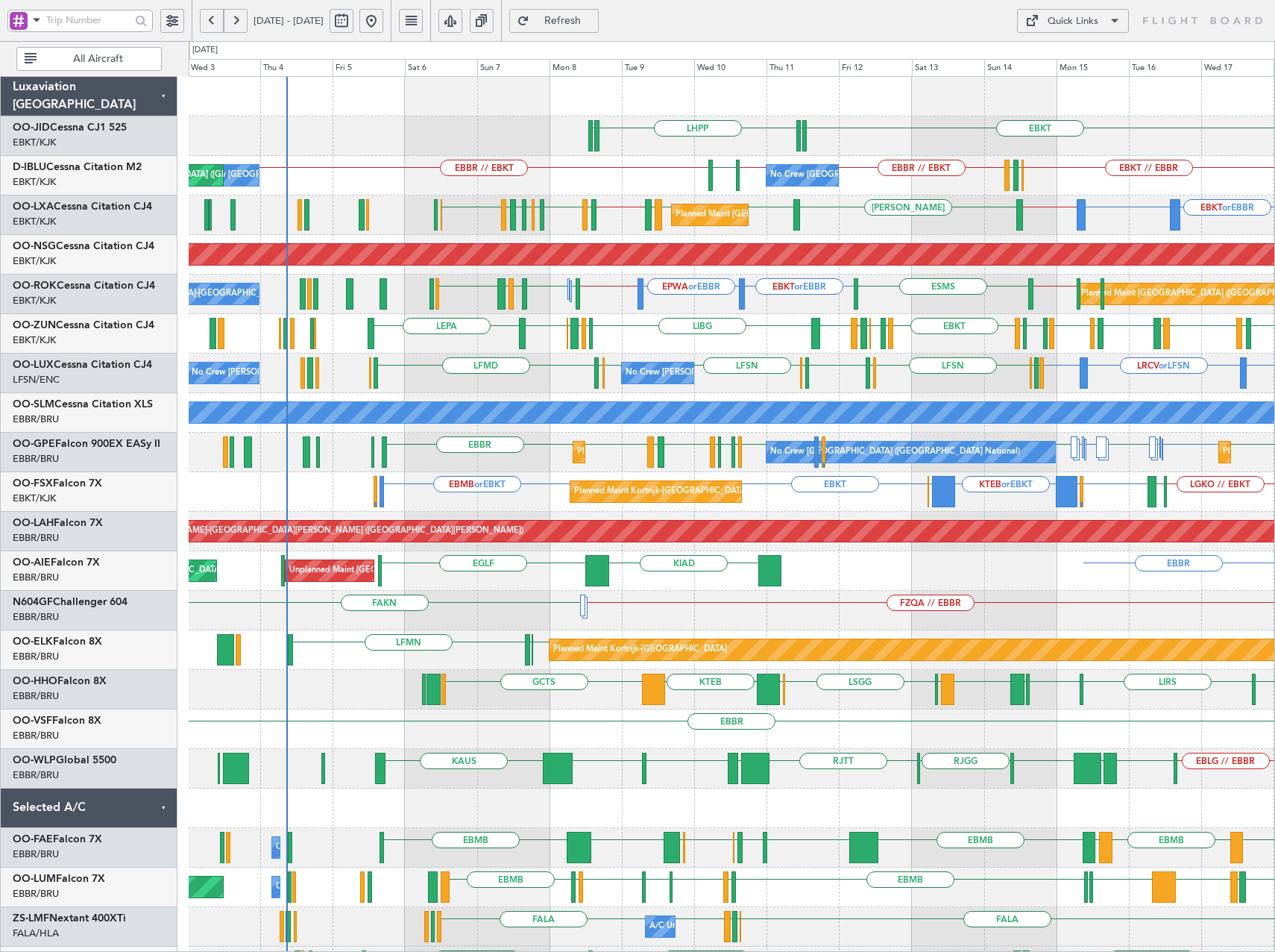
click at [854, 510] on div "LHPP EDDN EBKT EDDN EBKT // EBBR EBBR // EBKT EBKT // EBBR LSZH EBBR LFMN EBBR …" at bounding box center [731, 610] width 1086 height 1067
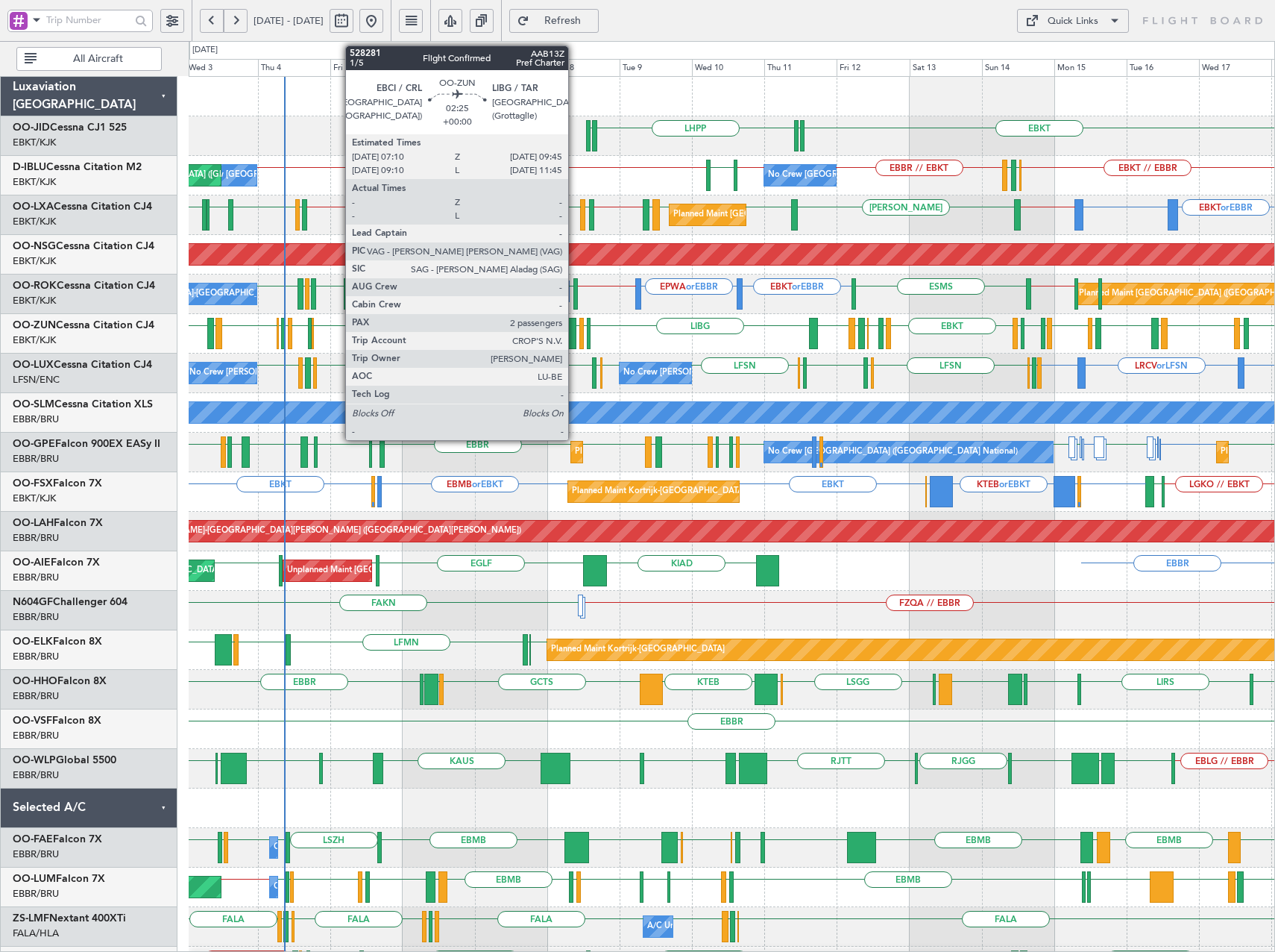
click at [574, 328] on div at bounding box center [572, 334] width 8 height 32
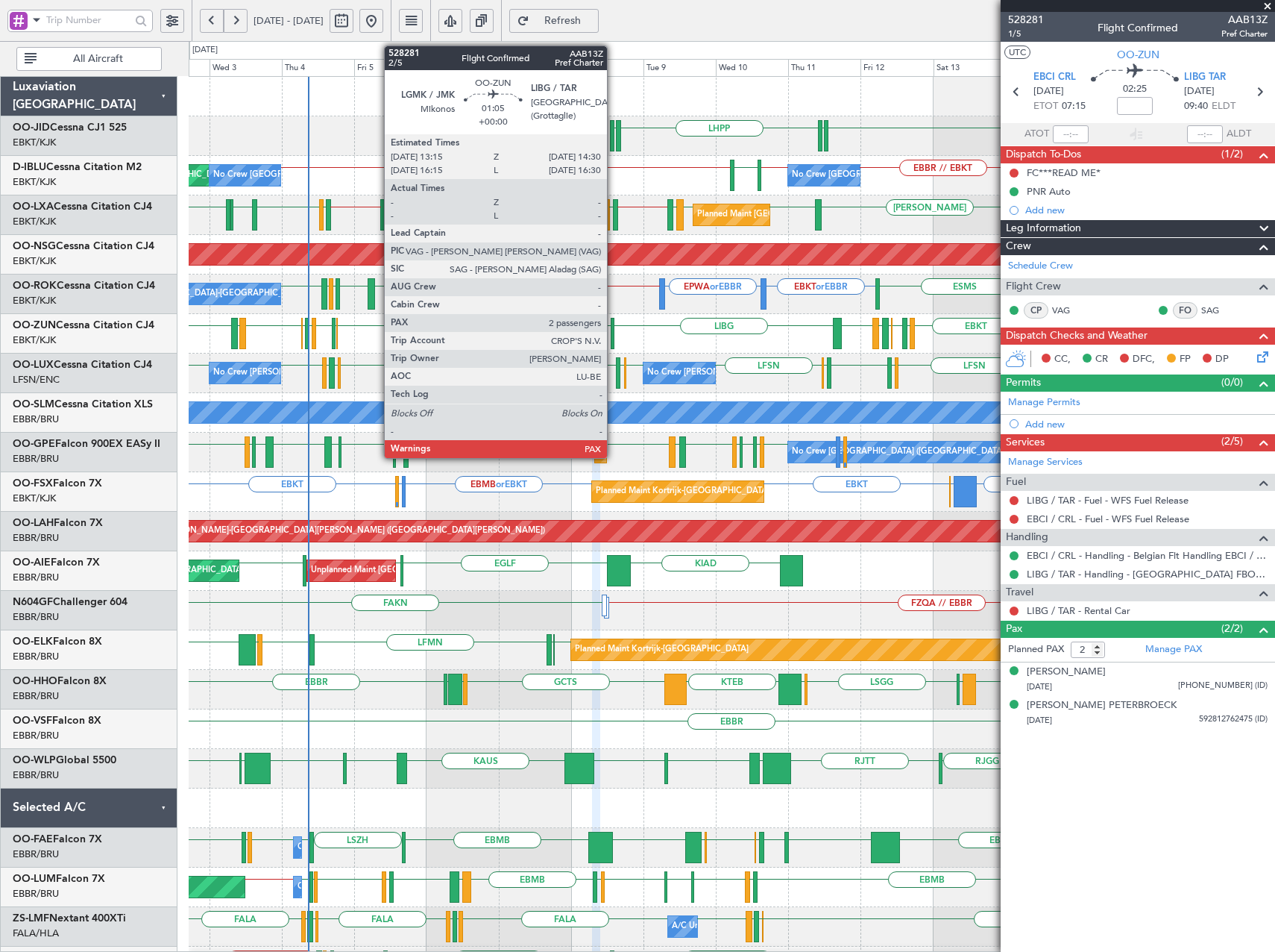
click at [614, 334] on div at bounding box center [613, 334] width 5 height 32
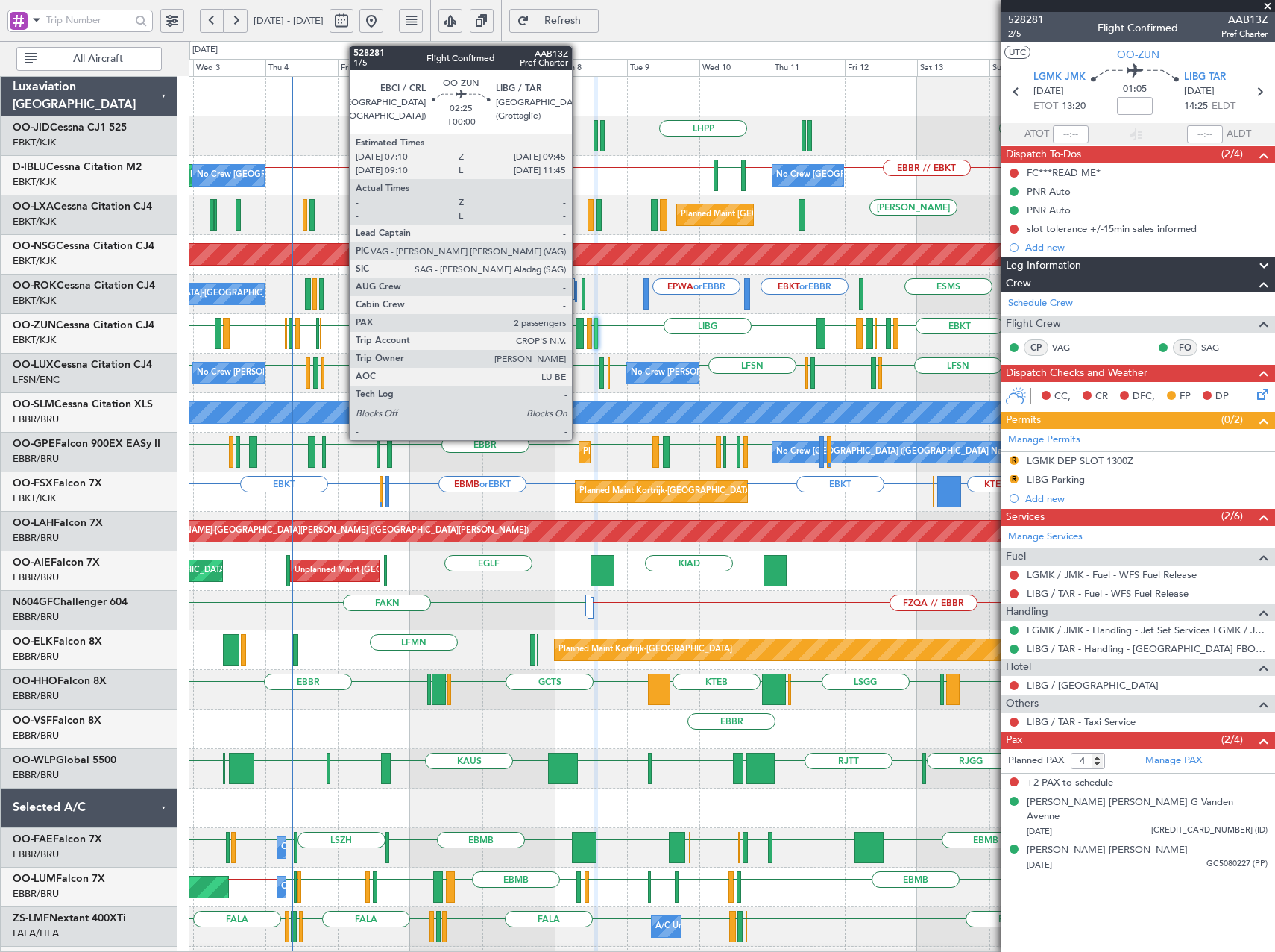
click at [578, 339] on div at bounding box center [579, 334] width 8 height 32
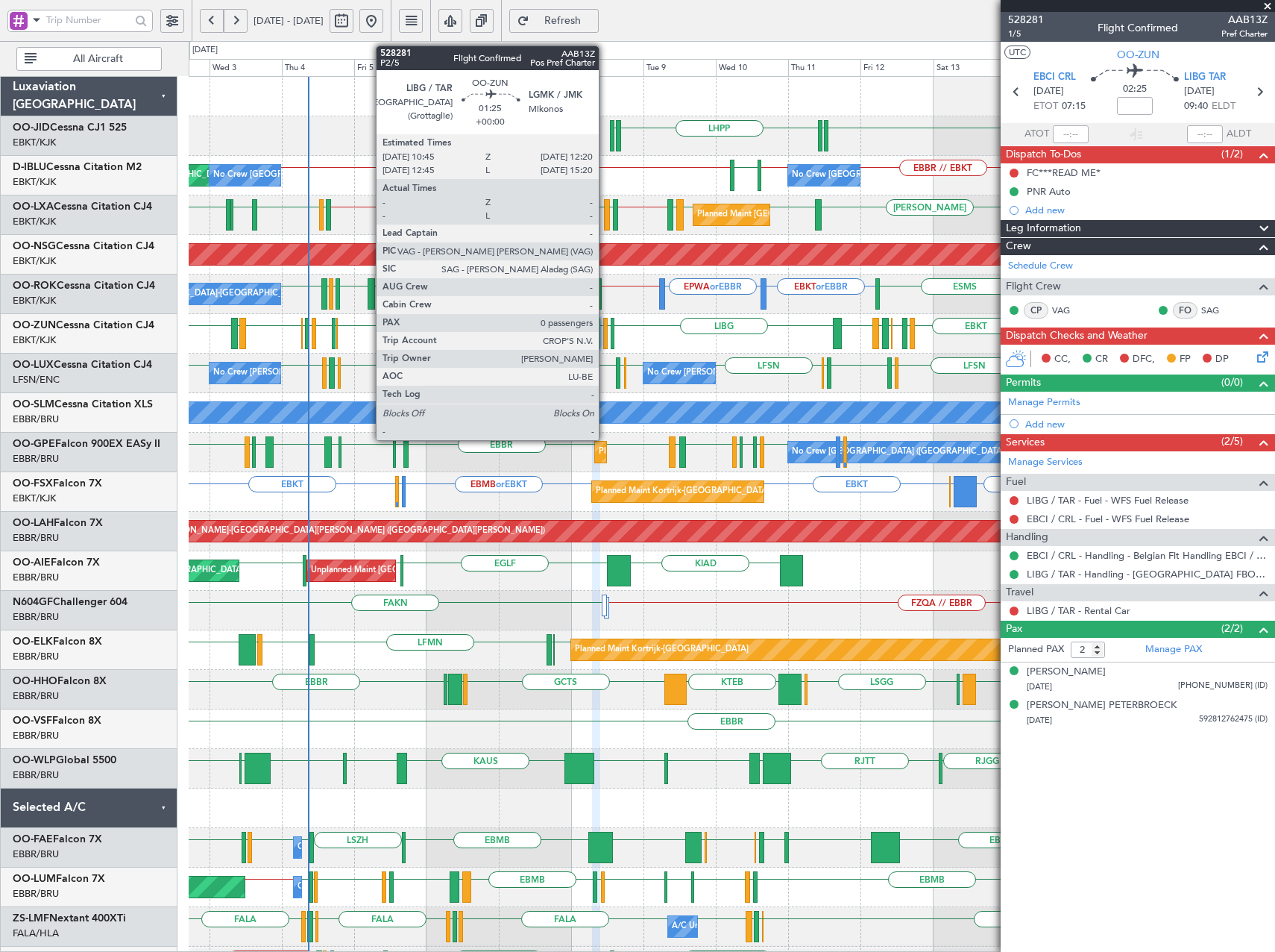
click at [605, 335] on div at bounding box center [605, 334] width 5 height 32
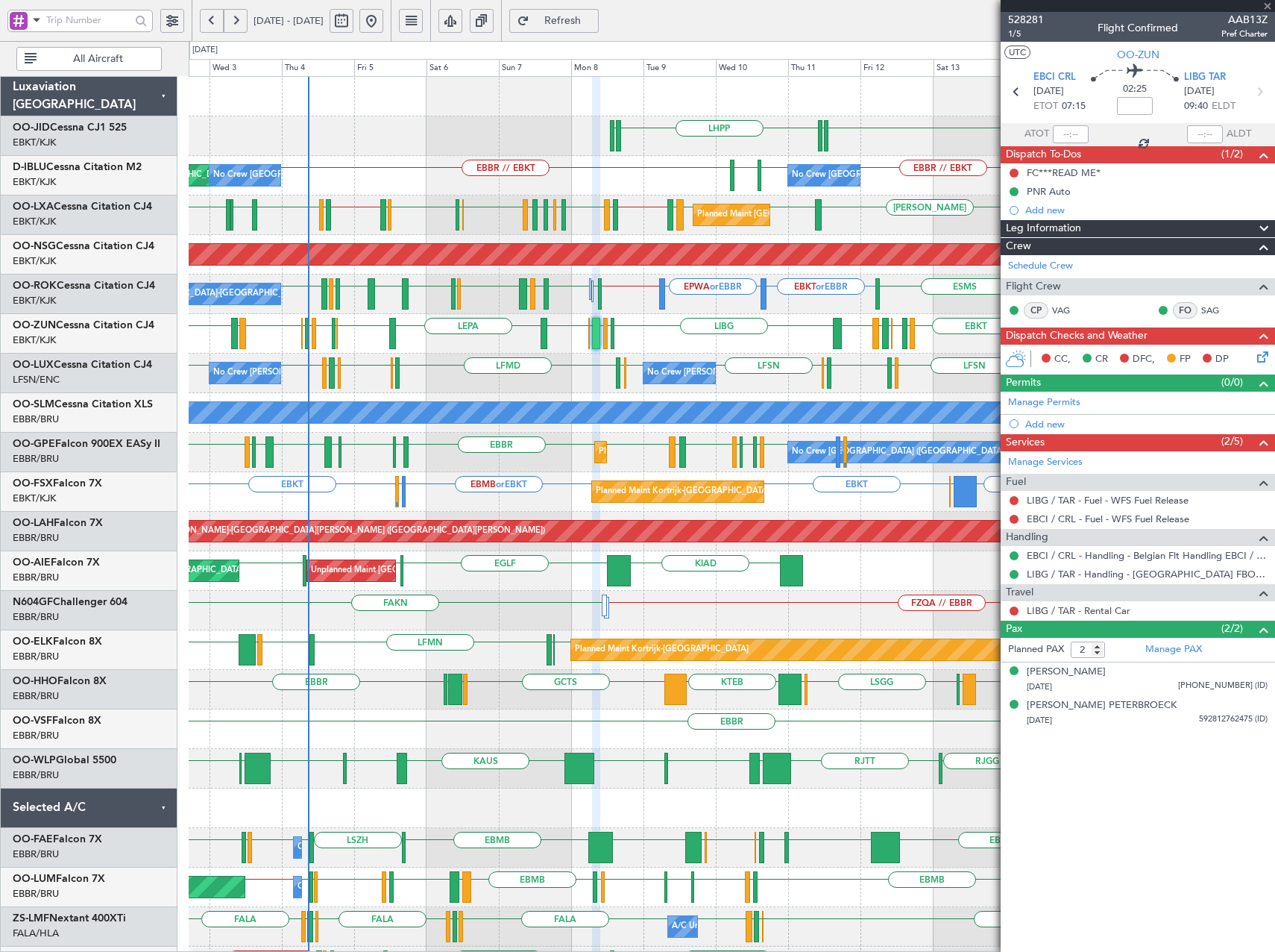
type input "0"
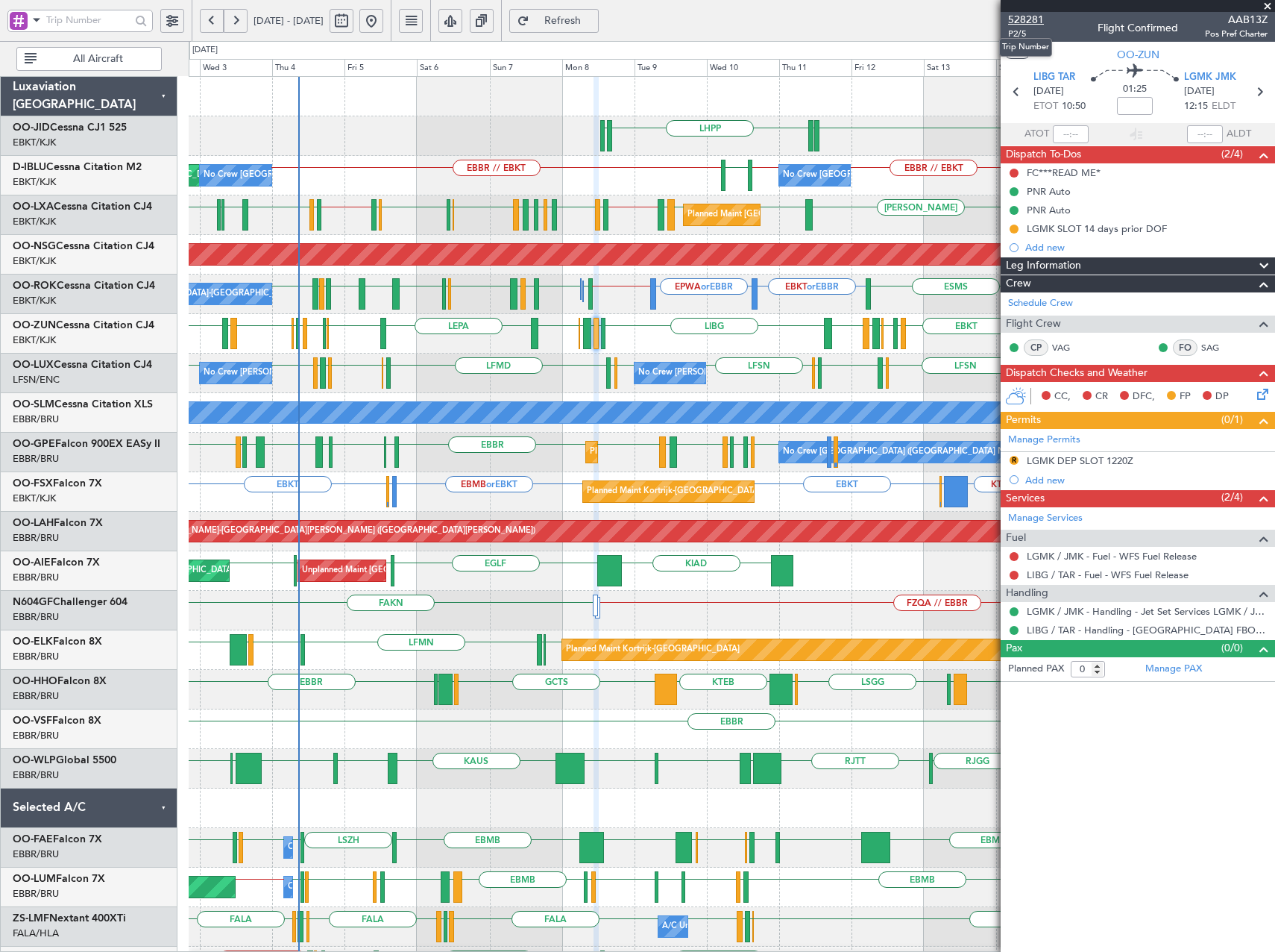
click at [1028, 20] on span "528281" at bounding box center [1027, 20] width 36 height 16
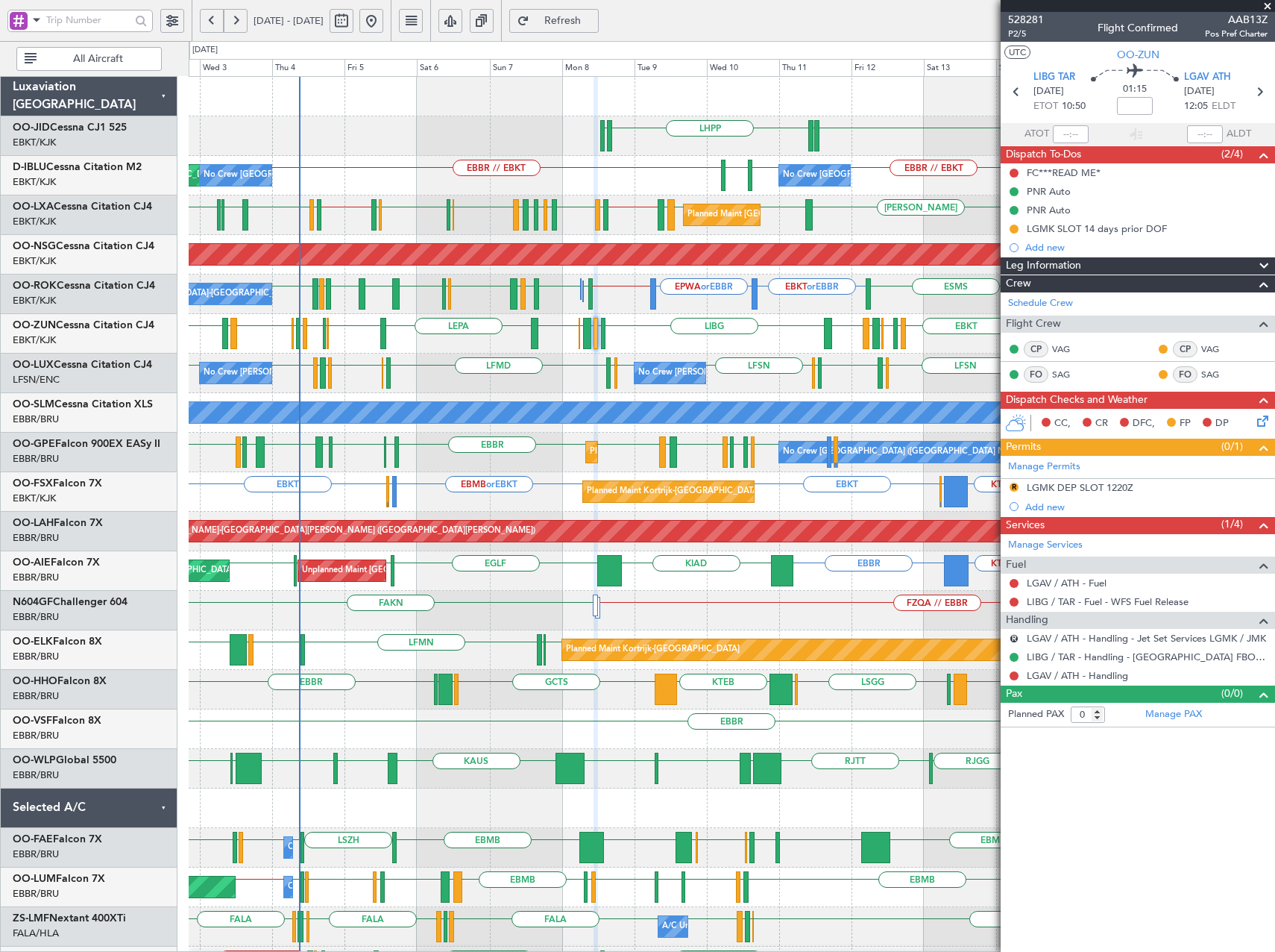
click at [599, 13] on button "Refresh" at bounding box center [555, 21] width 89 height 24
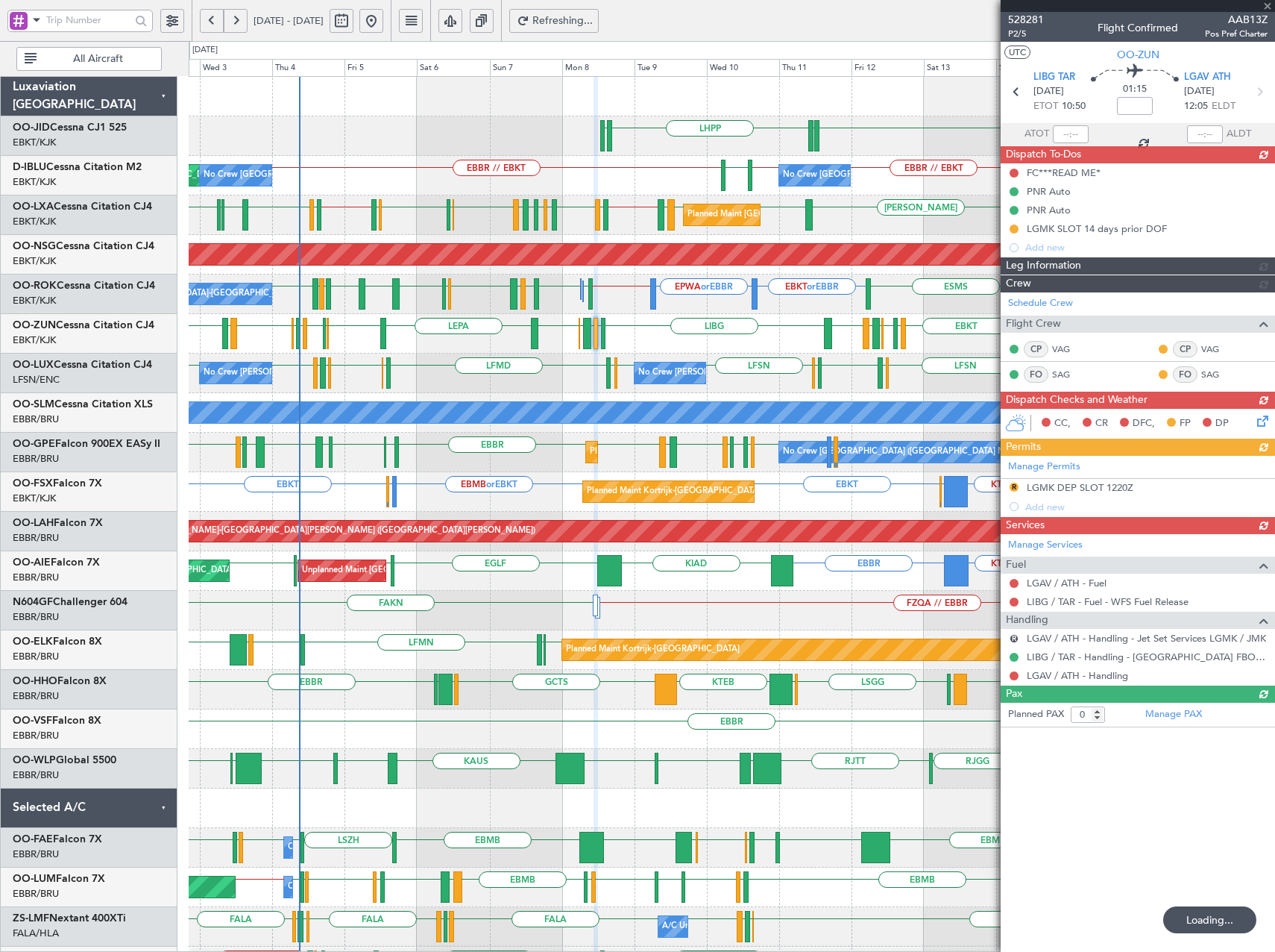
click at [1051, 278] on fb-app "[DATE] - [DATE] Refreshing... Quick Links All Aircraft EBKT LHPP EDDN EDDN AOG …" at bounding box center [637, 486] width 1275 height 934
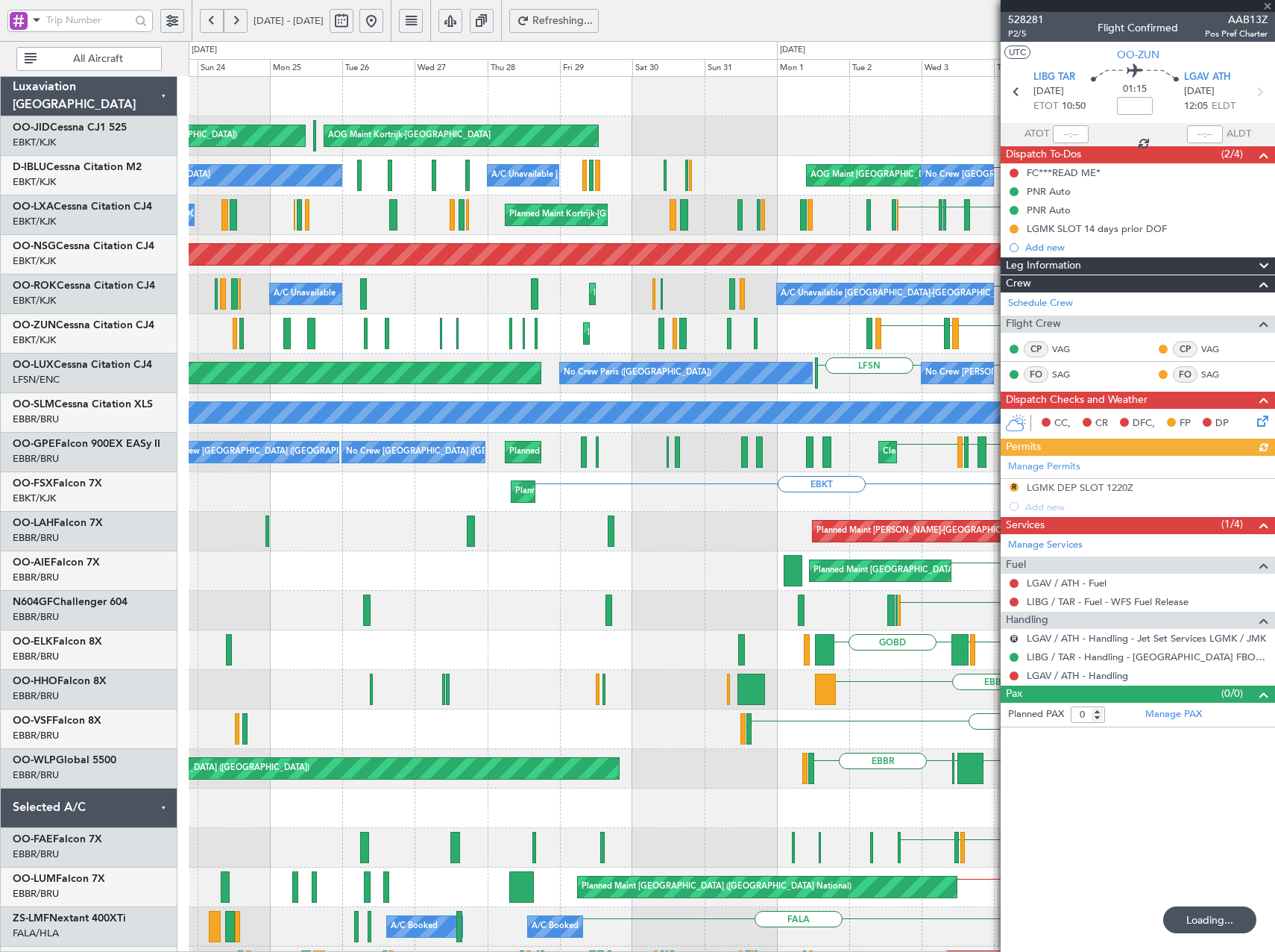
click at [957, 359] on div "Planned Maint Kortrijk-[GEOGRAPHIC_DATA] AOG Maint [GEOGRAPHIC_DATA]-[GEOGRAPHI…" at bounding box center [731, 610] width 1086 height 1067
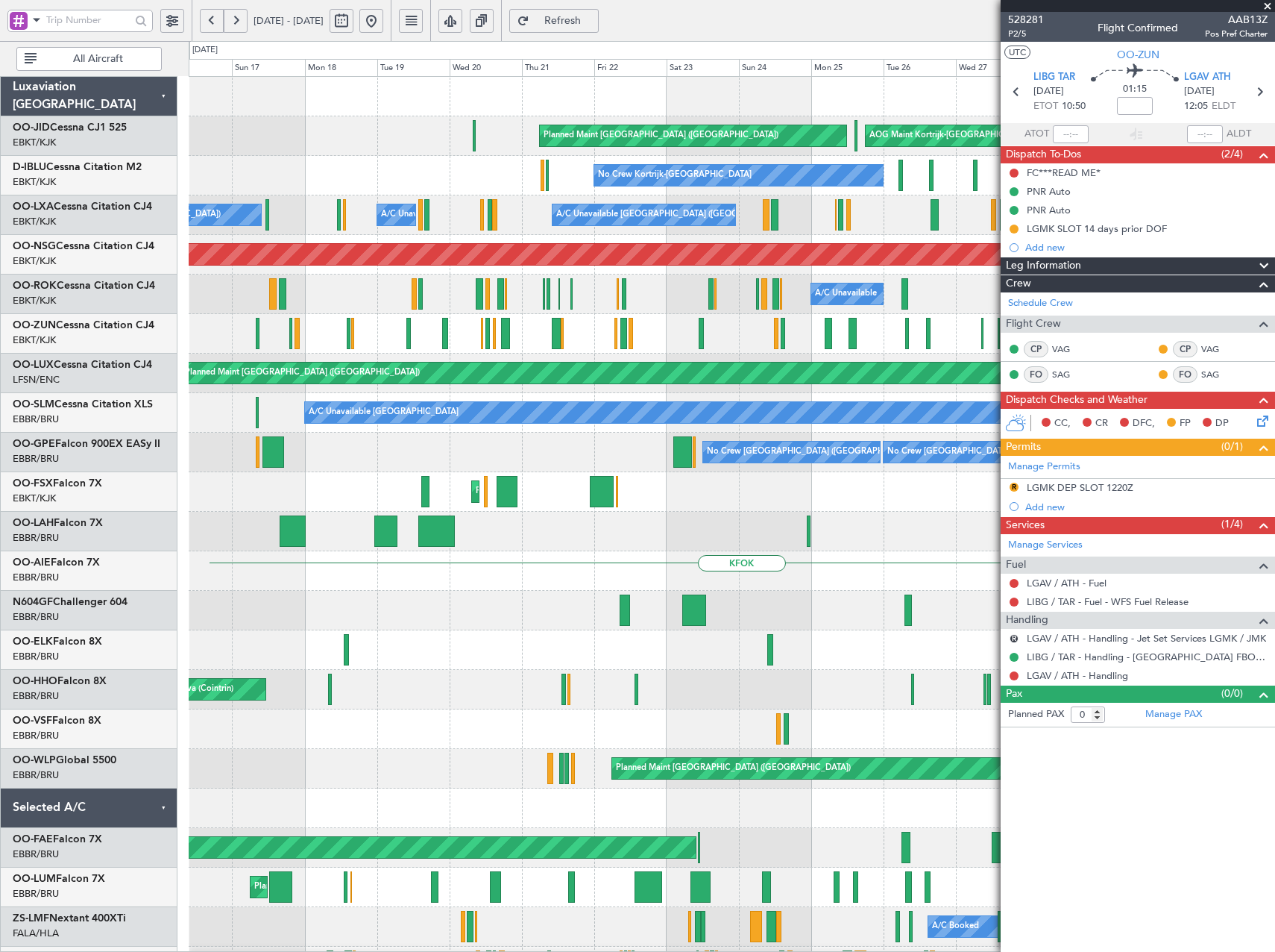
click at [208, 24] on button at bounding box center [212, 21] width 24 height 24
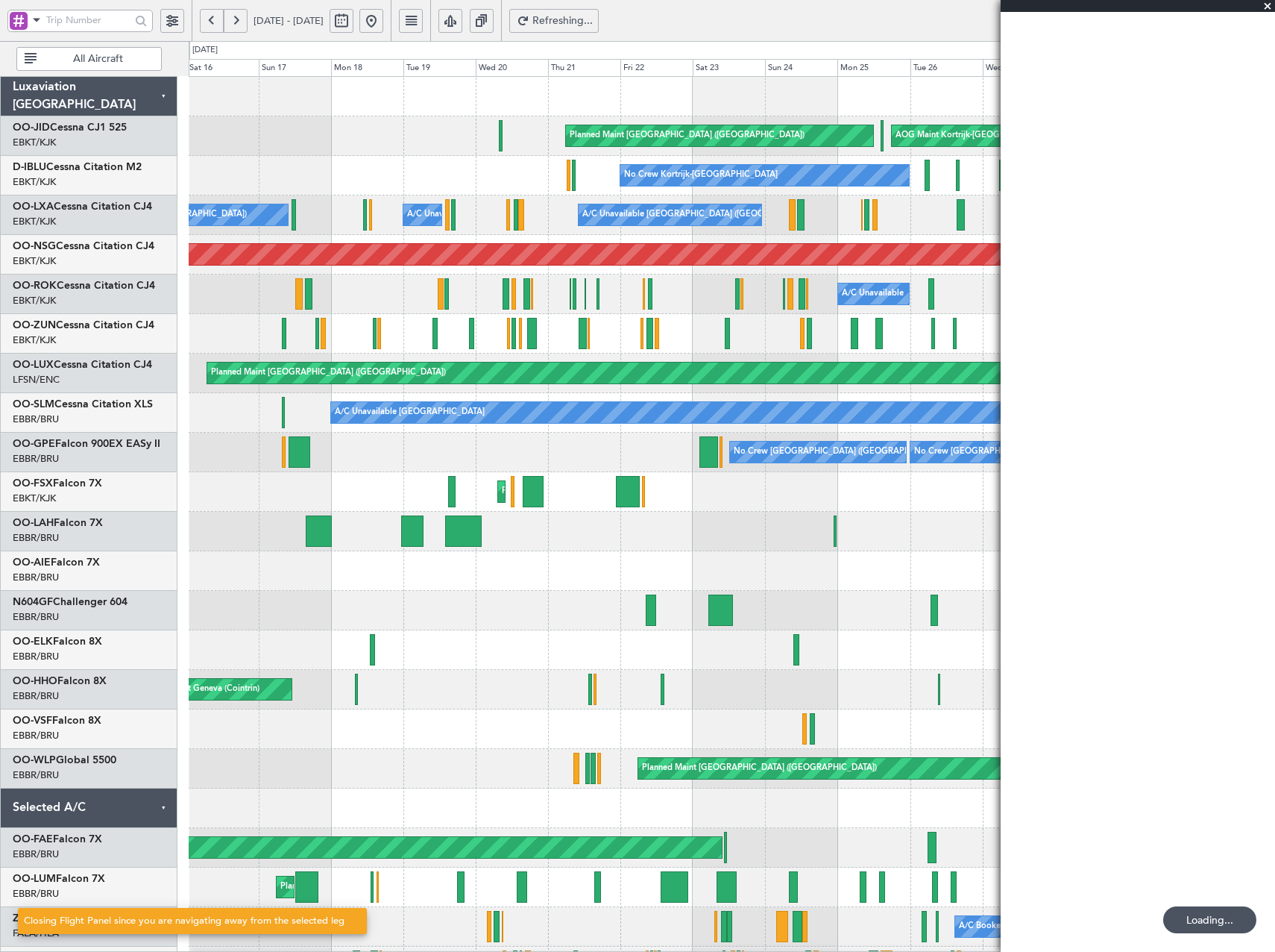
click at [208, 24] on button at bounding box center [212, 21] width 24 height 24
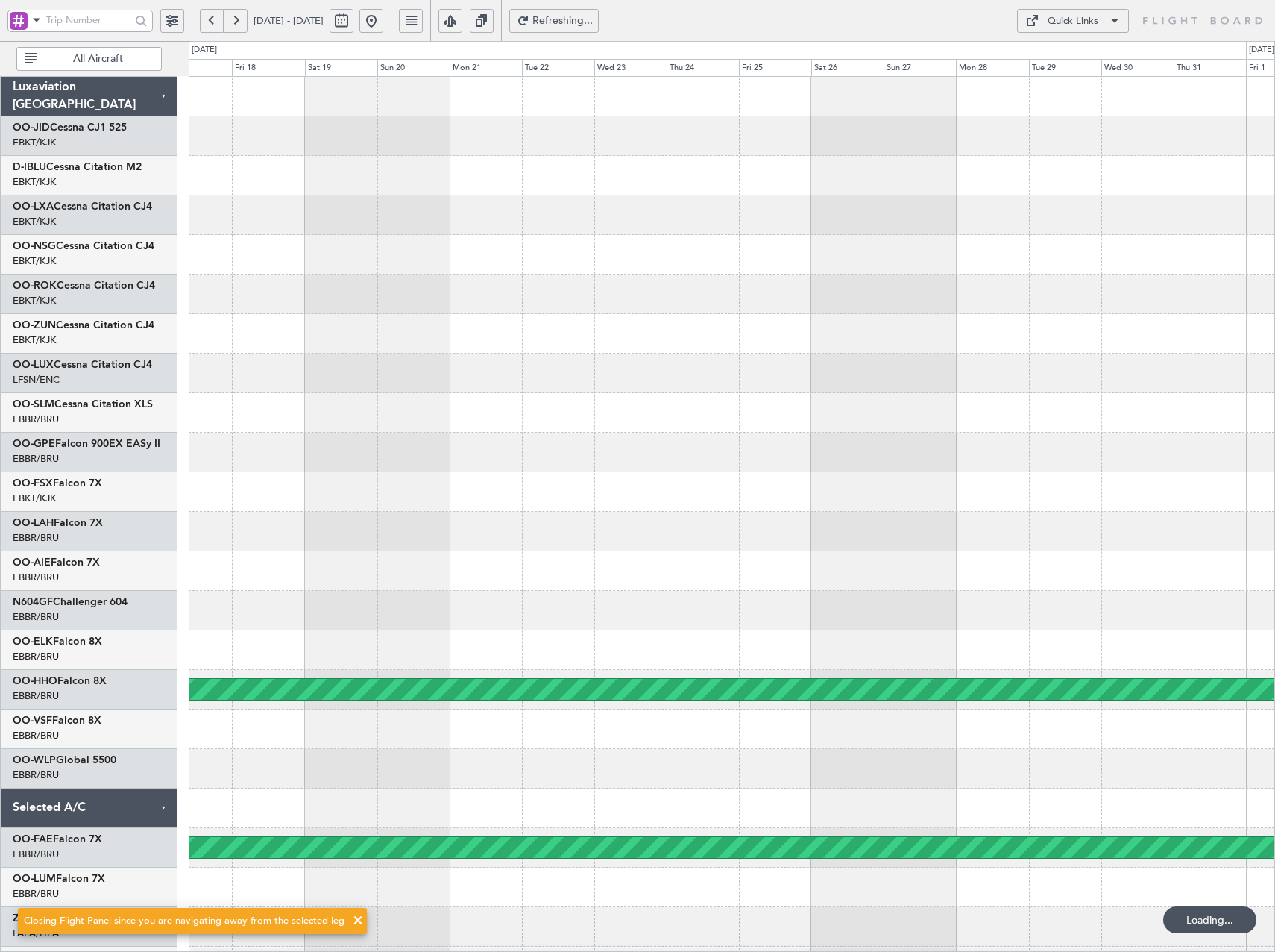
click at [208, 24] on button at bounding box center [212, 21] width 24 height 24
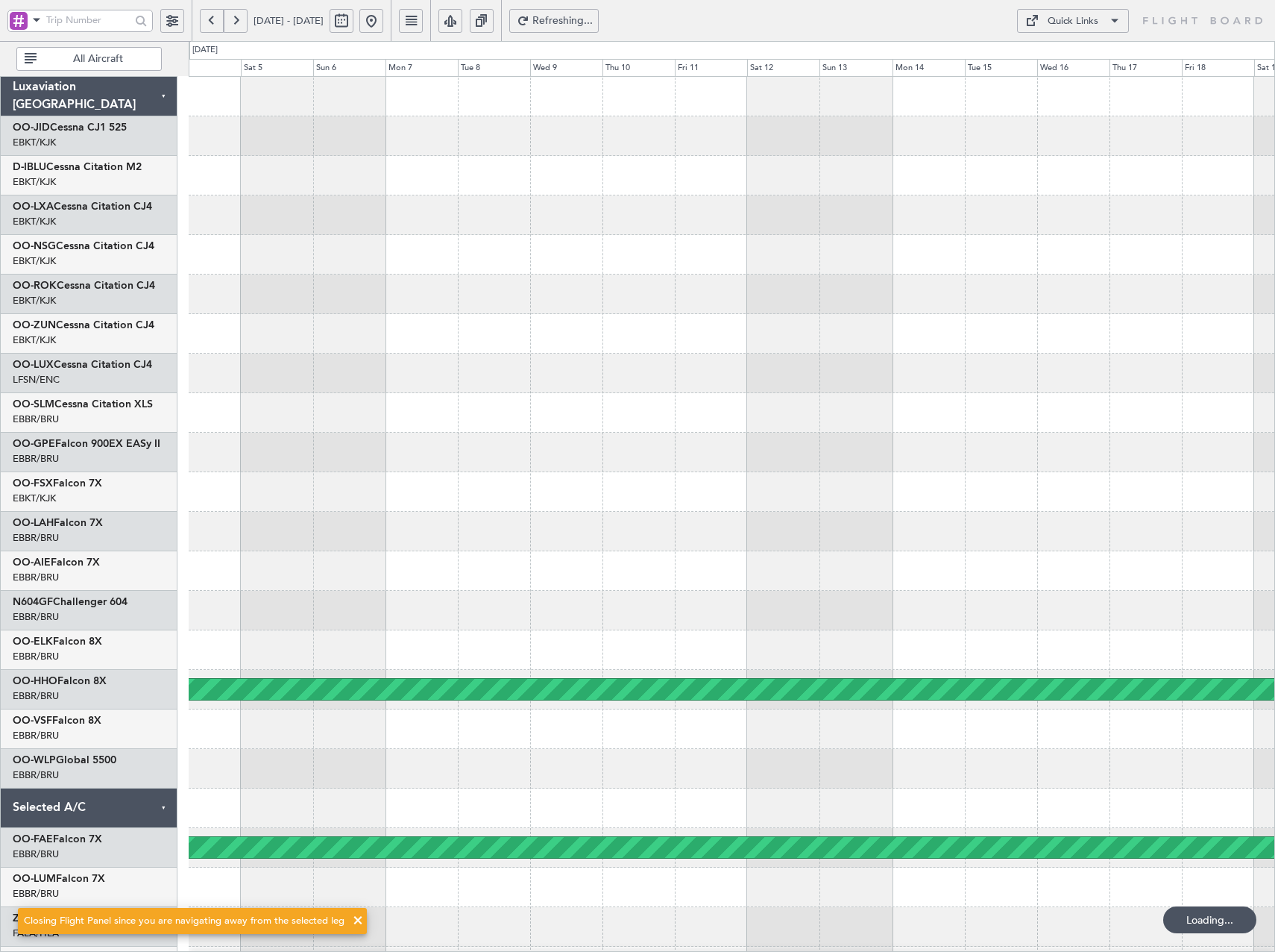
click at [922, 319] on div "No Crew Kortrijk-Wevelgem Planned Maint Paris (Le Bourget) AOG Maint Brussels (…" at bounding box center [731, 551] width 1086 height 949
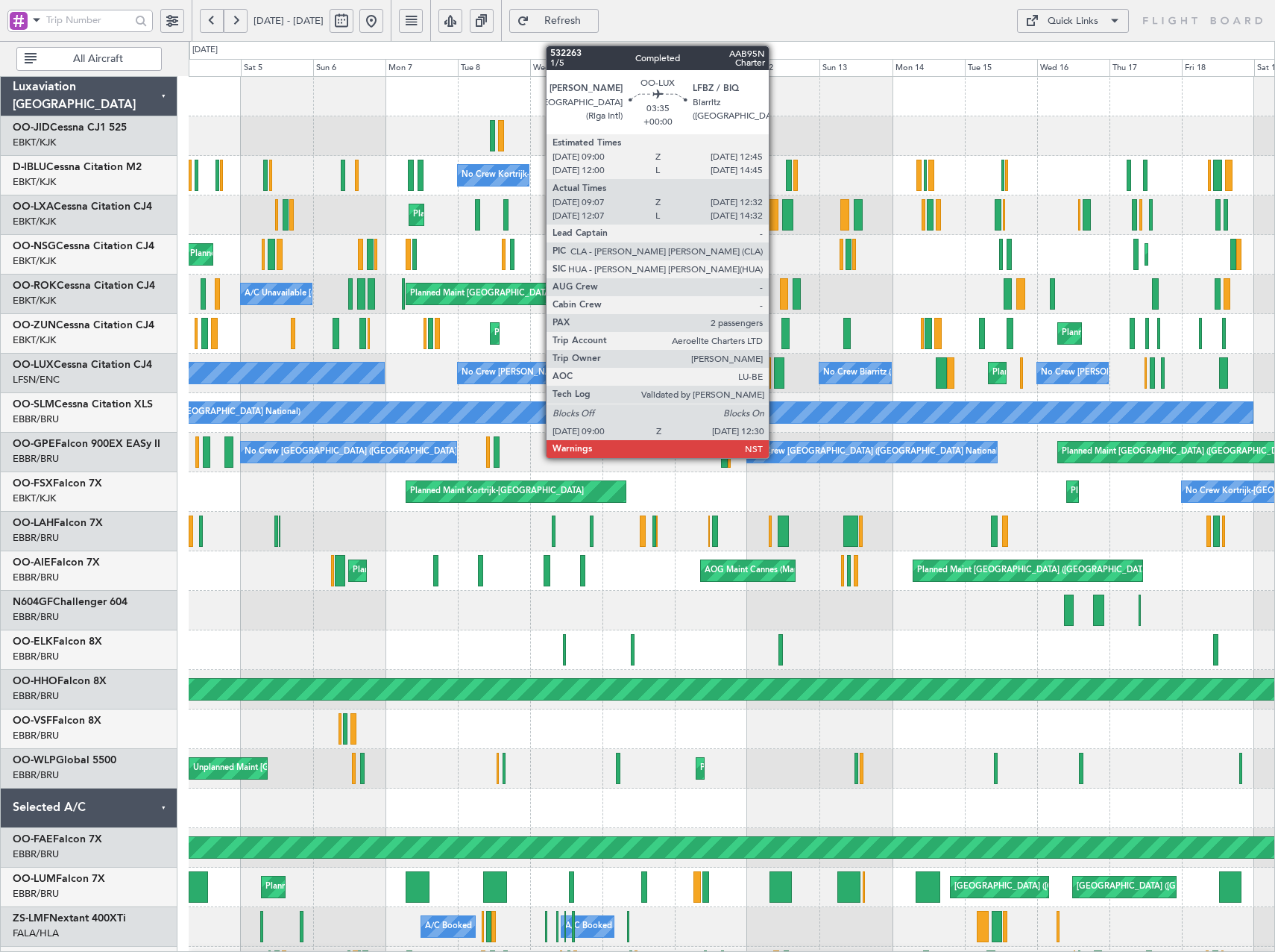
click at [776, 371] on div at bounding box center [779, 374] width 11 height 32
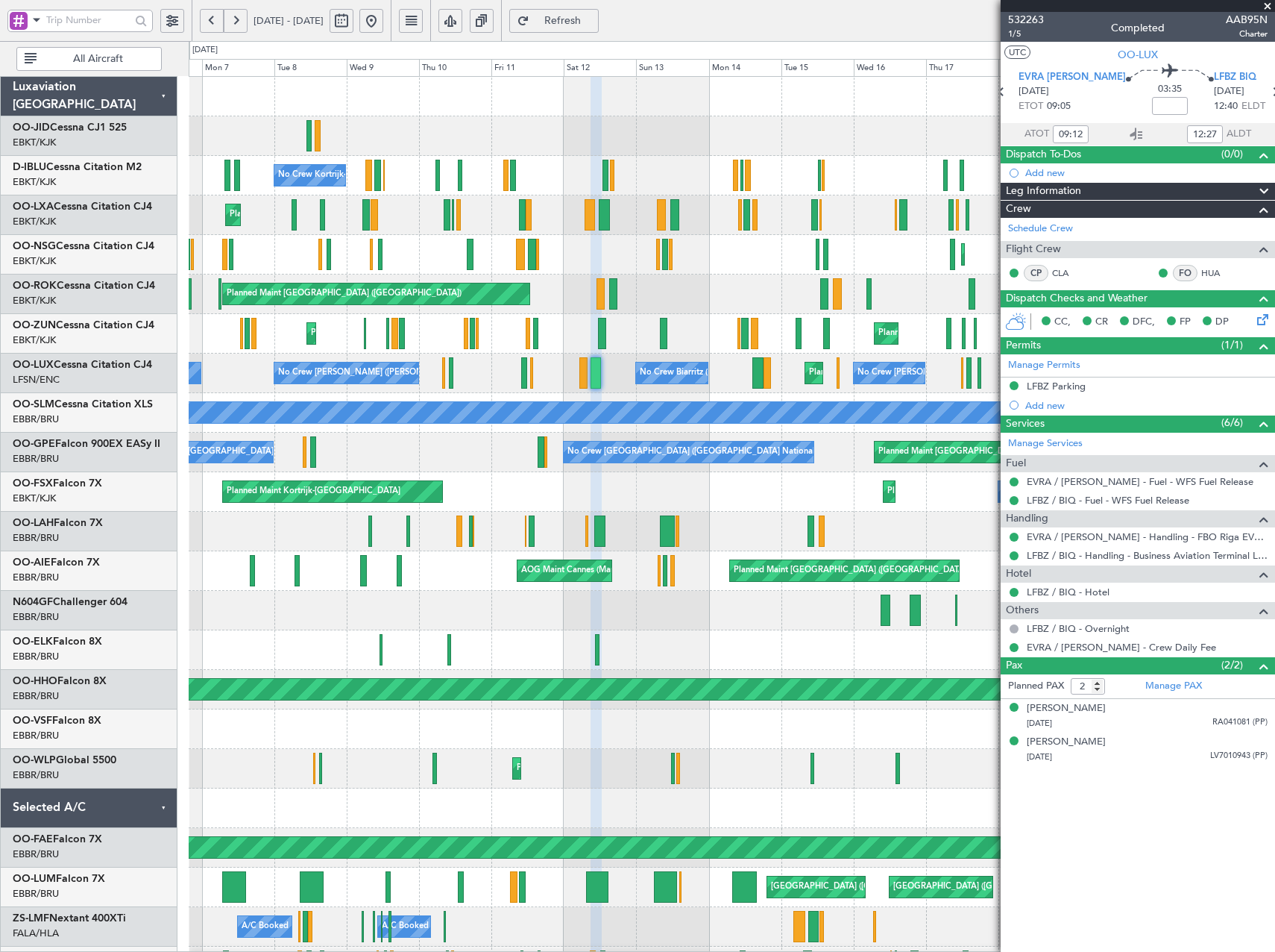
drag, startPoint x: 409, startPoint y: 15, endPoint x: 435, endPoint y: 26, distance: 28.2
click at [384, 15] on button at bounding box center [372, 21] width 24 height 24
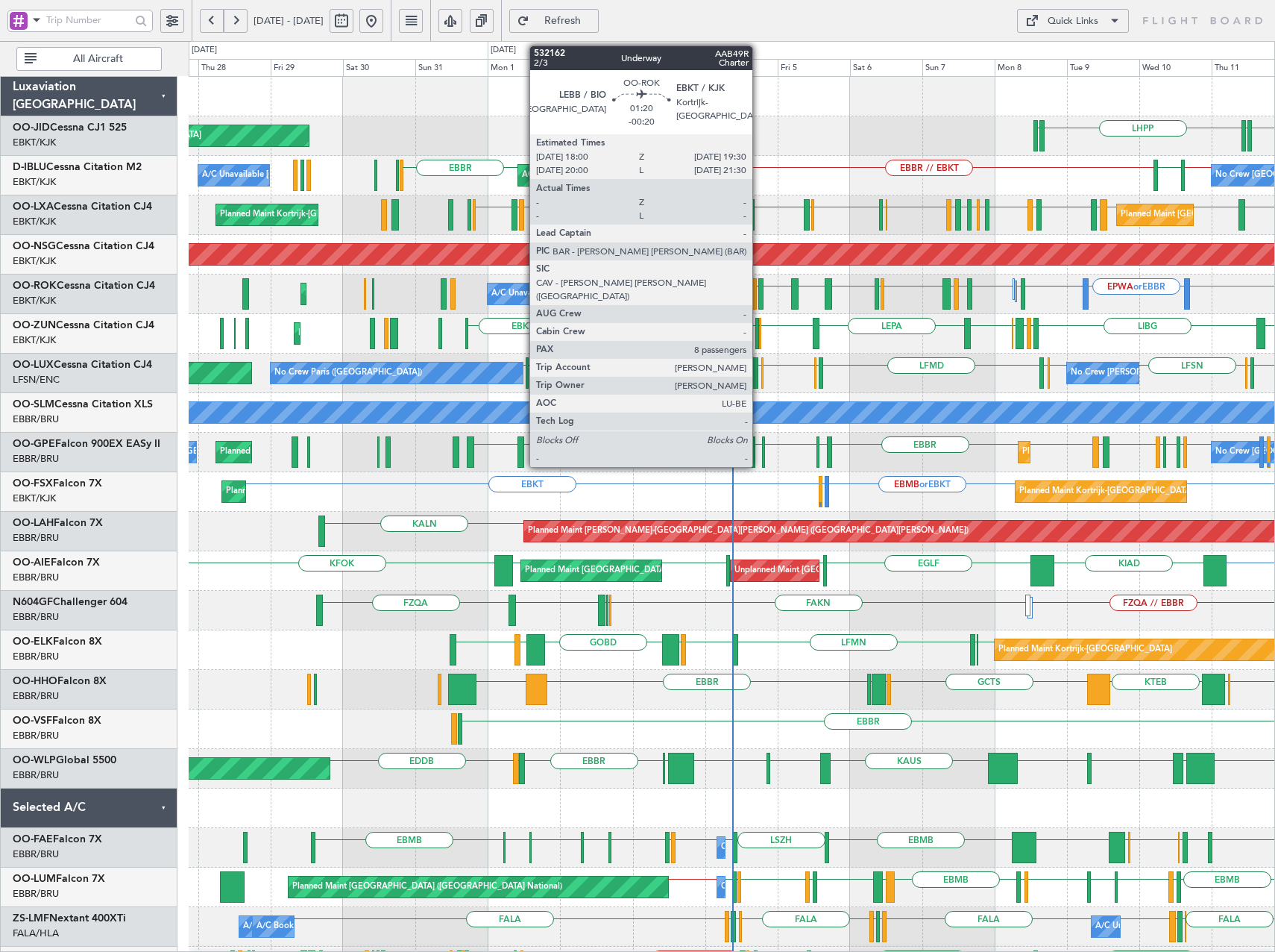
click at [759, 295] on div at bounding box center [760, 294] width 5 height 32
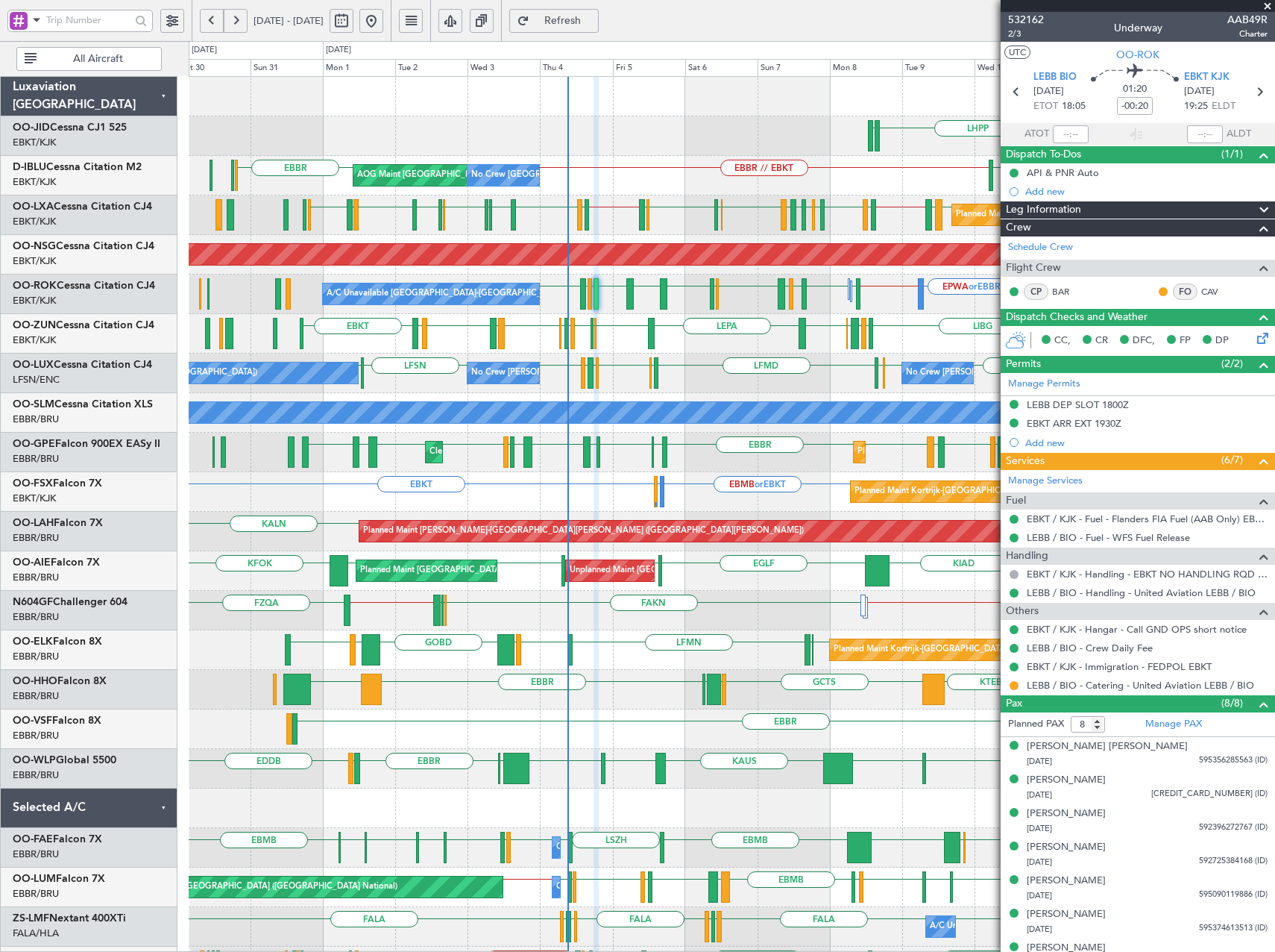
click at [655, 500] on div "LHPP EDDN EBKT EDDN Planned Maint Kortrijk-Wevelgem AOG Maint Kortrijk-Wevelgem…" at bounding box center [731, 610] width 1086 height 1067
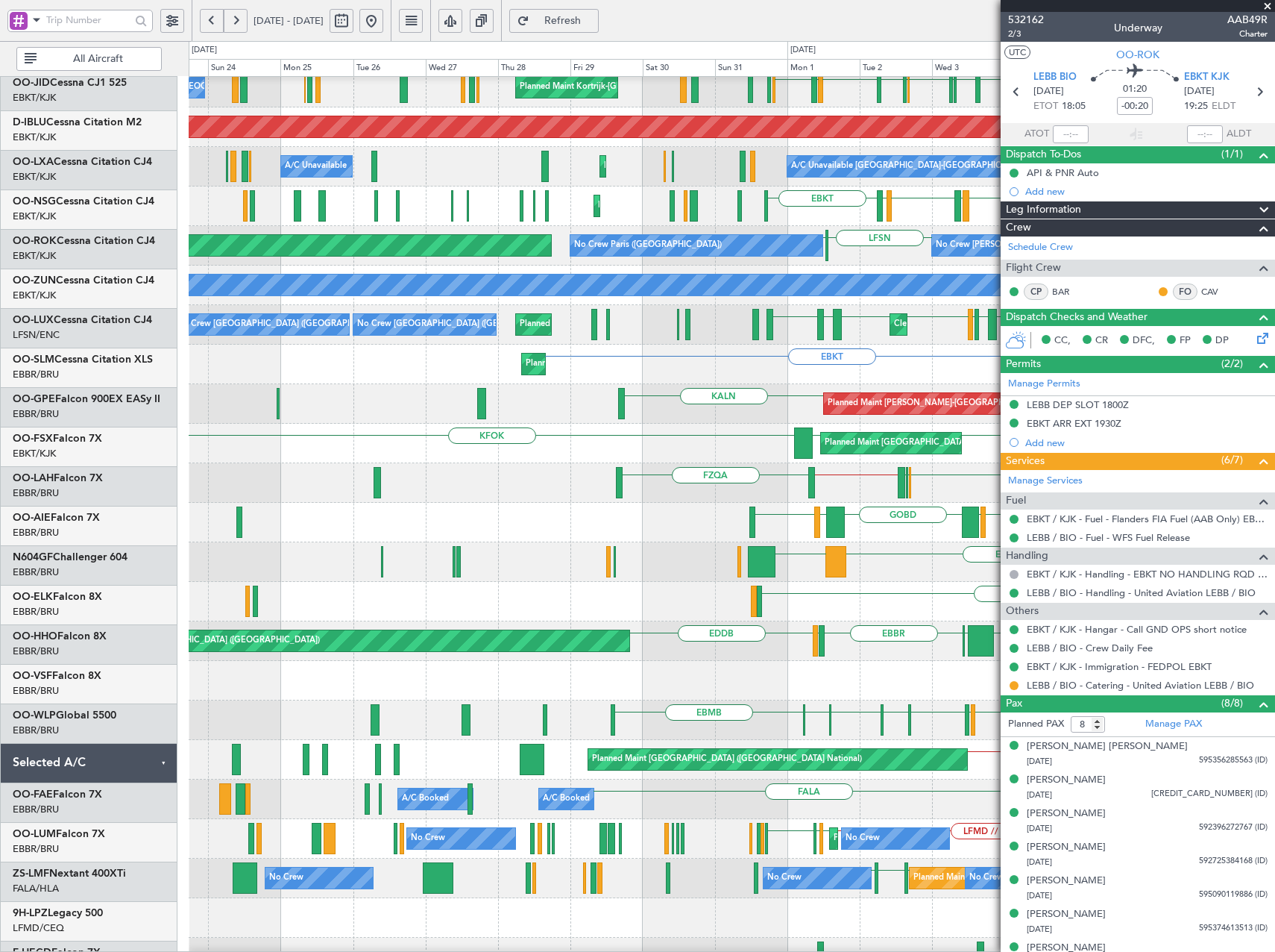
scroll to position [134, 0]
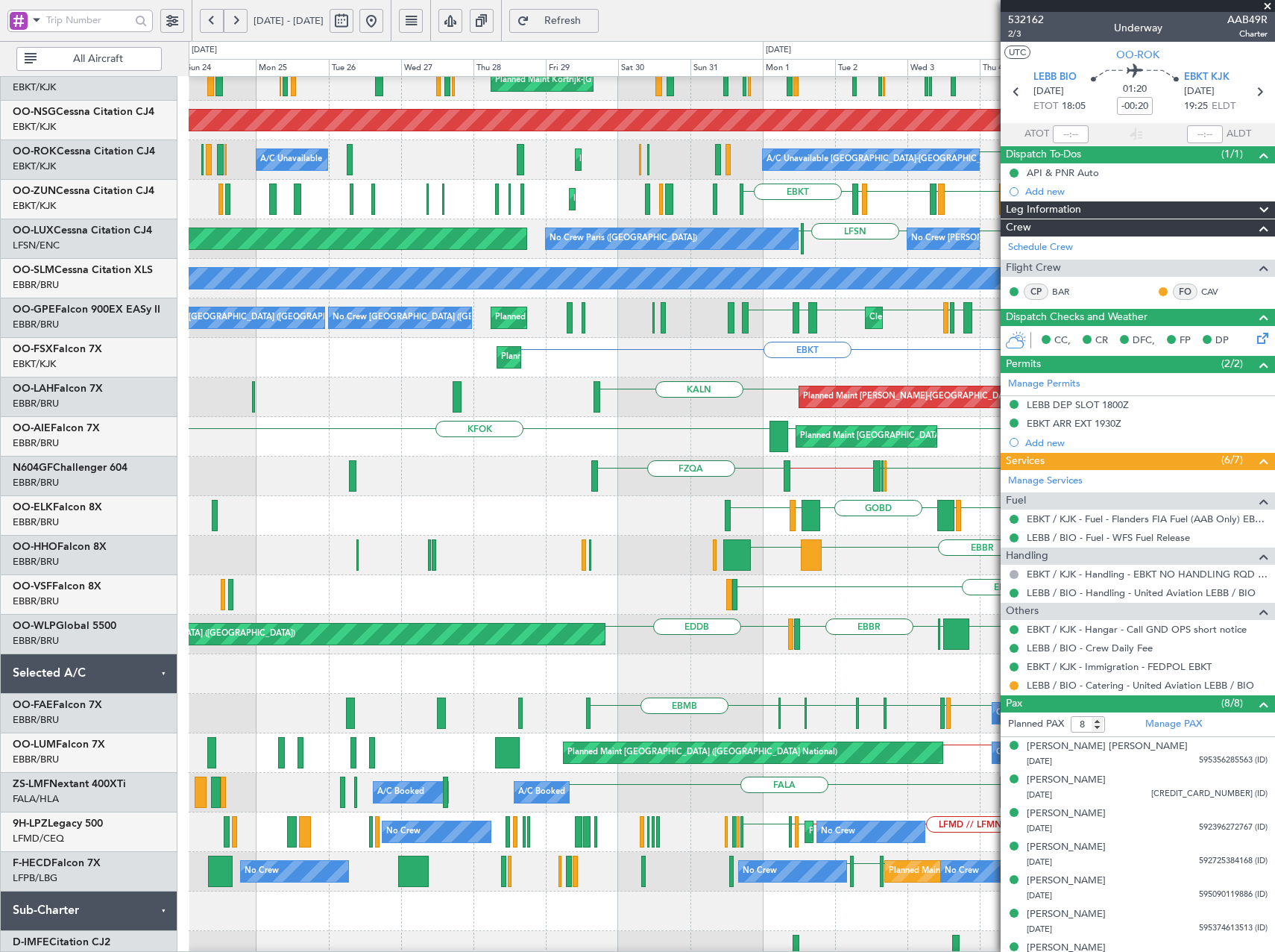
click at [816, 366] on div "Planned Maint Kortrijk-Wevelgem EBMB or EBKT LSZH or EBKT EBKT Planned Maint Ko…" at bounding box center [731, 358] width 1086 height 40
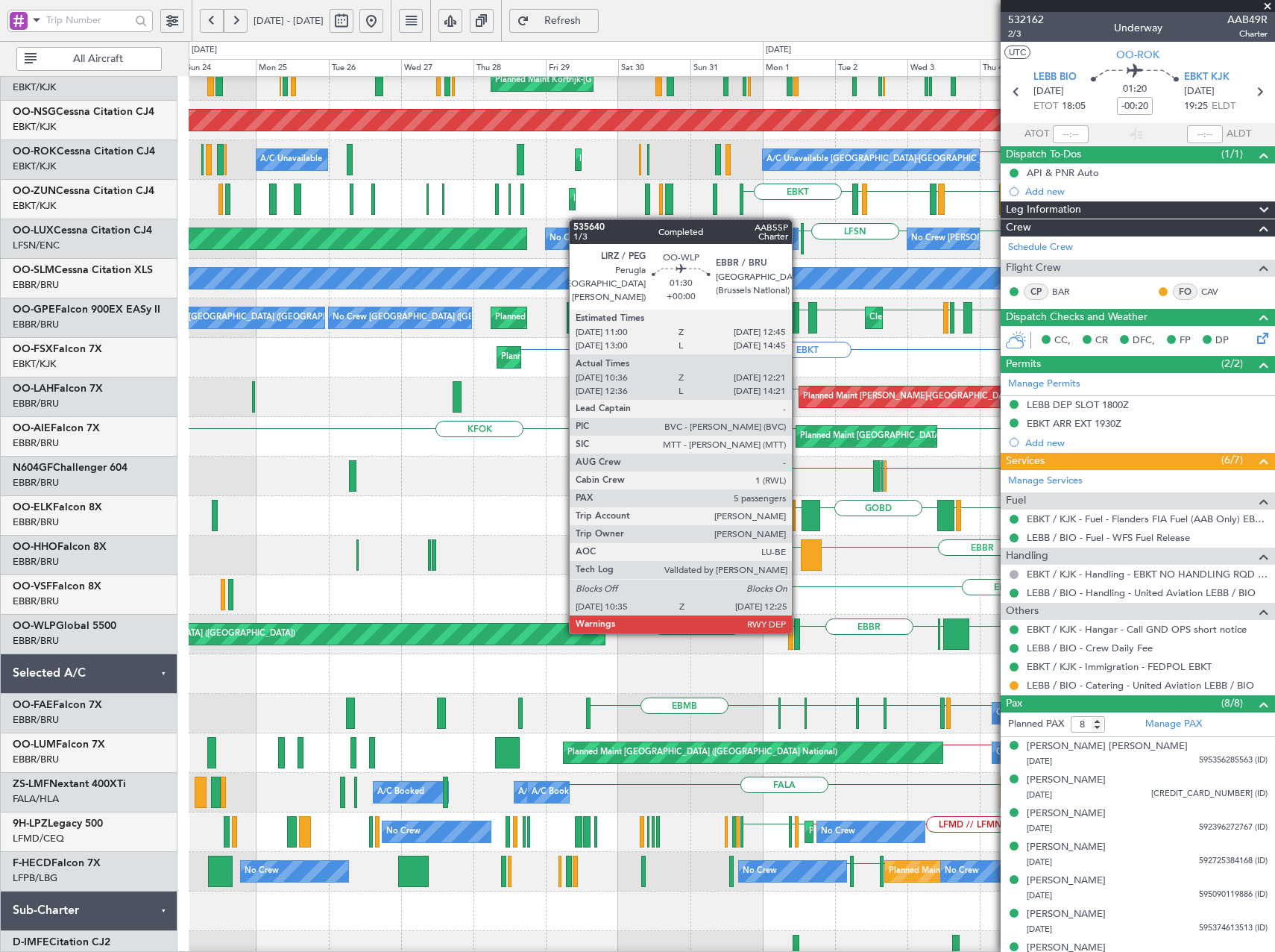
click at [799, 632] on div at bounding box center [797, 634] width 6 height 32
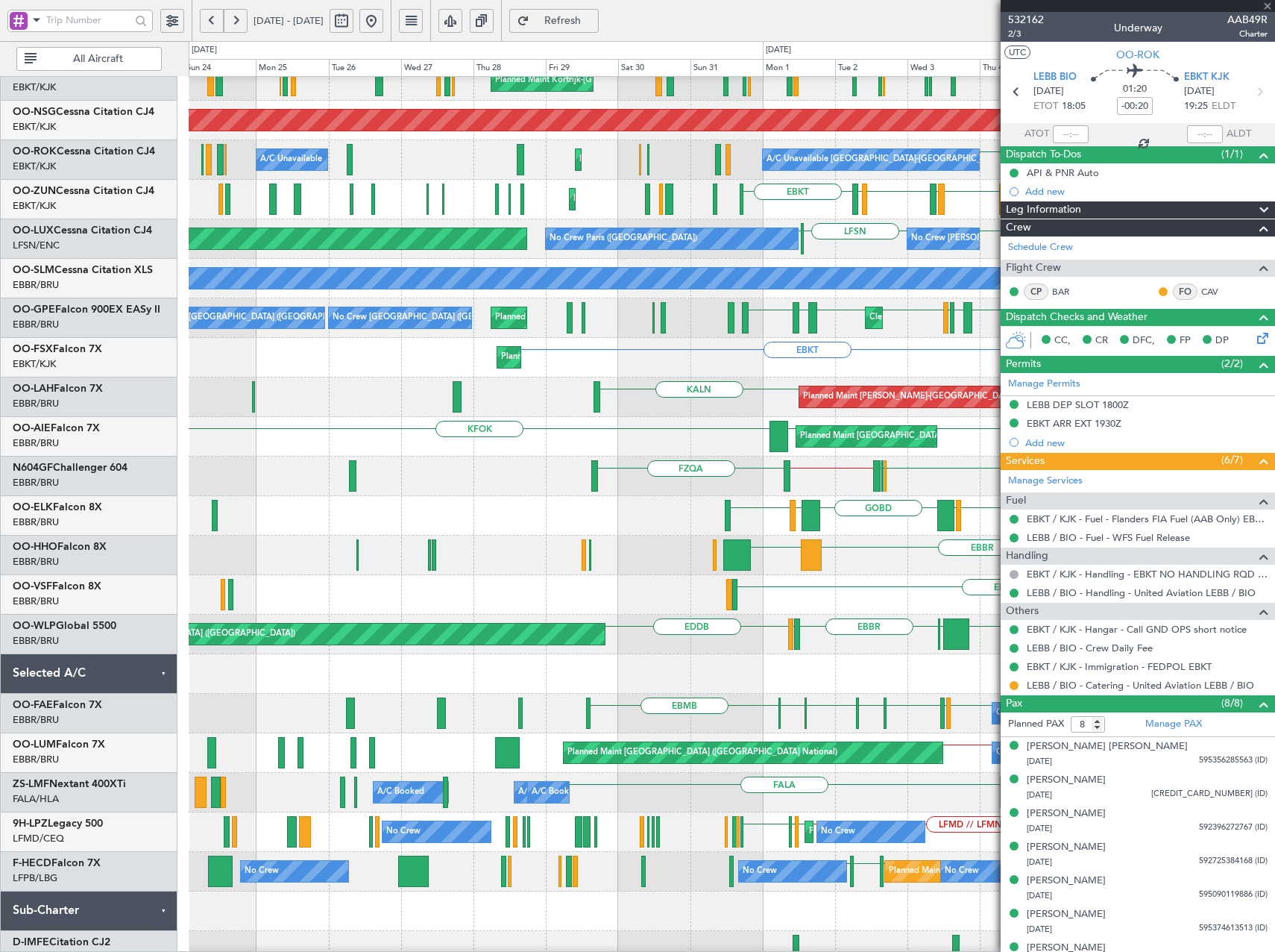
type input "10:46"
type input "12:16"
type input "5"
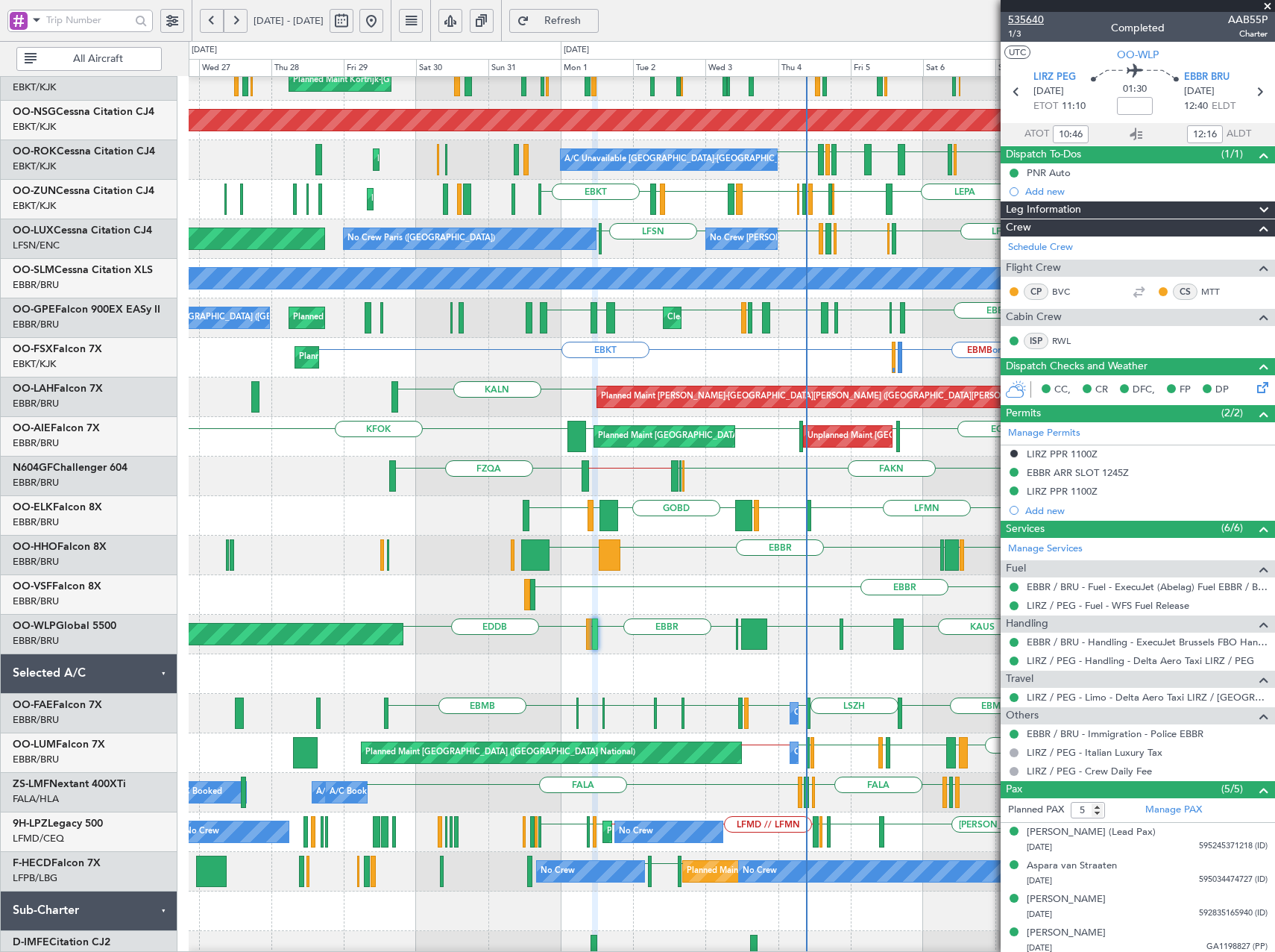
click at [1029, 18] on span "535640" at bounding box center [1027, 20] width 36 height 16
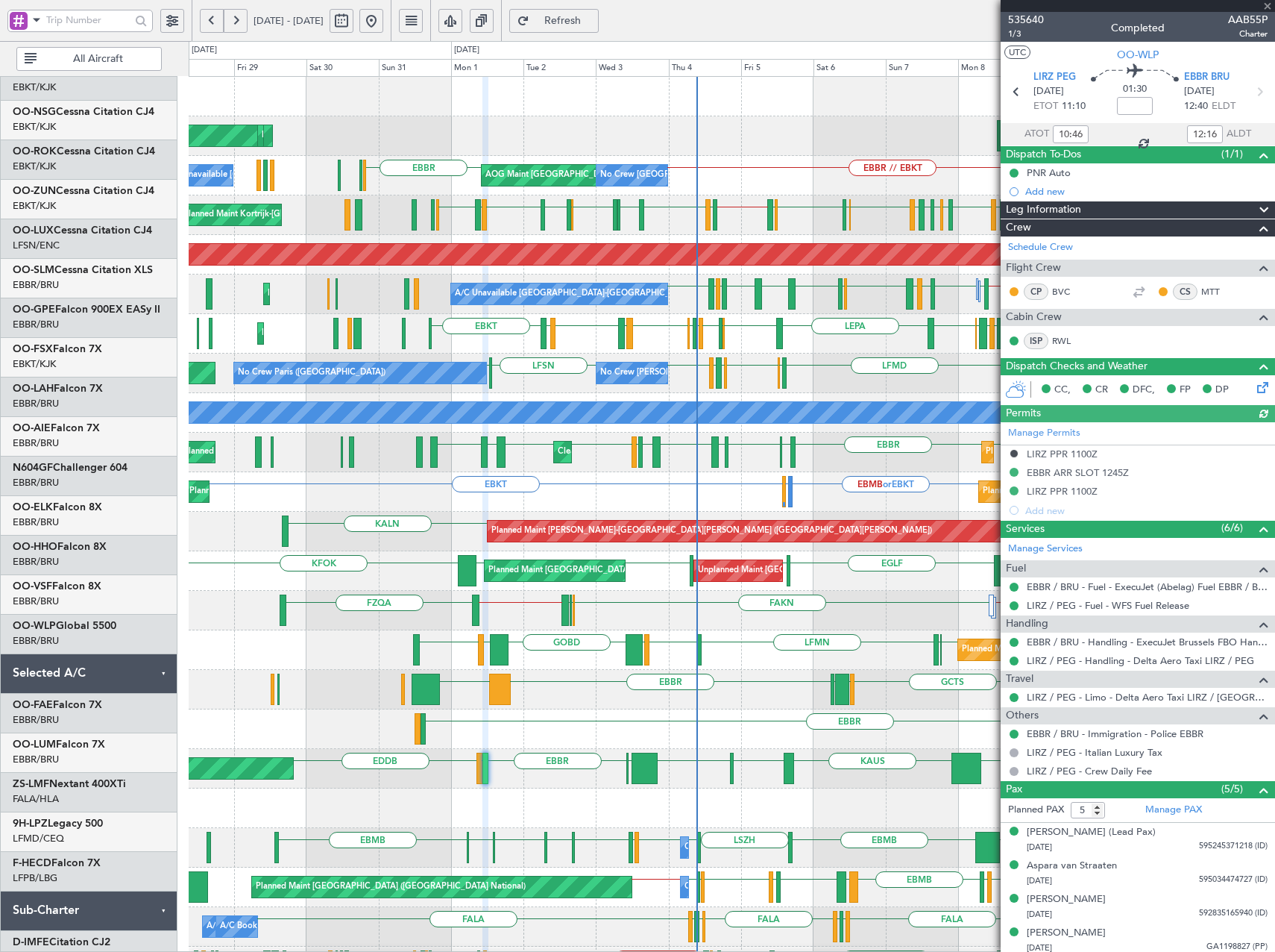
click at [425, 590] on div "LHPP EDDN AOG Maint Kortrijk-Wevelgem Planned Maint Kortrijk-Wevelgem Planned M…" at bounding box center [731, 650] width 1086 height 1147
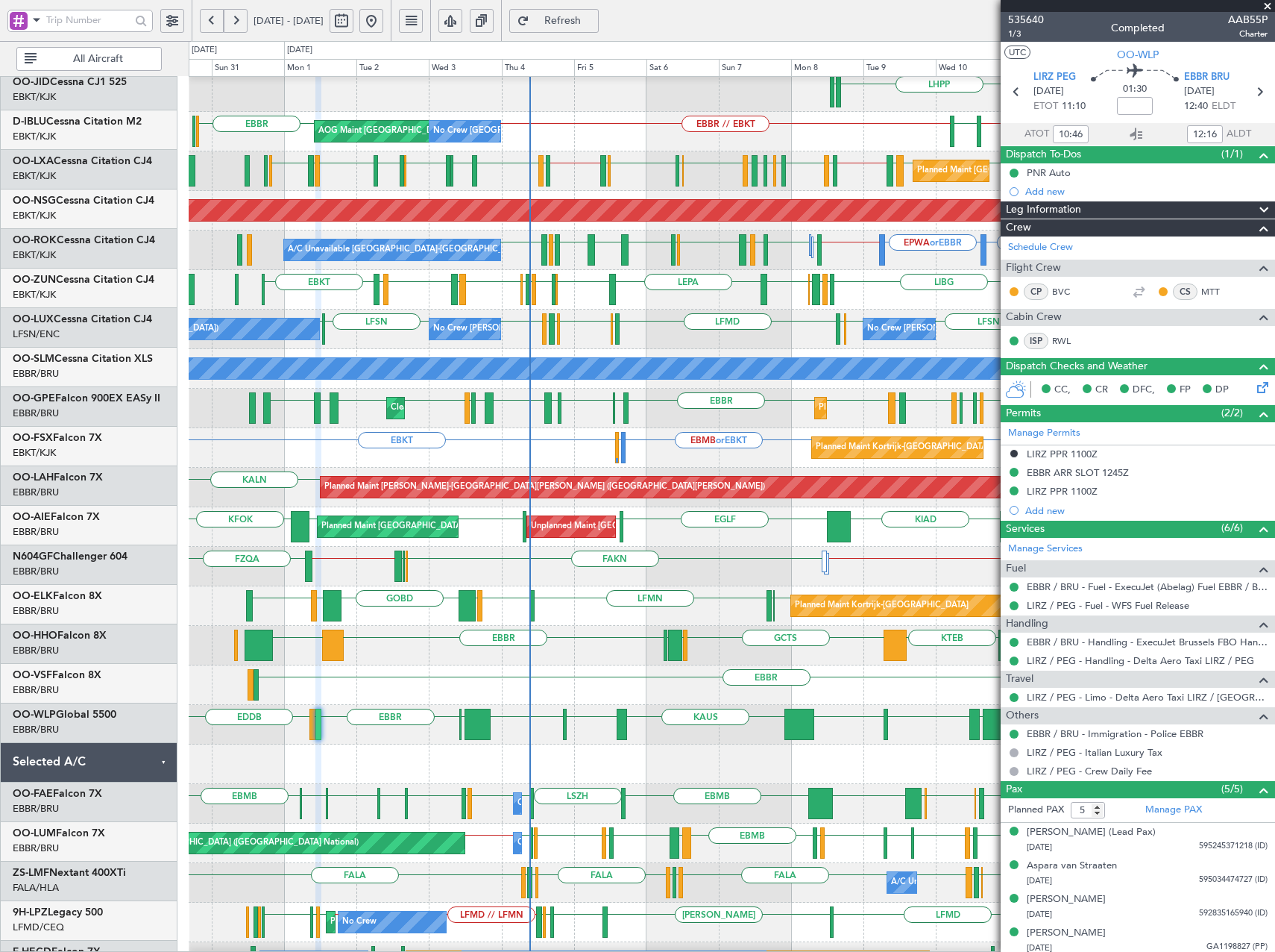
scroll to position [44, 0]
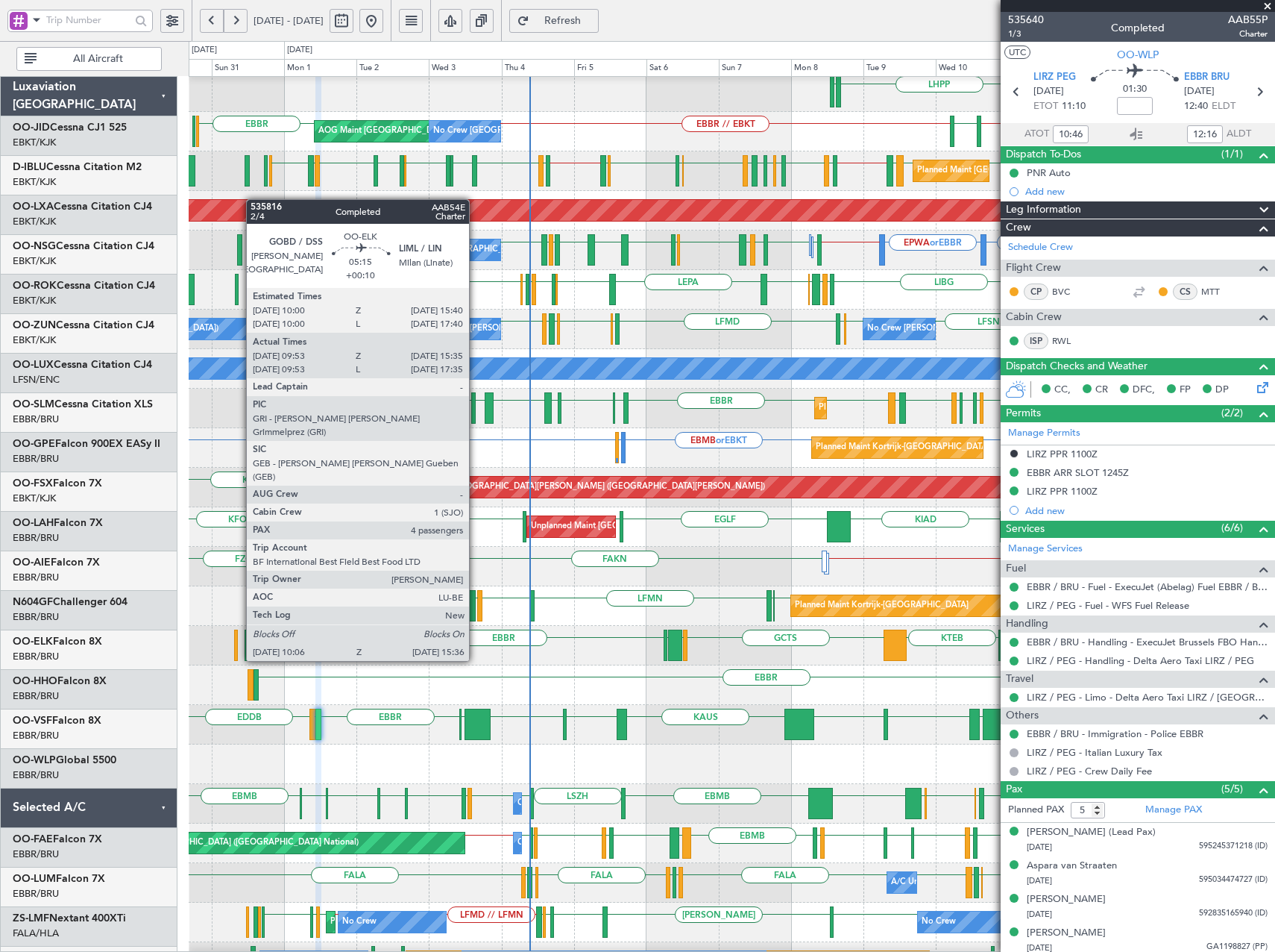
scroll to position [44, 0]
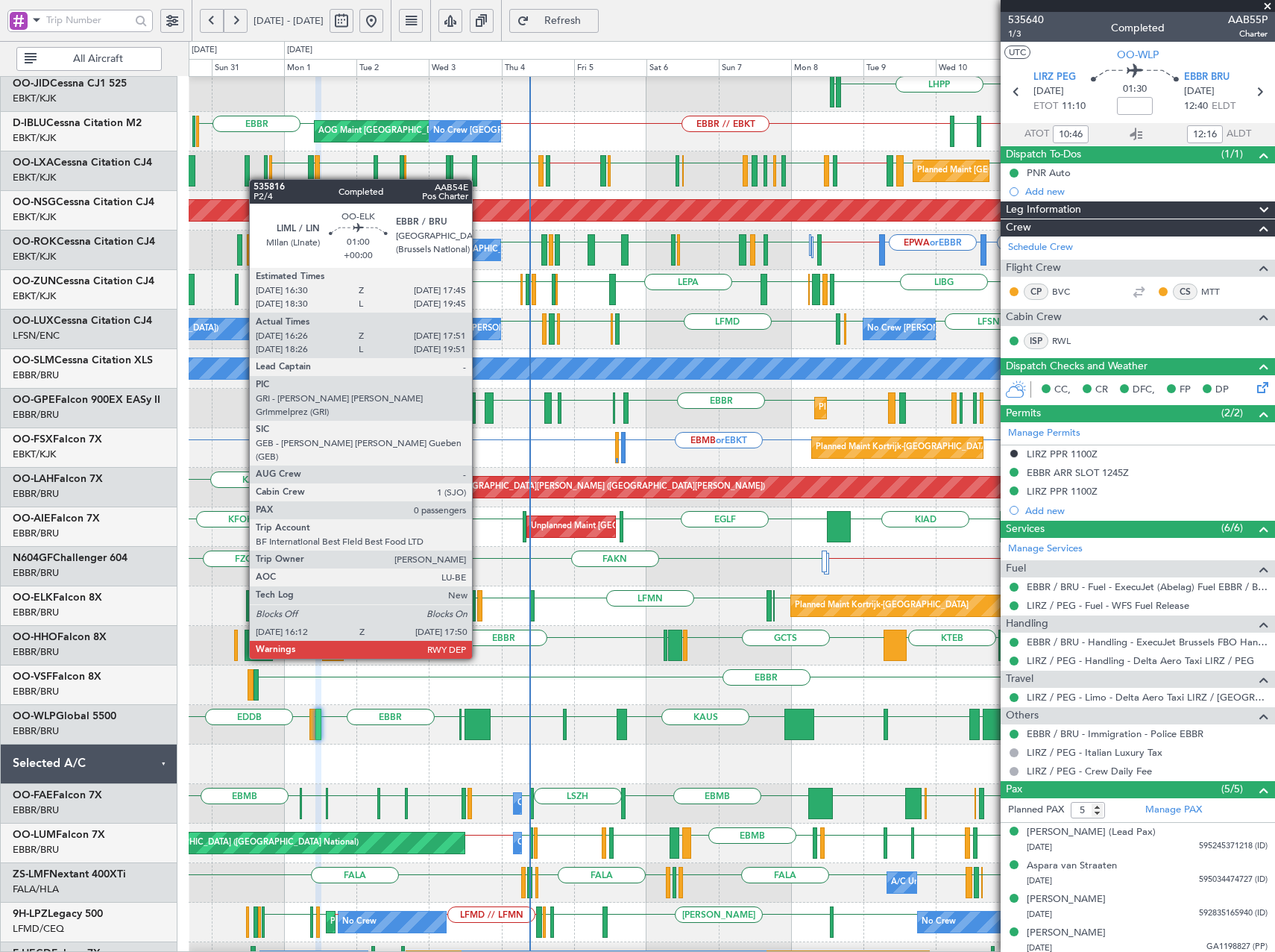
click at [479, 605] on div at bounding box center [479, 606] width 5 height 32
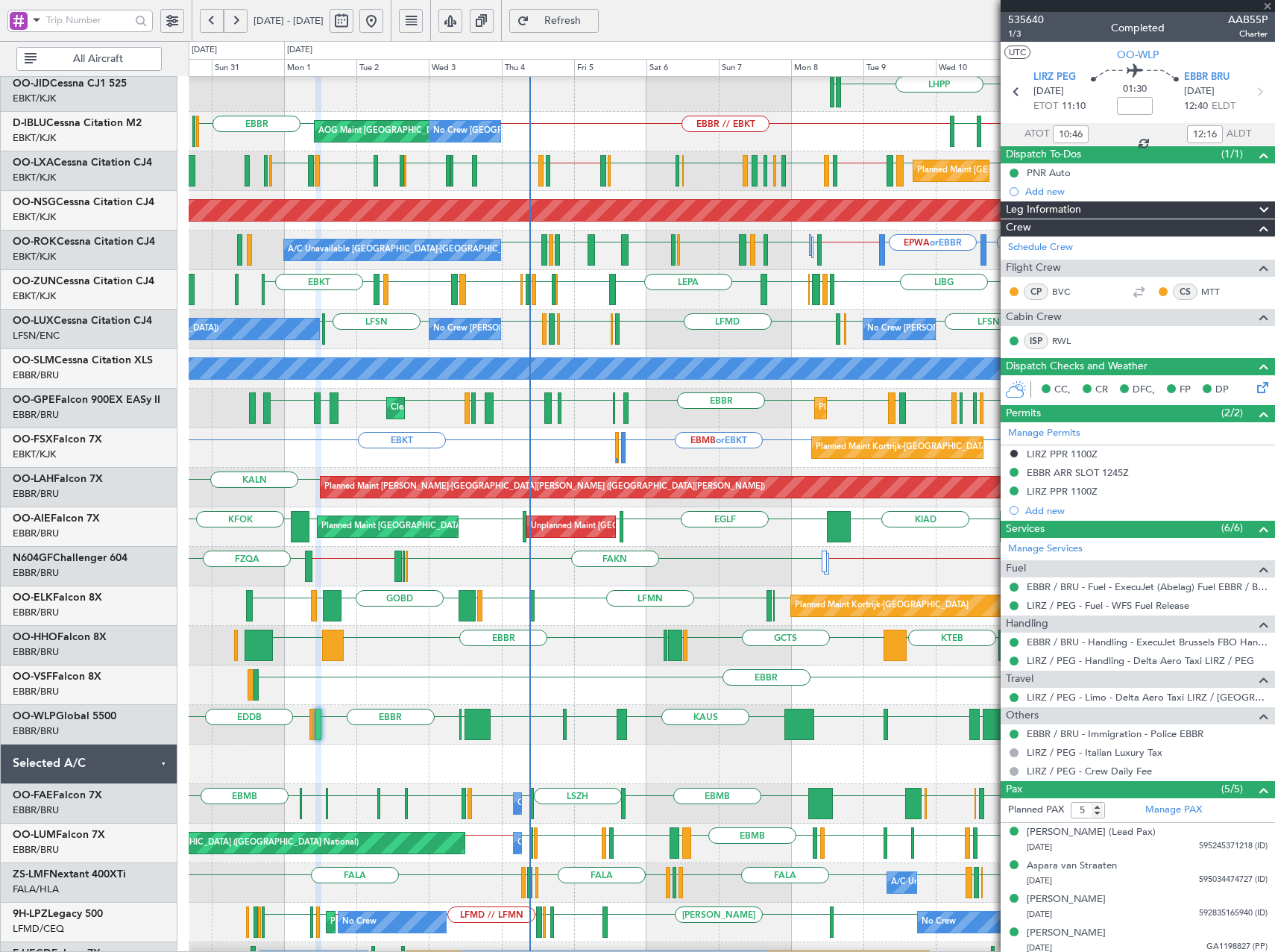
type input "16:36"
type input "17:46"
type input "0"
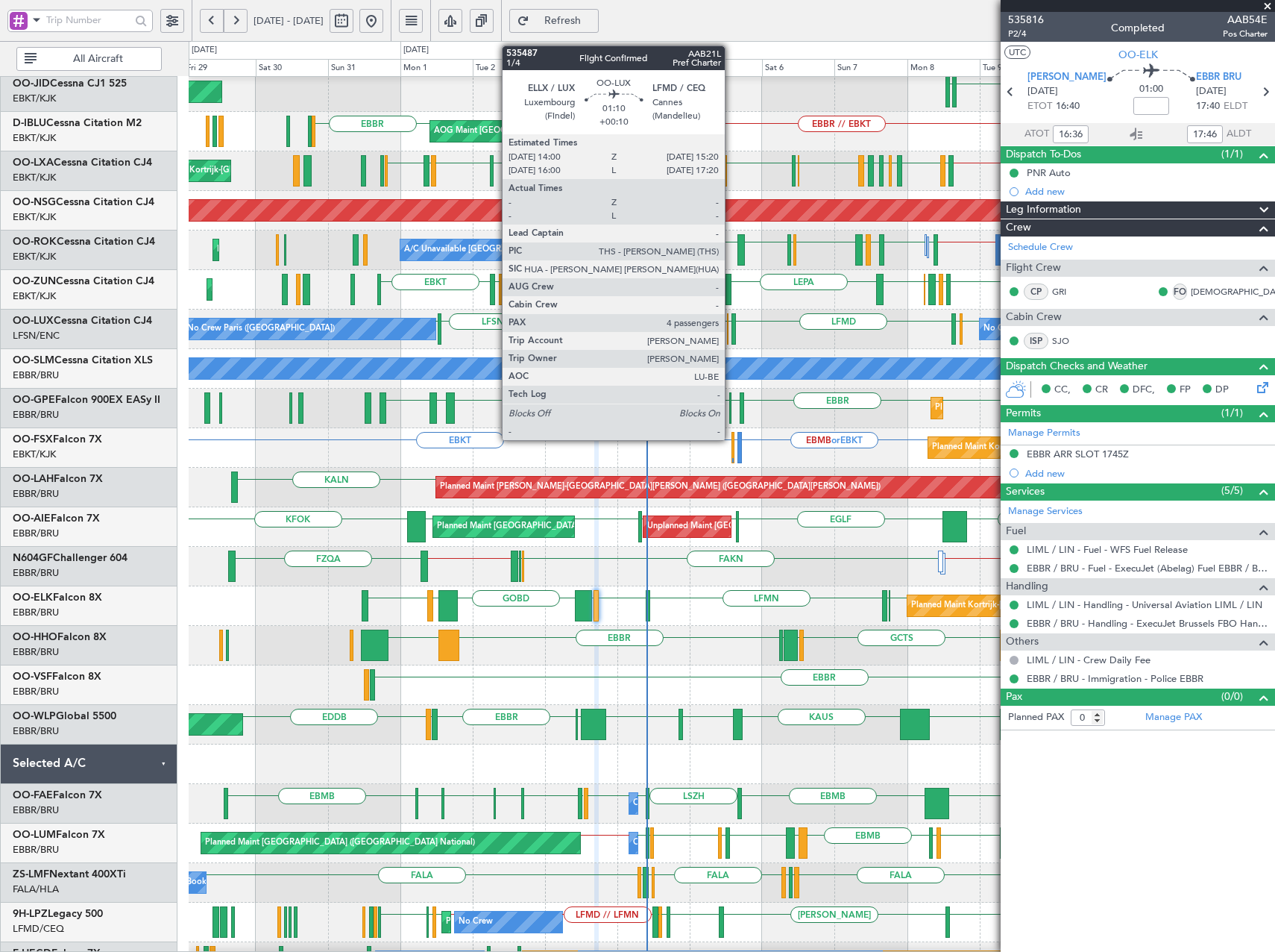
click at [731, 324] on div at bounding box center [733, 329] width 5 height 32
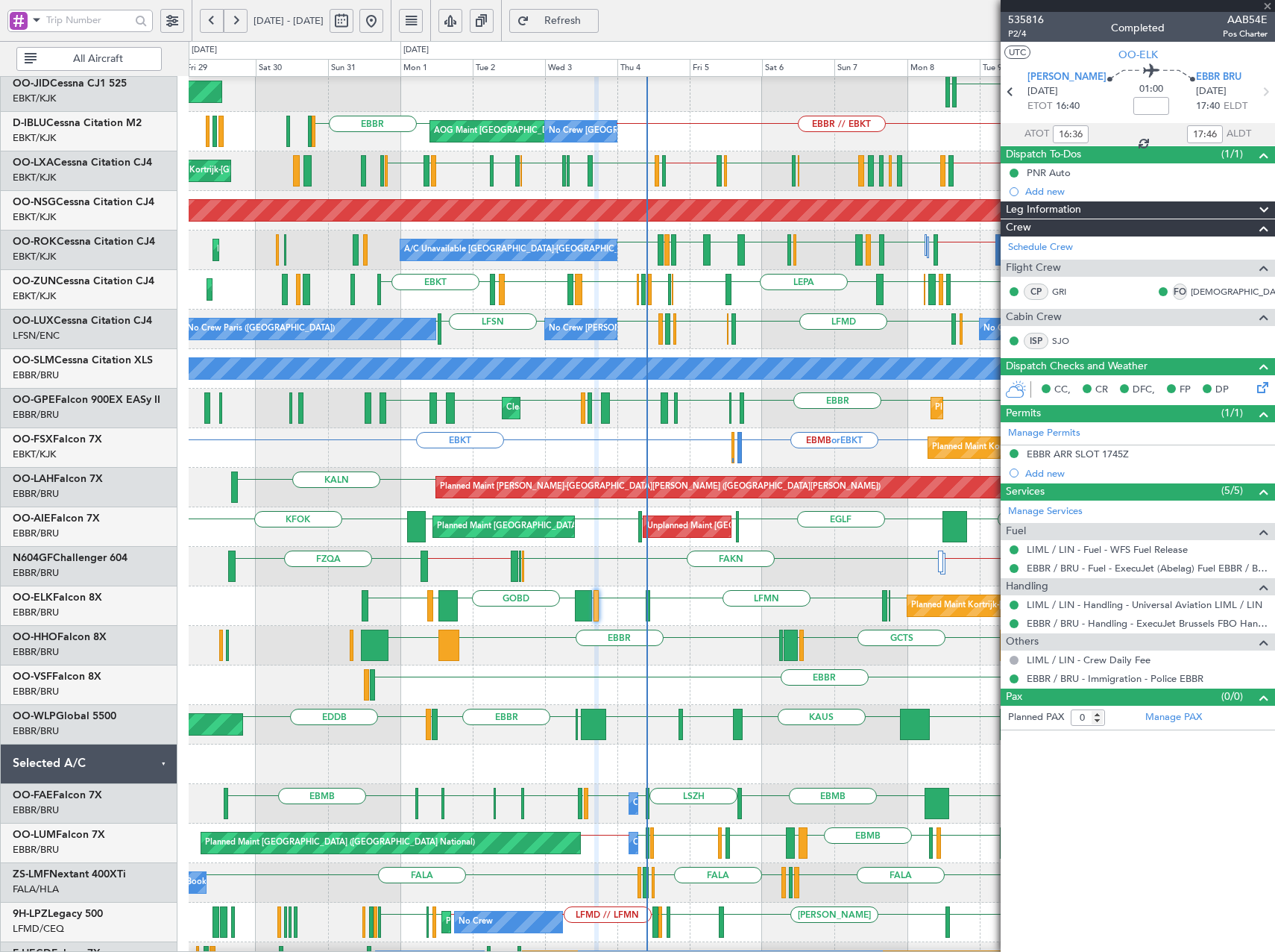
type input "+00:10"
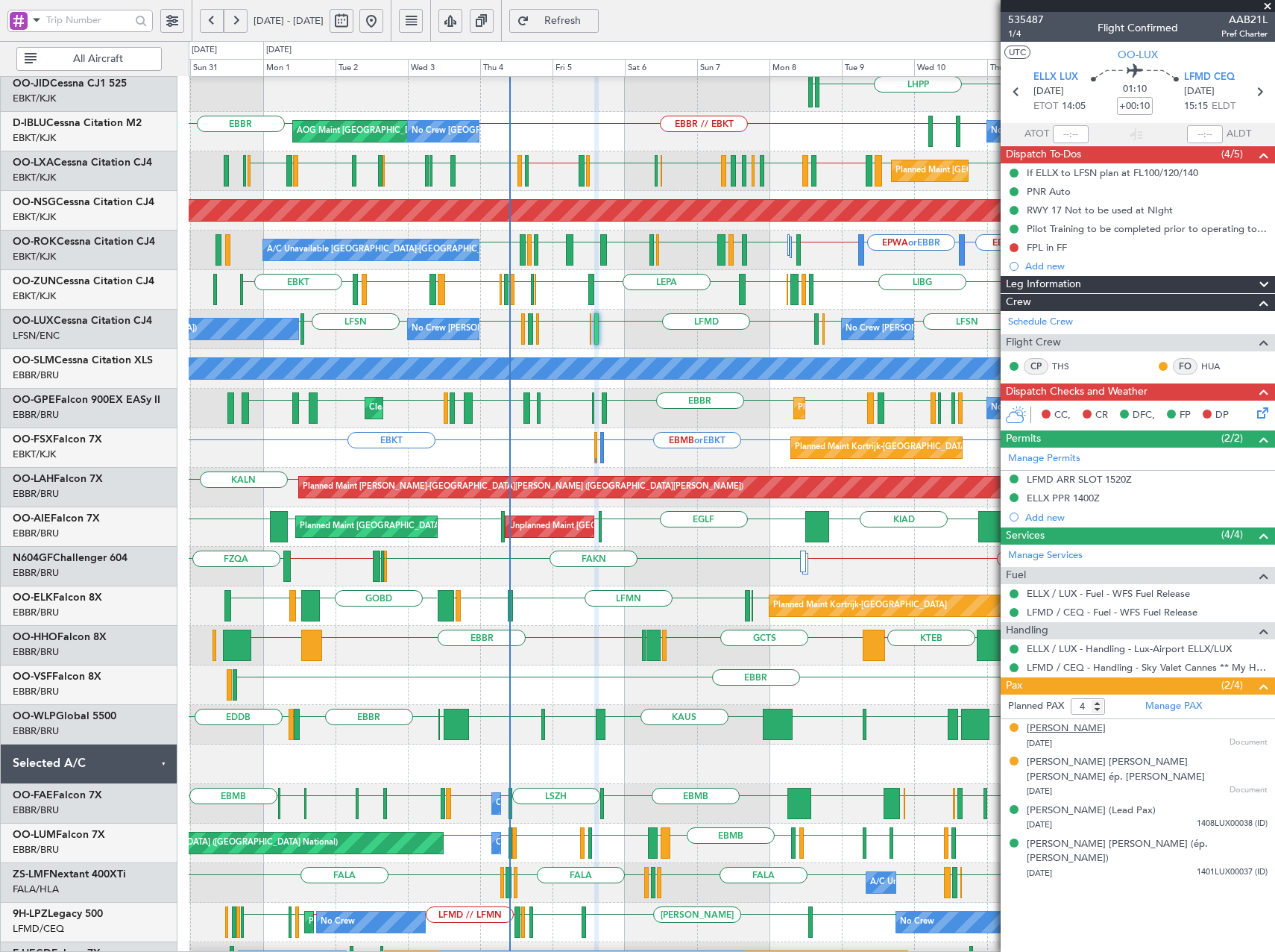
click at [1076, 721] on div "Maurice Charles Endle" at bounding box center [1067, 728] width 80 height 15
click at [1077, 761] on div "Mélanie Claire Suzanne Marin ép. Endle" at bounding box center [1148, 769] width 240 height 29
click at [1171, 705] on mat-tooltip-component "LFMD / CEQ - Handling - Sky Valet Cannes ** My Handling**LFMD / CEQ" at bounding box center [1114, 693] width 302 height 40
click at [1183, 709] on link "Manage PAX" at bounding box center [1174, 706] width 57 height 15
click at [1269, 5] on span at bounding box center [1267, 7] width 15 height 14
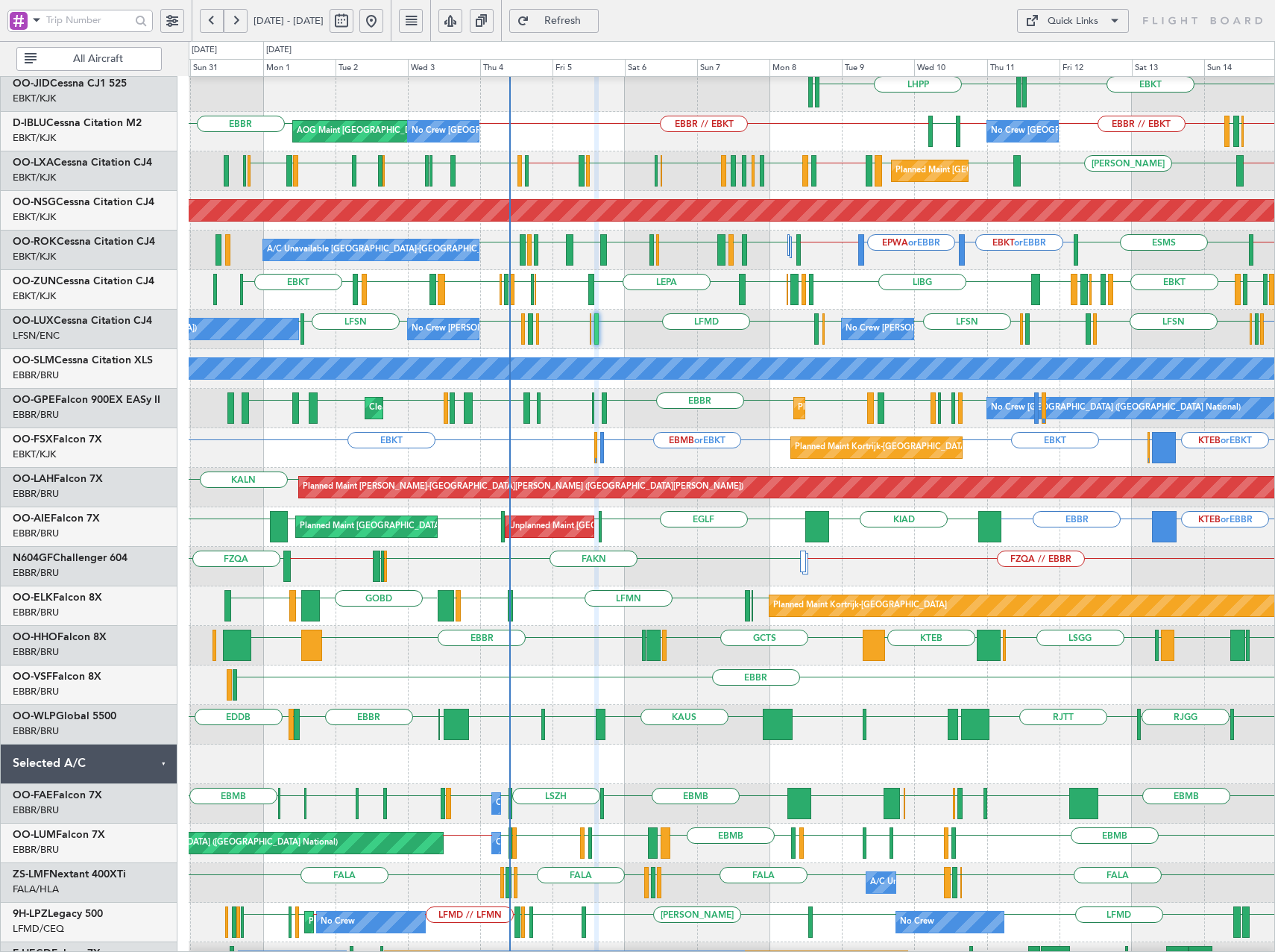
type input "0"
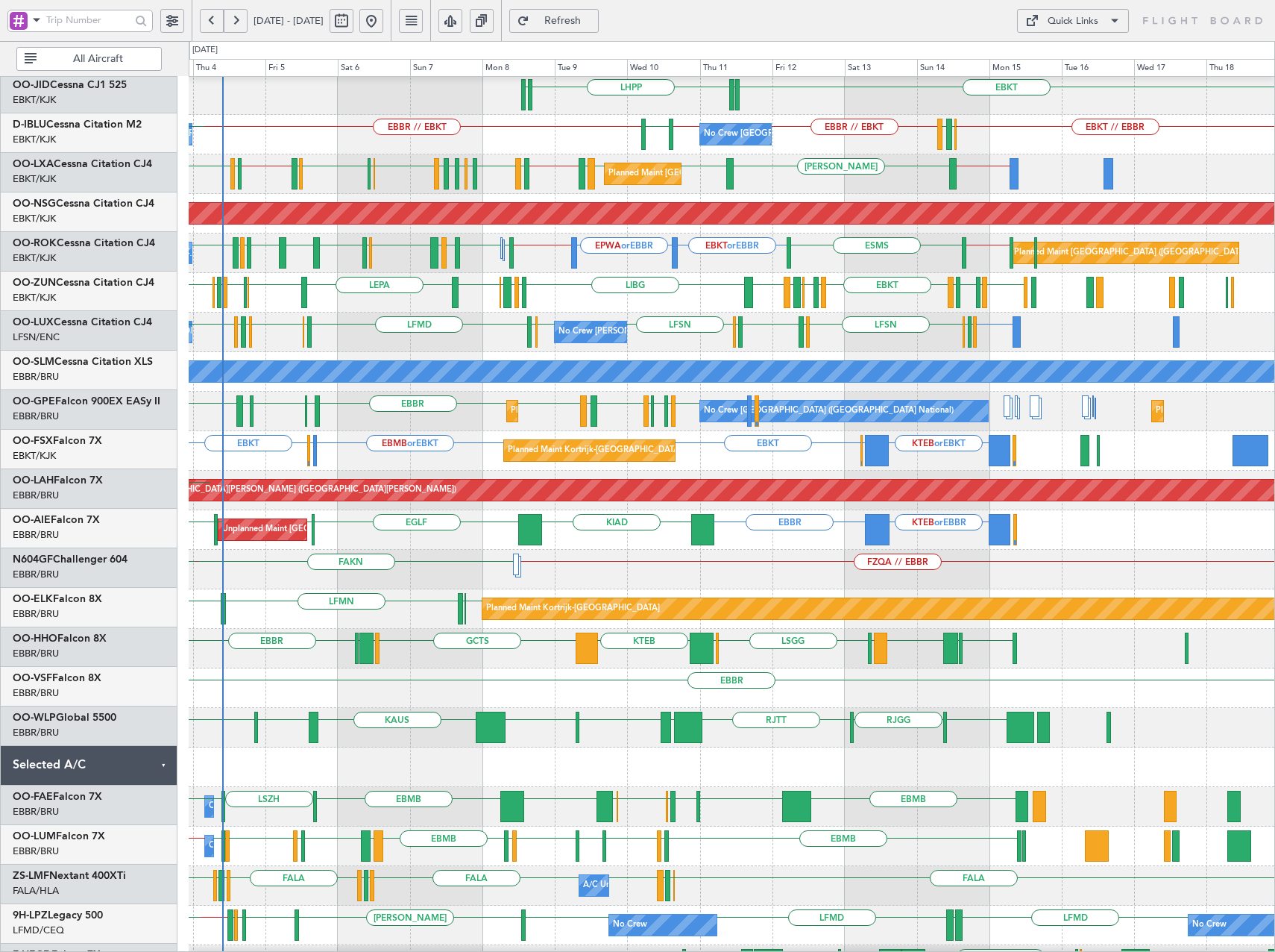
scroll to position [41, 0]
click at [826, 528] on div "EBBR KTEB or EBBR KIAD EGLF EBBR EBBR EGLF Unplanned Maint Brussels (Brussels N…" at bounding box center [731, 530] width 1086 height 40
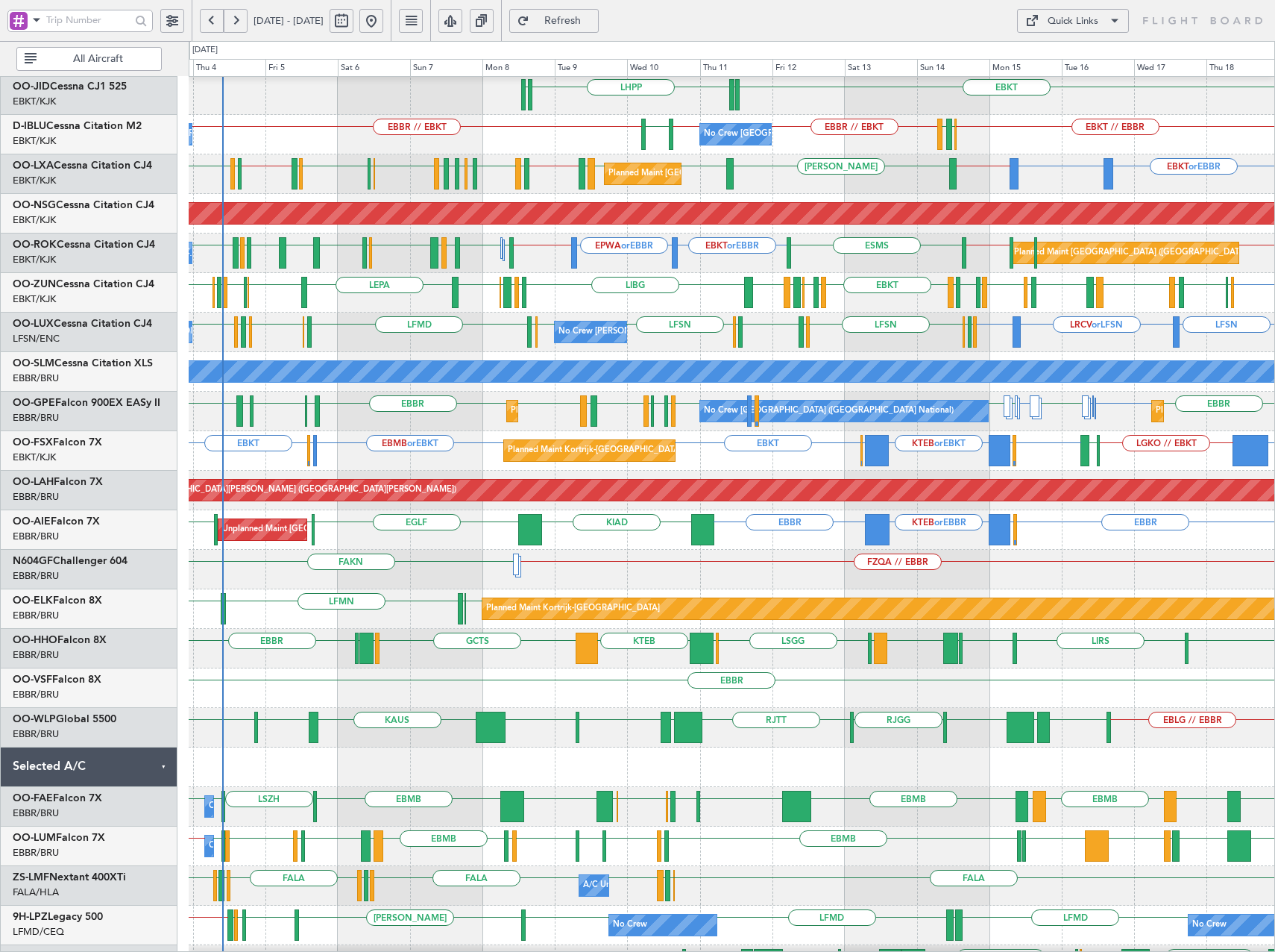
click at [516, 312] on div "EBKT EGKK EBKT LFMD EBKT LEPA EBKT LIBG LGAV LIBG EBCI EBKT LEPA EBKT LFPB EDDL…" at bounding box center [731, 293] width 1086 height 40
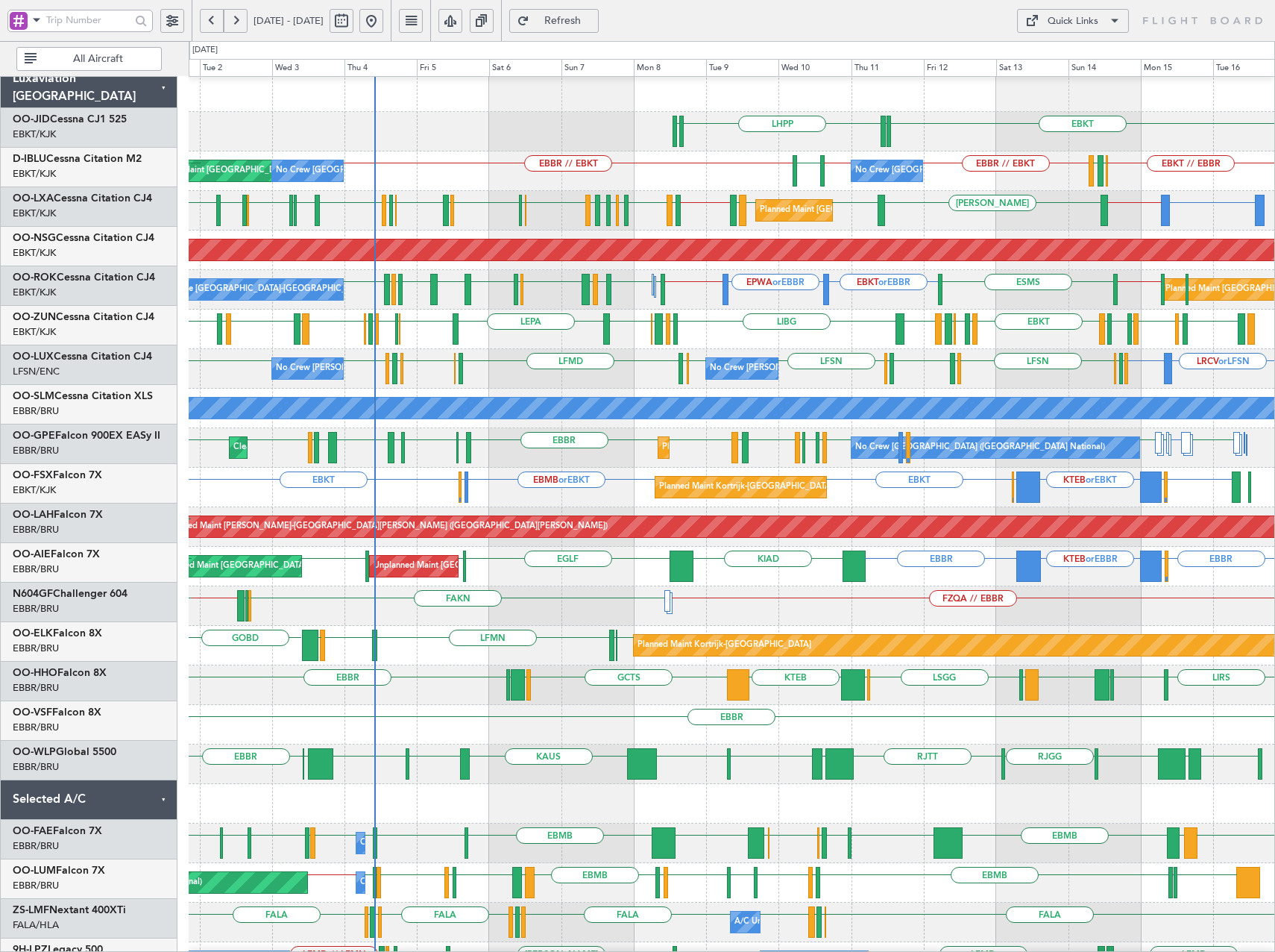
scroll to position [5, 0]
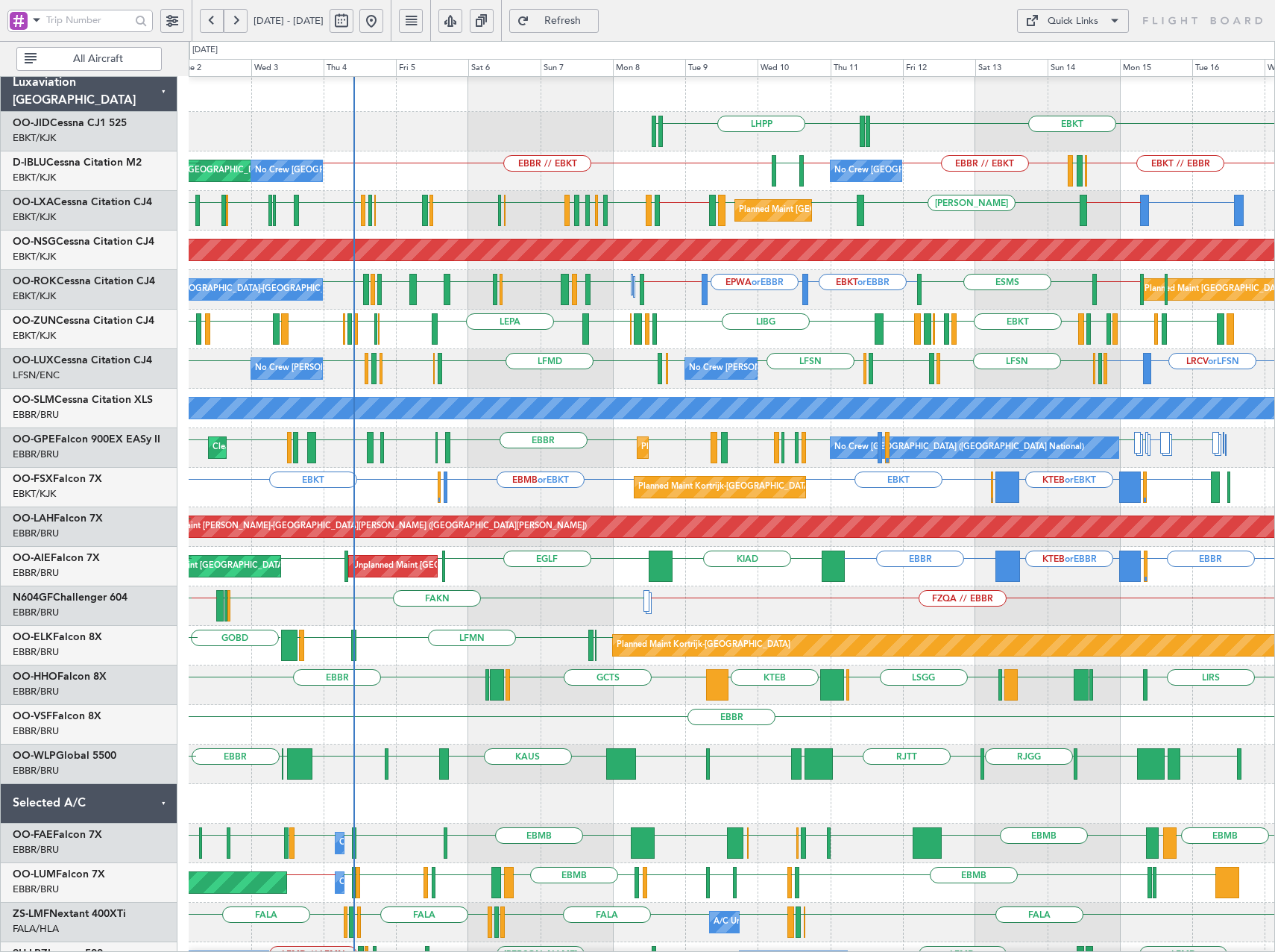
click at [826, 328] on div "EBKT LIBG LGAV LIBG EBCI EBKT LEPA EBKT EBKT LFPB EDDL LIML EBLG EBKT LIRA EBKT…" at bounding box center [731, 329] width 1086 height 40
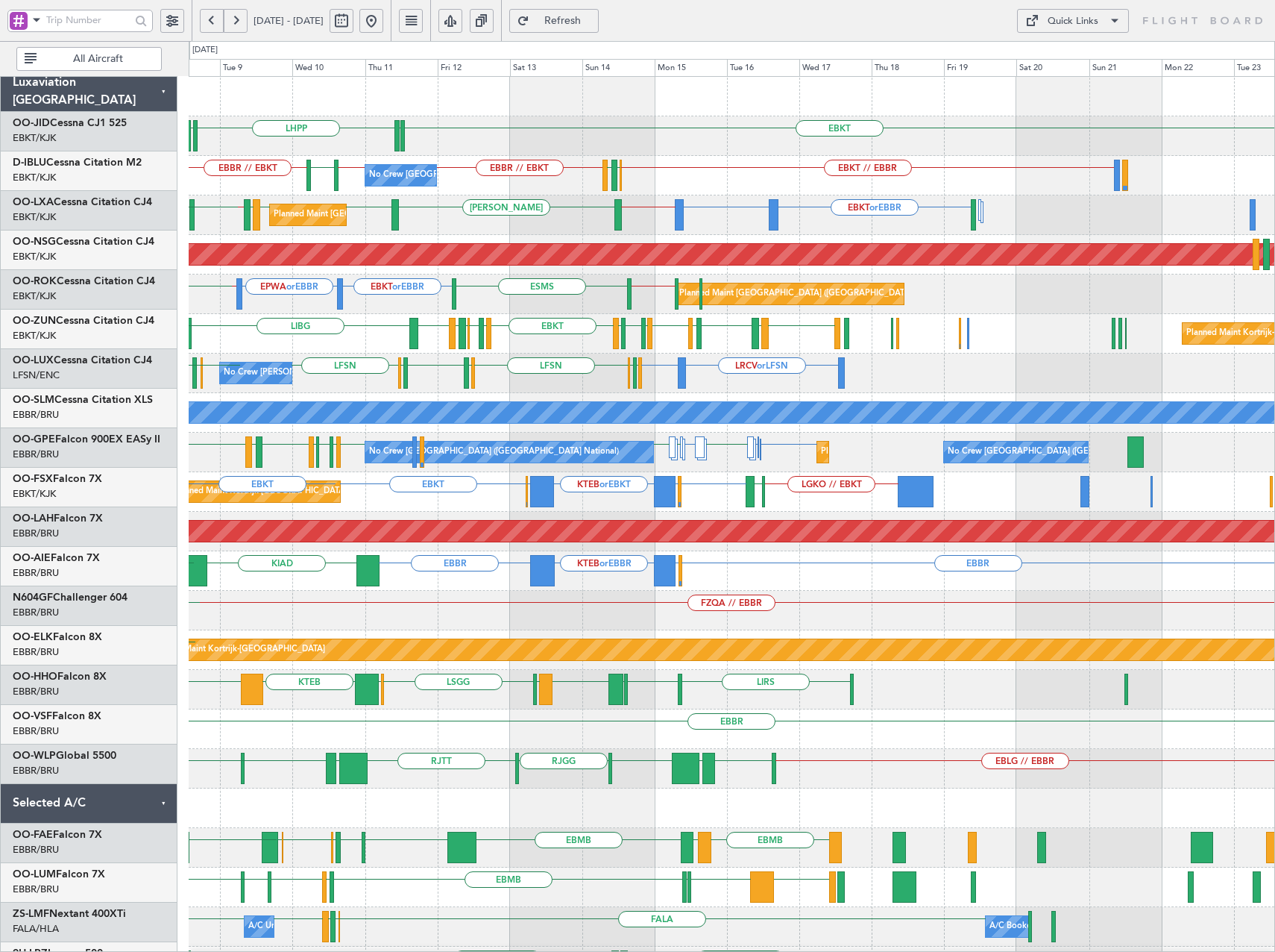
click at [664, 187] on div "No Crew Brussels (Brussels National) EBKT // EBBR EBKT // EBBR LSZH EBBR // EBK…" at bounding box center [731, 176] width 1086 height 40
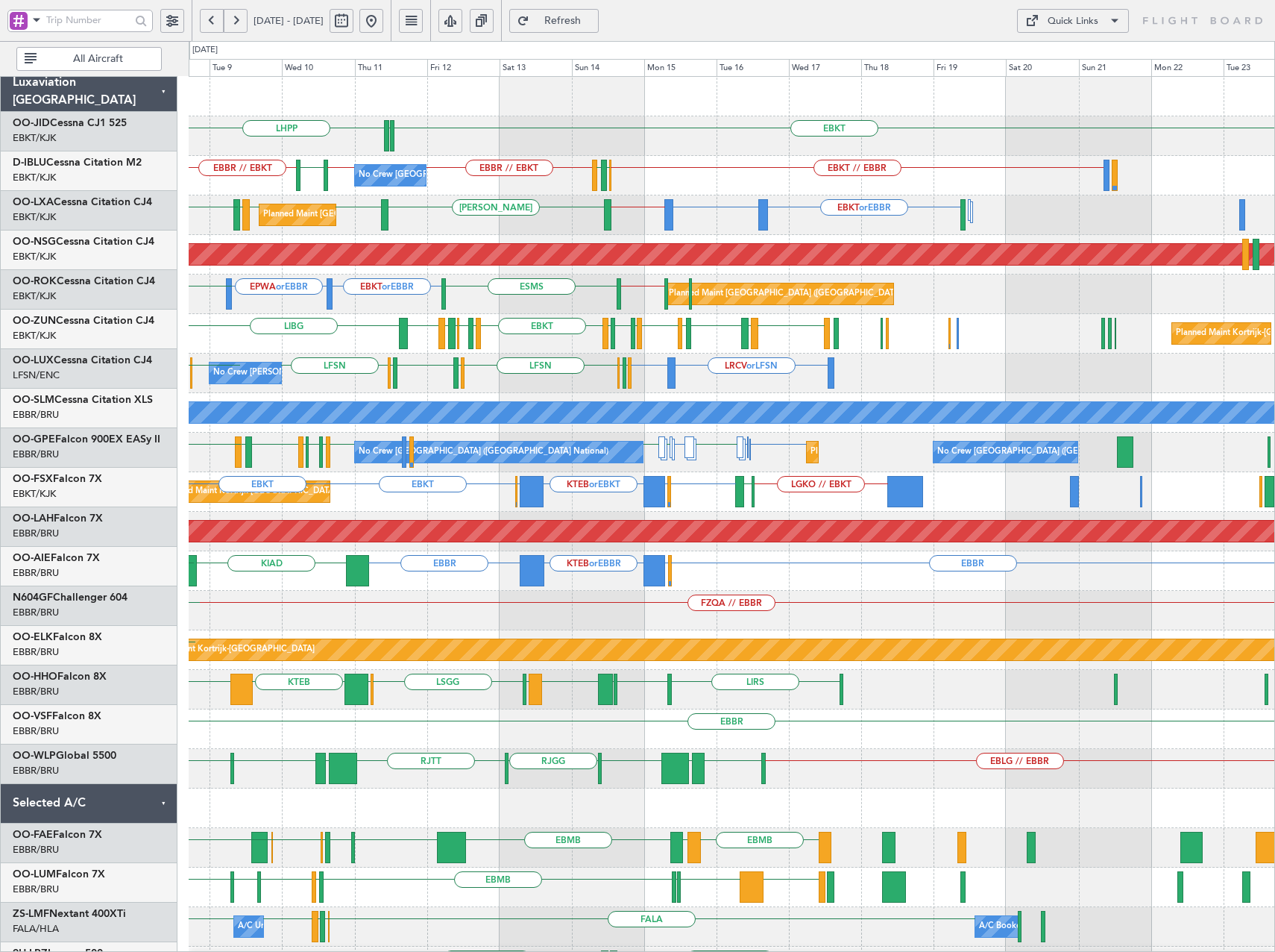
scroll to position [0, 0]
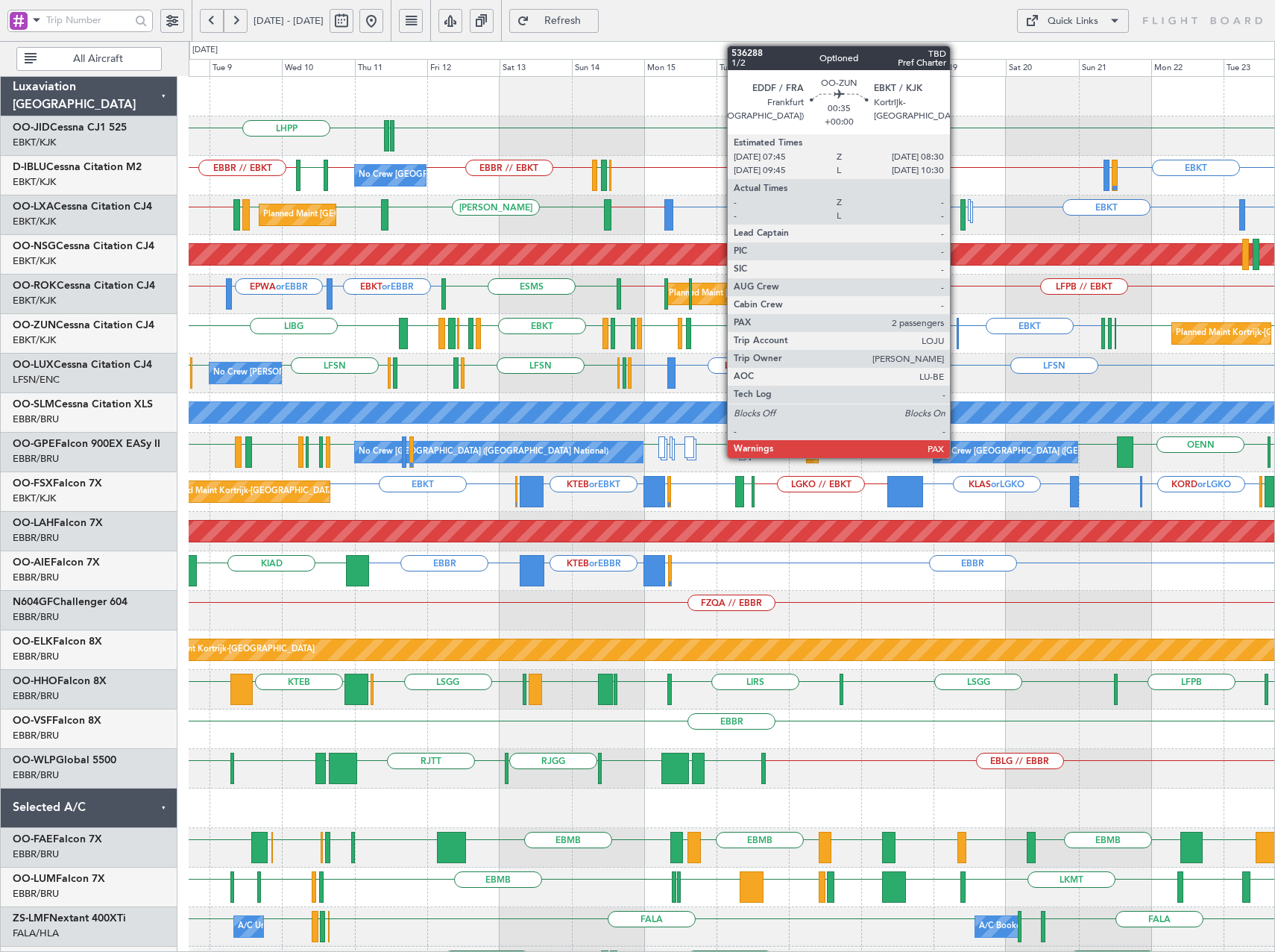
click at [957, 336] on div at bounding box center [958, 334] width 3 height 32
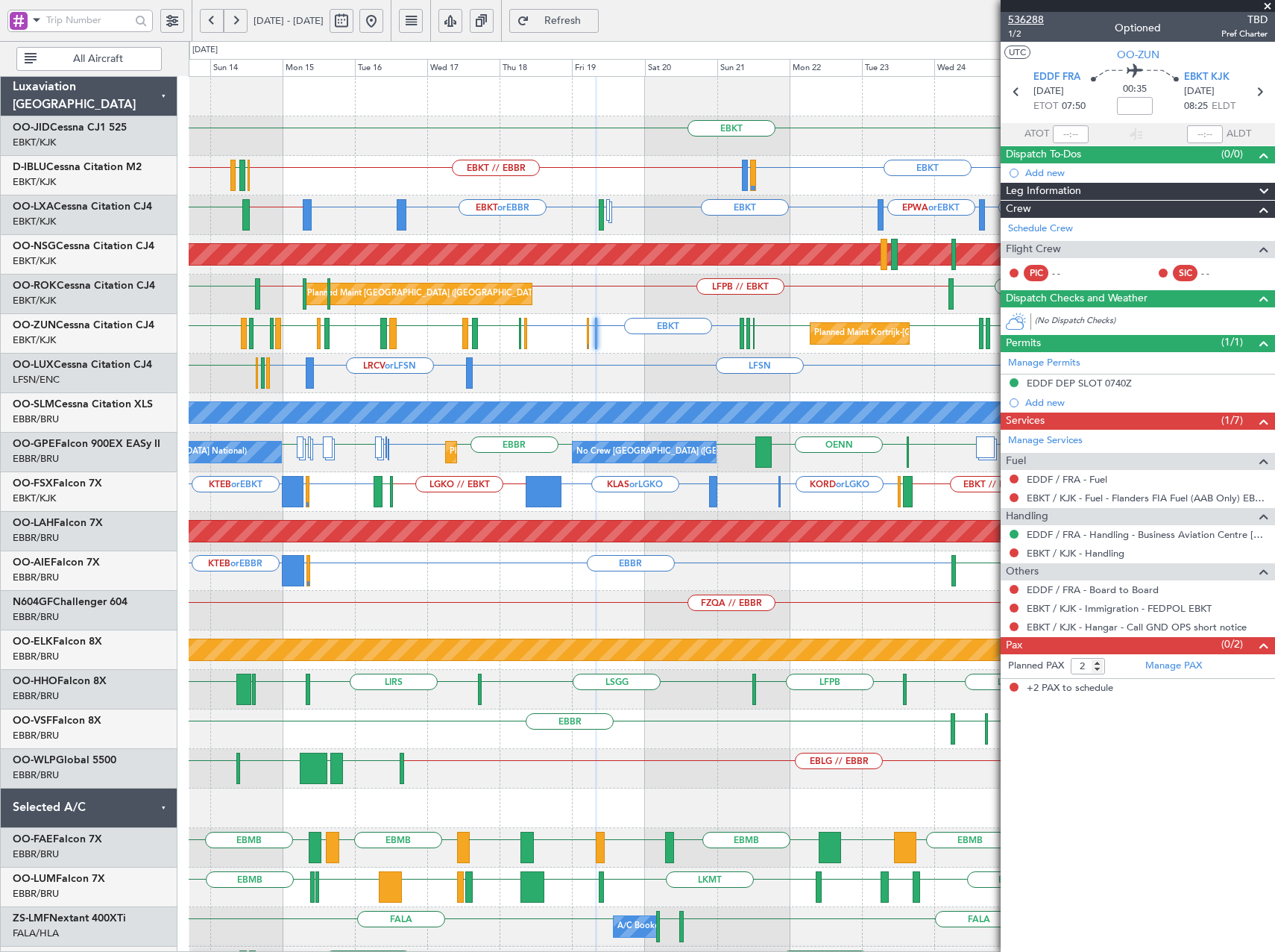
click at [1027, 21] on span "536288" at bounding box center [1027, 20] width 36 height 16
click at [588, 19] on span "Refresh" at bounding box center [563, 21] width 62 height 11
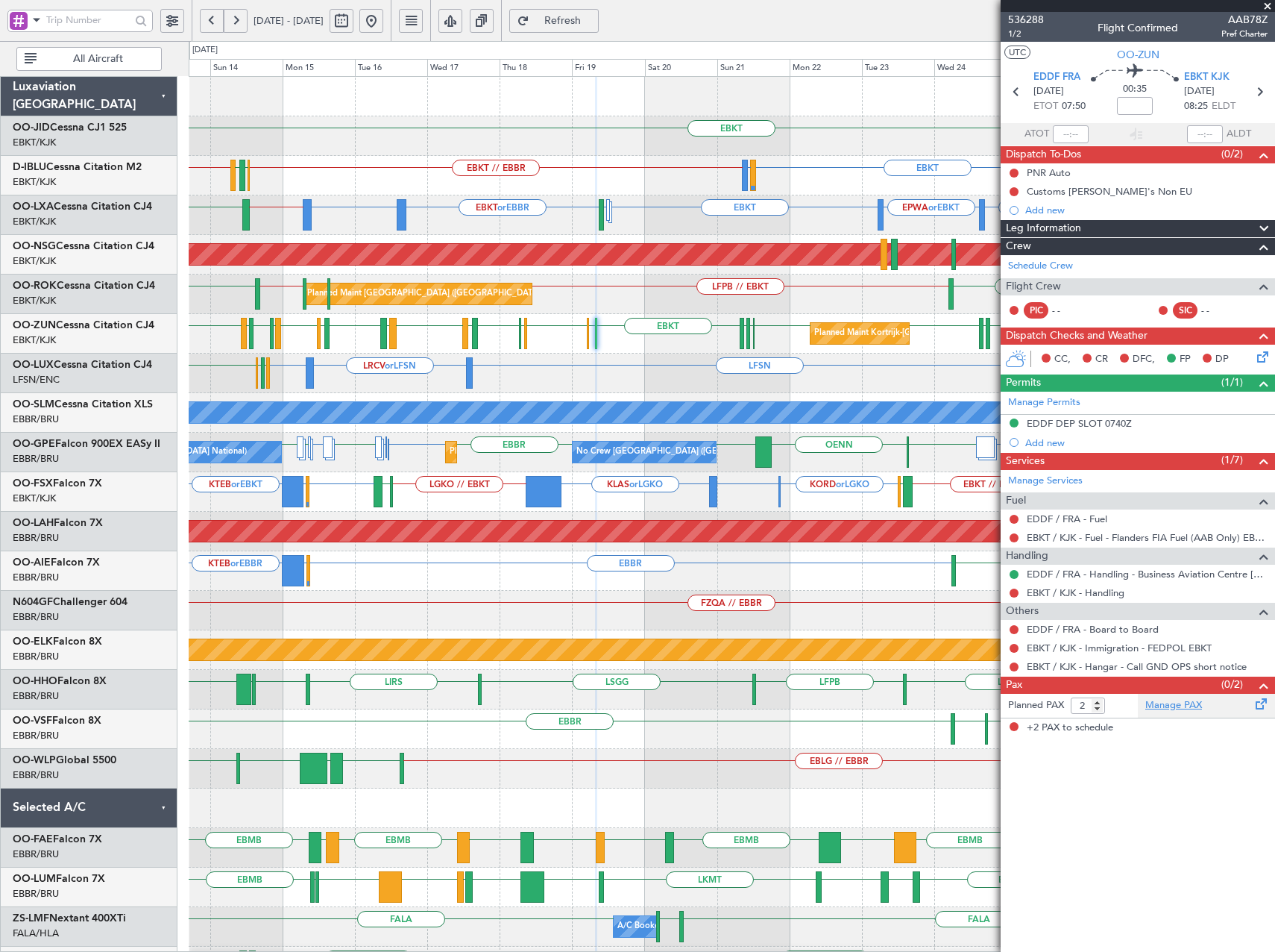
click at [1180, 704] on link "Manage PAX" at bounding box center [1174, 706] width 57 height 15
click at [589, 19] on span "Refresh" at bounding box center [563, 21] width 62 height 11
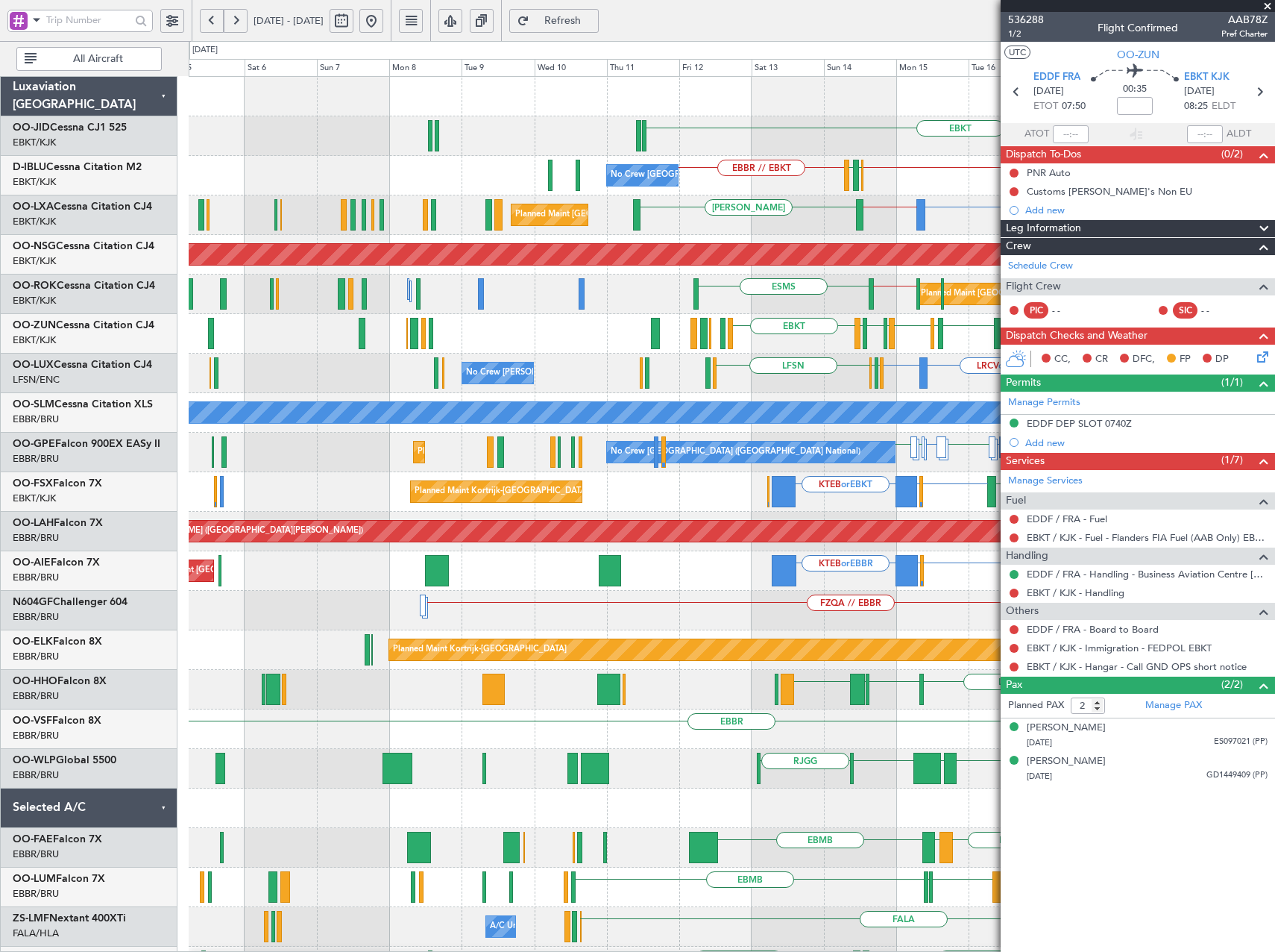
click at [1060, 455] on fb-app "13 Sep 2025 - 28 Sep 2025 Refresh Quick Links All Aircraft EBKT EBKT // EBBR EB…" at bounding box center [637, 486] width 1275 height 934
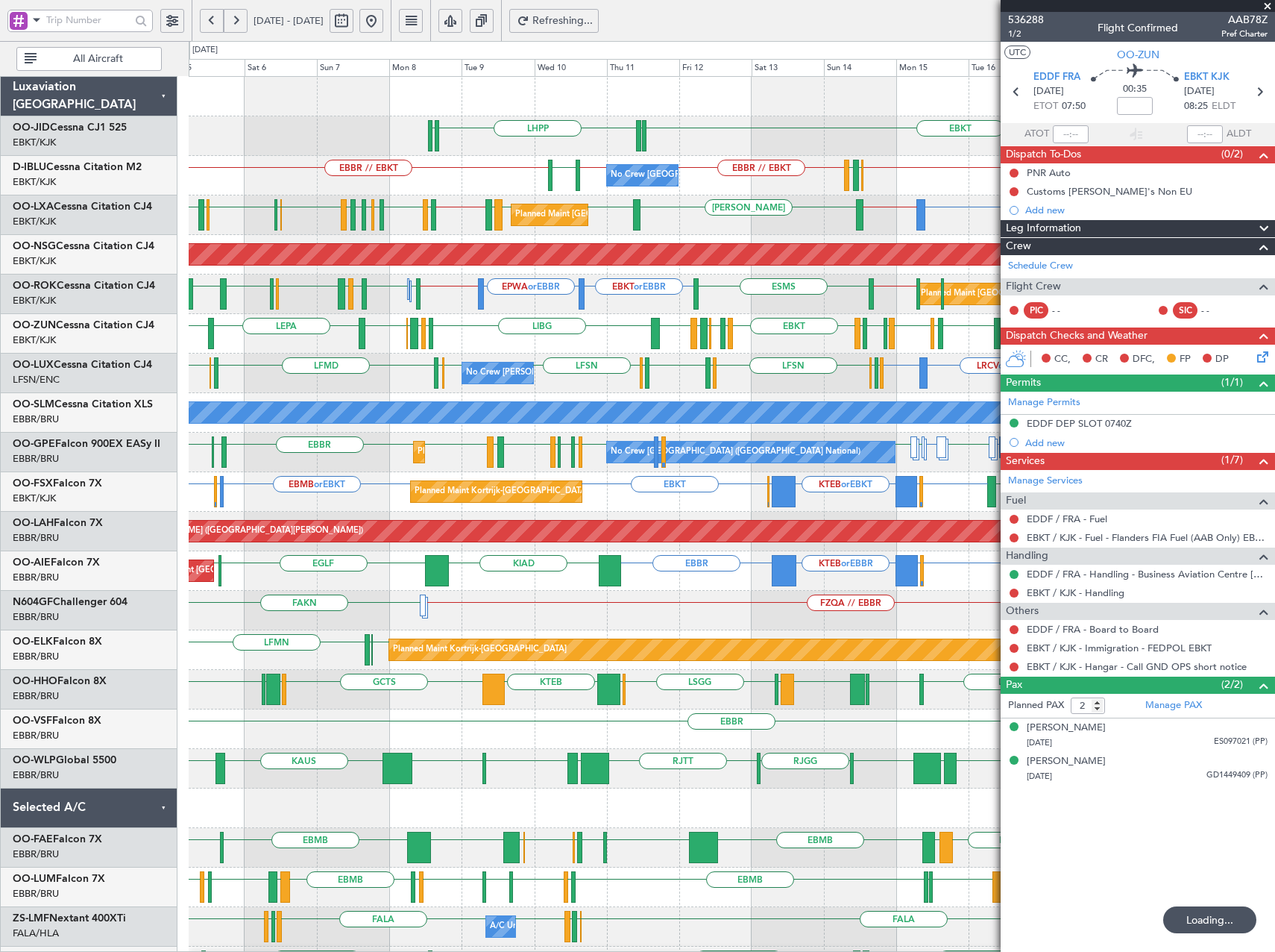
click at [384, 25] on button at bounding box center [372, 21] width 24 height 24
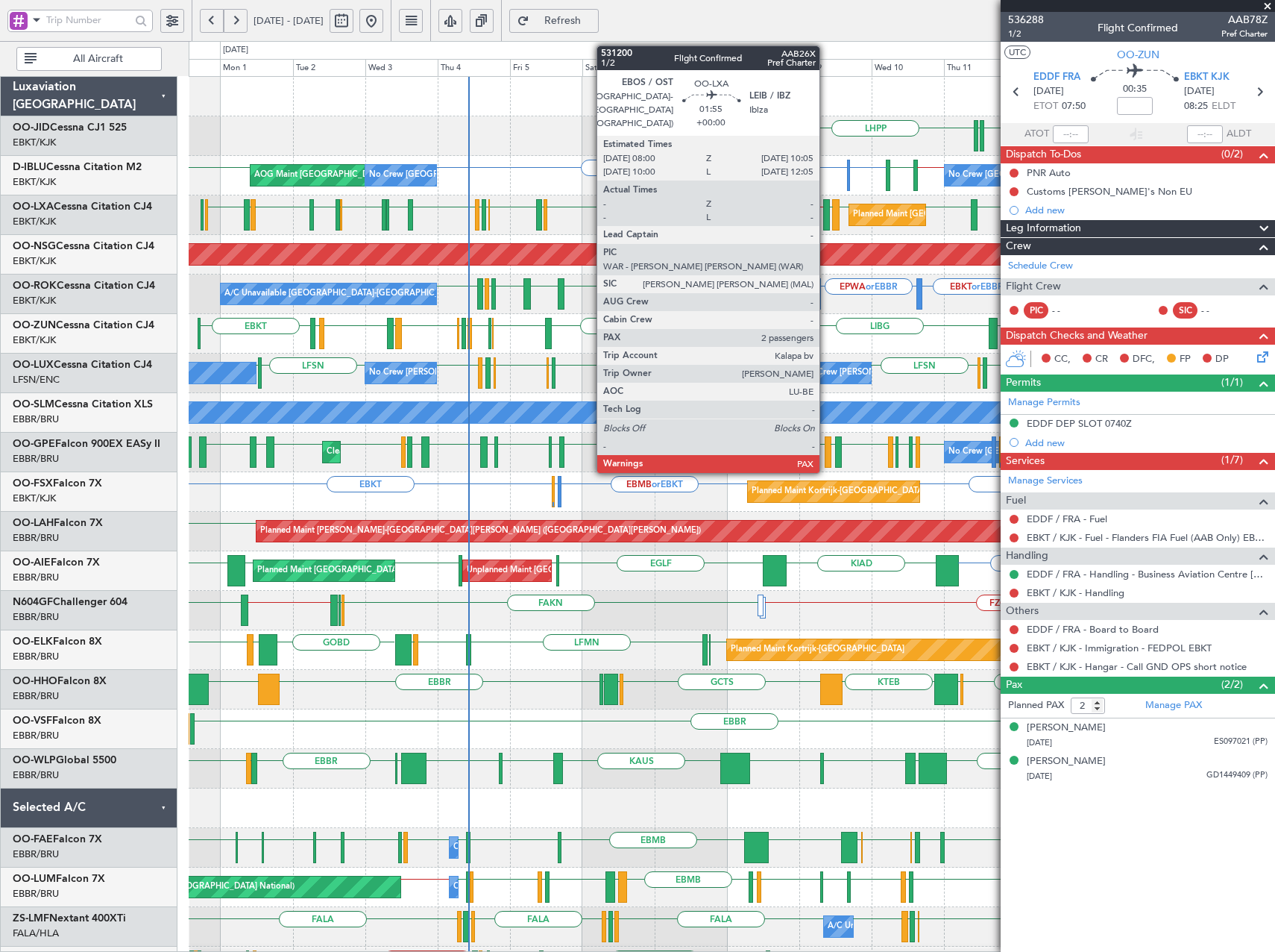
click at [827, 214] on div at bounding box center [827, 215] width 7 height 32
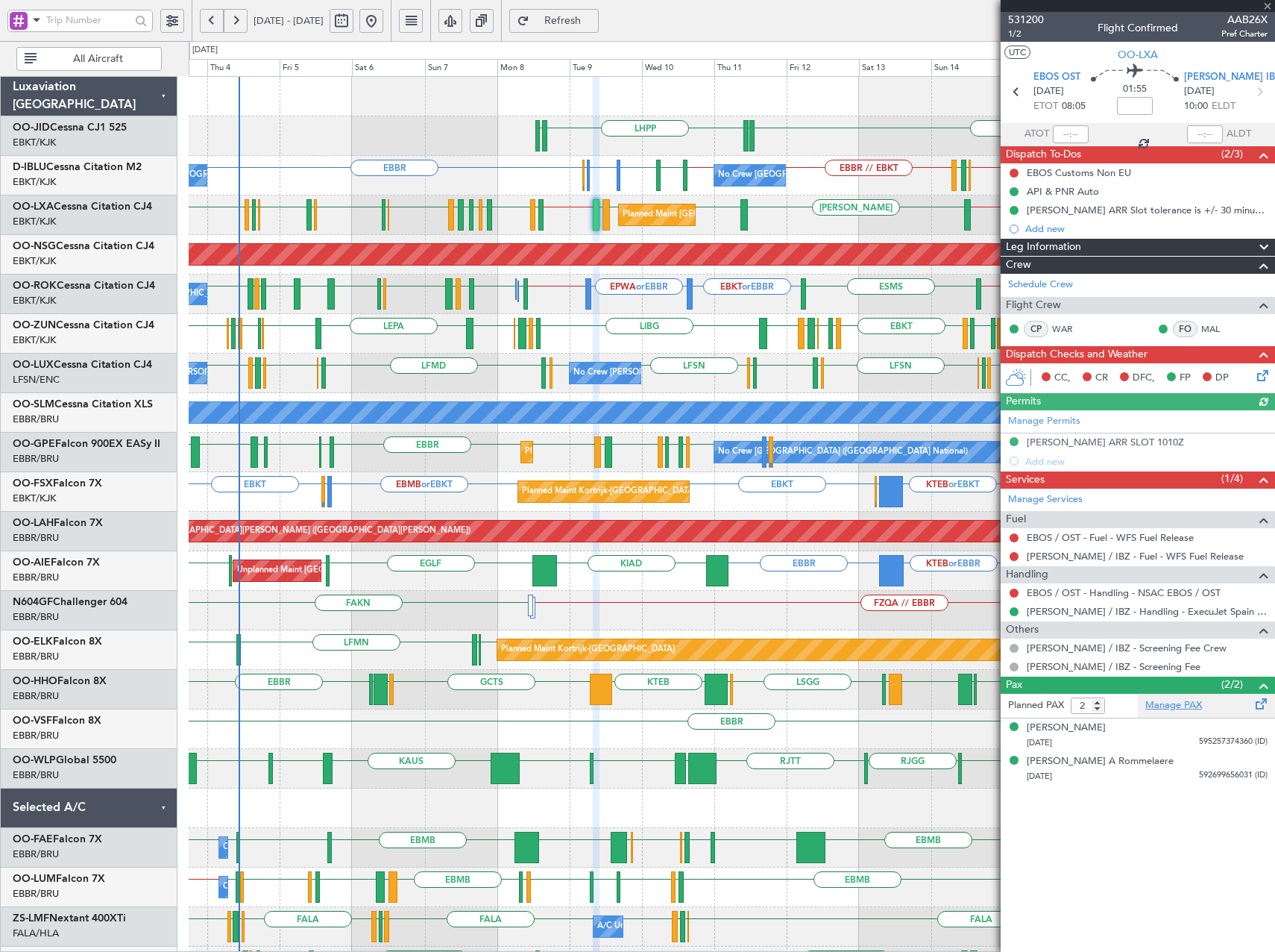
click at [1176, 700] on link "Manage PAX" at bounding box center [1174, 706] width 57 height 15
type input "3"
